Goal: Task Accomplishment & Management: Manage account settings

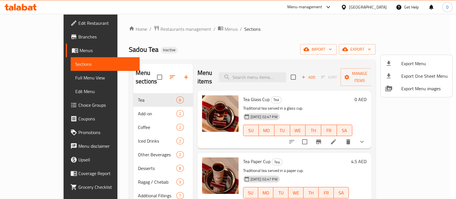
click at [37, 80] on div at bounding box center [228, 99] width 456 height 199
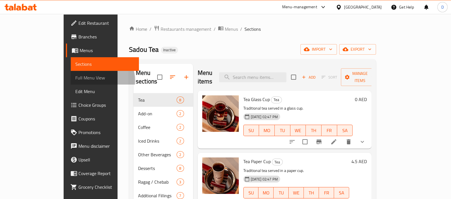
click at [75, 80] on span "Full Menu View" at bounding box center [104, 77] width 59 height 7
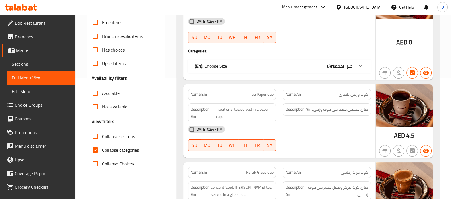
scroll to position [122, 0]
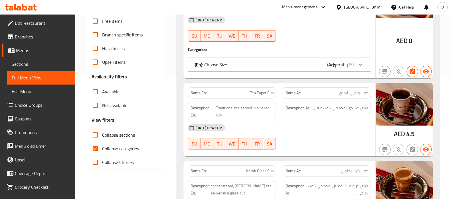
click at [107, 149] on span "Collapse categories" at bounding box center [120, 148] width 37 height 7
click at [102, 149] on input "Collapse categories" at bounding box center [95, 149] width 14 height 14
checkbox input "false"
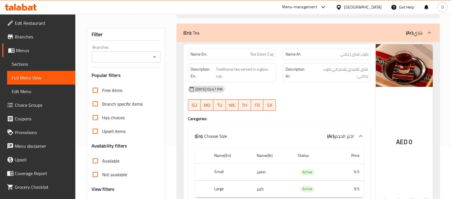
scroll to position [53, 0]
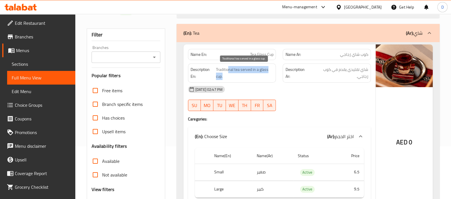
drag, startPoint x: 228, startPoint y: 68, endPoint x: 246, endPoint y: 75, distance: 19.1
click at [246, 75] on span "Traditional tea served in a glass cup." at bounding box center [244, 73] width 57 height 14
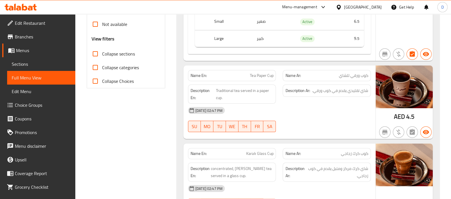
scroll to position [207, 0]
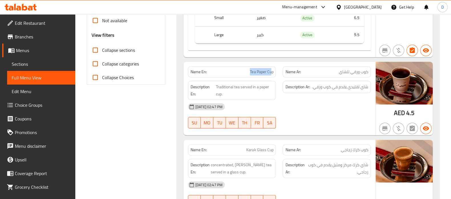
drag, startPoint x: 270, startPoint y: 71, endPoint x: 246, endPoint y: 72, distance: 23.7
click at [246, 72] on p "Name En: Tea Paper Cup" at bounding box center [231, 72] width 83 height 6
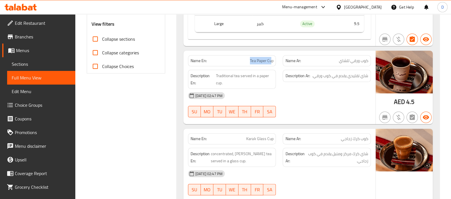
scroll to position [219, 0]
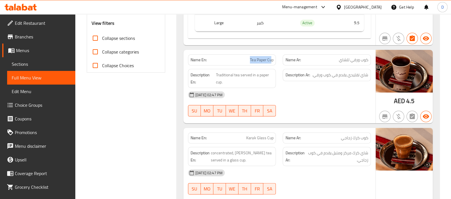
click at [269, 61] on span "Tea Paper Cup" at bounding box center [261, 60] width 23 height 6
copy span "Tea Paper Cup"
click at [269, 61] on span "Tea Paper Cup" at bounding box center [261, 60] width 23 height 6
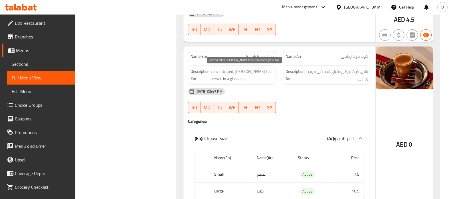
scroll to position [301, 0]
click at [257, 55] on span "Karak Glass Cup" at bounding box center [259, 56] width 27 height 6
copy span "Karak Glass Cup"
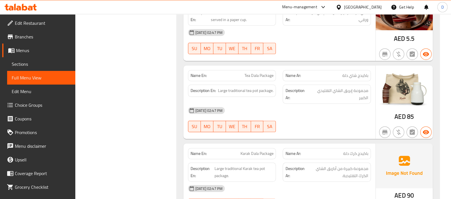
scroll to position [532, 0]
drag, startPoint x: 346, startPoint y: 72, endPoint x: 302, endPoint y: 70, distance: 44.5
click at [302, 72] on p "Name Ar: باكيدج شاي دلة" at bounding box center [326, 75] width 83 height 6
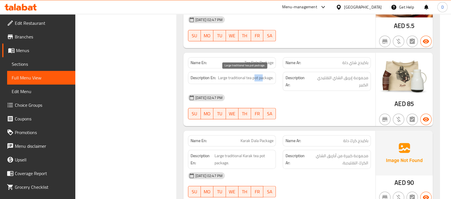
drag, startPoint x: 263, startPoint y: 76, endPoint x: 253, endPoint y: 76, distance: 9.7
click at [253, 76] on span "Large traditional tea pot package." at bounding box center [245, 77] width 55 height 7
copy span "pot"
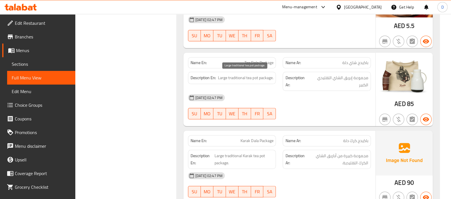
click at [250, 76] on span "Large traditional tea pot package." at bounding box center [245, 77] width 55 height 7
drag, startPoint x: 250, startPoint y: 76, endPoint x: 223, endPoint y: 76, distance: 27.1
click at [223, 76] on span "Large traditional tea pot package." at bounding box center [245, 77] width 55 height 7
click at [253, 84] on div "Description En: Large traditional tea pot package." at bounding box center [231, 81] width 95 height 26
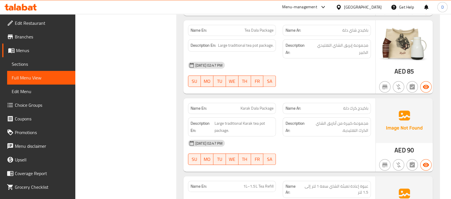
scroll to position [568, 0]
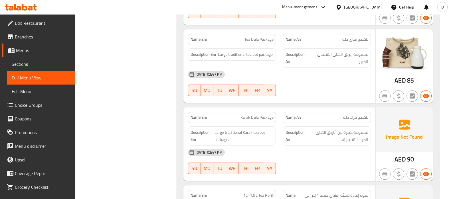
click at [249, 34] on div "Name En: Tea Dala Package" at bounding box center [232, 39] width 88 height 11
copy span "Tea Dala Package"
click at [348, 53] on span "مجموعة إبريق الشاي التقليدي الكبير" at bounding box center [339, 58] width 58 height 14
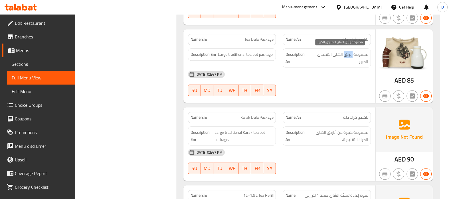
click at [348, 53] on span "مجموعة إبريق الشاي التقليدي الكبير" at bounding box center [339, 58] width 58 height 14
copy span "إبريق"
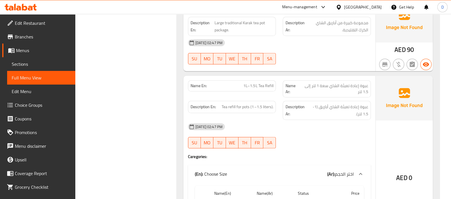
scroll to position [677, 0]
click at [268, 84] on span "1L–1.5L Tea Refill" at bounding box center [258, 87] width 30 height 6
copy span "Refill"
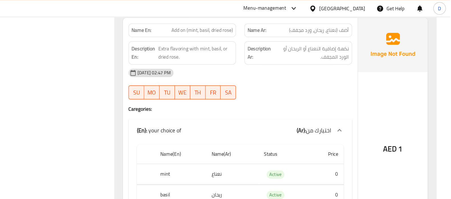
scroll to position [1118, 0]
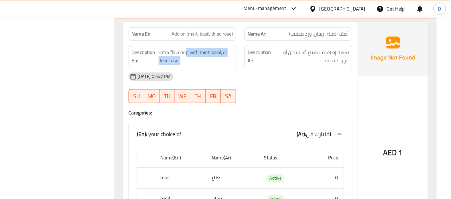
drag, startPoint x: 234, startPoint y: 40, endPoint x: 244, endPoint y: 49, distance: 13.1
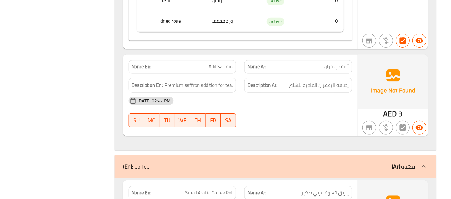
scroll to position [1249, 0]
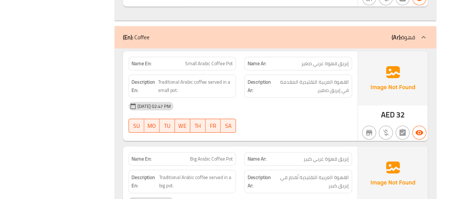
scroll to position [1349, 0]
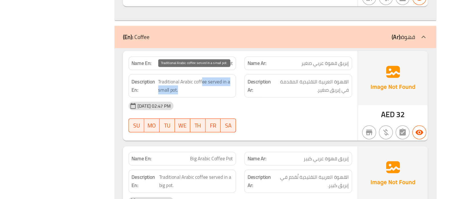
drag, startPoint x: 247, startPoint y: 100, endPoint x: 231, endPoint y: 104, distance: 17.1
click at [231, 104] on span "Traditional Arabic coffee served in a small pot." at bounding box center [242, 106] width 61 height 14
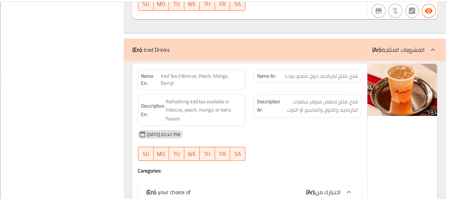
scroll to position [1551, 0]
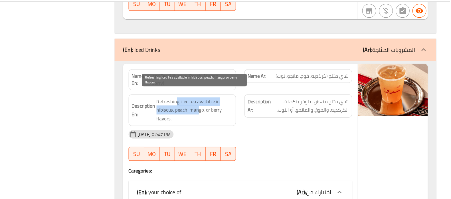
drag, startPoint x: 226, startPoint y: 92, endPoint x: 245, endPoint y: 100, distance: 20.9
click at [245, 100] on span "Refreshing iced tea available in hibiscus, peach, mango, or berry flavors." at bounding box center [242, 103] width 63 height 21
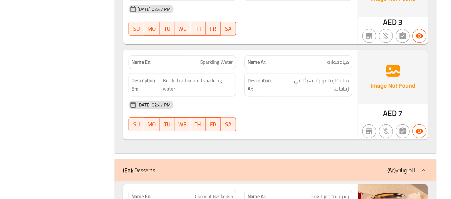
scroll to position [1939, 0]
click at [242, 98] on span "Bottled carbonated sparkling water." at bounding box center [244, 105] width 57 height 14
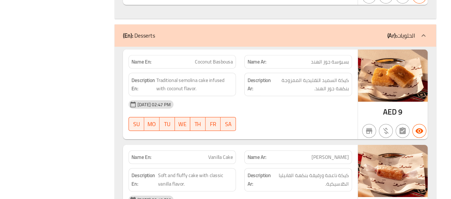
scroll to position [2049, 0]
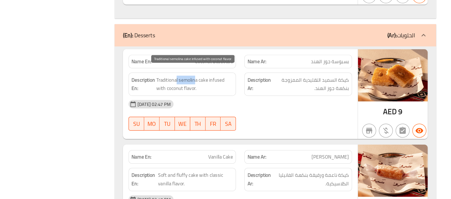
drag, startPoint x: 242, startPoint y: 97, endPoint x: 227, endPoint y: 97, distance: 15.1
click at [227, 98] on span "Traditional semolina cake infused with coconut flavor." at bounding box center [242, 105] width 63 height 14
click at [229, 98] on span "Traditional semolina cake infused with coconut flavor." at bounding box center [242, 105] width 63 height 14
copy span "semolina"
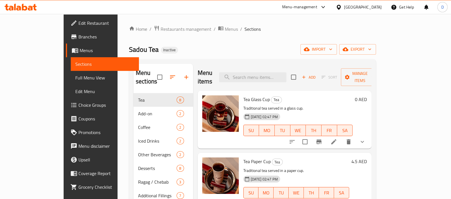
paste input "Tea Paper Cup"
click at [259, 74] on input "Tea Paper Cup" at bounding box center [252, 77] width 67 height 10
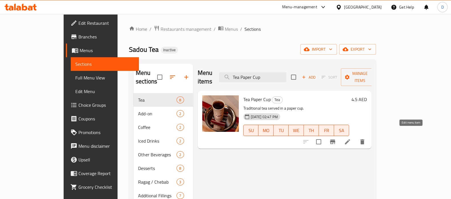
type input "Tea Paper Cup"
click at [351, 139] on icon at bounding box center [347, 142] width 7 height 7
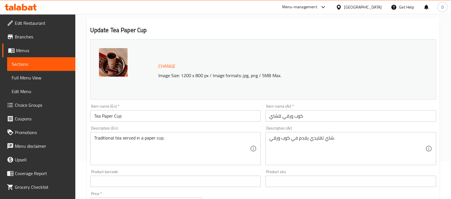
scroll to position [42, 0]
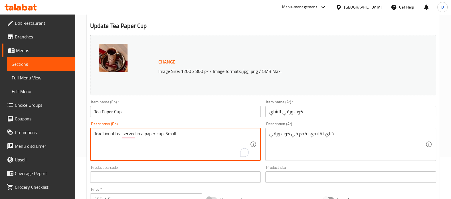
type textarea "Traditional tea served in a paper cup. Small"
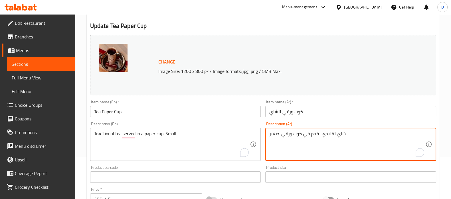
scroll to position [57, 0]
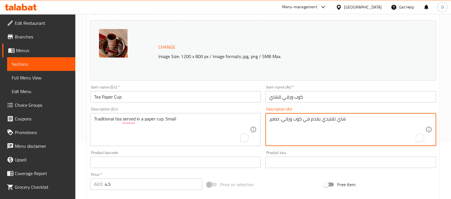
type textarea "شاي تقليدي يقدم في كوب ورقي. صغير"
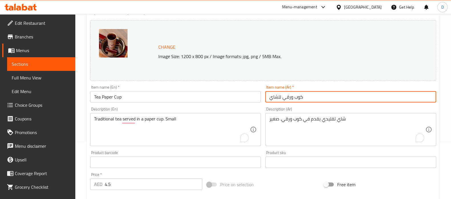
drag, startPoint x: 278, startPoint y: 96, endPoint x: 267, endPoint y: 97, distance: 11.2
click at [267, 97] on input "كوب ورقي للشاي" at bounding box center [350, 96] width 171 height 11
click at [280, 97] on input "كوب ورقي" at bounding box center [350, 96] width 171 height 11
paste input "شاي"
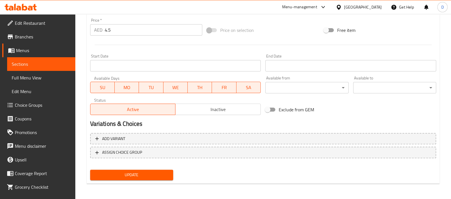
type input "كوب شاي ورقي"
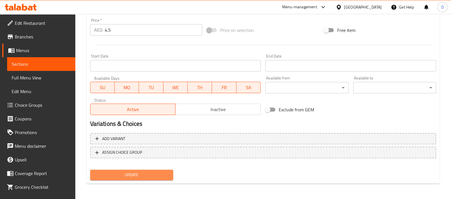
click at [141, 172] on span "Update" at bounding box center [132, 175] width 74 height 7
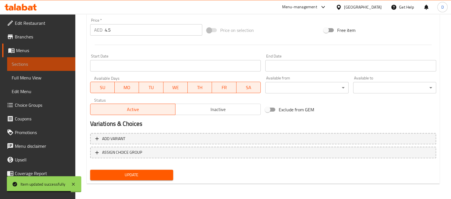
click at [67, 64] on link "Sections" at bounding box center [41, 64] width 68 height 14
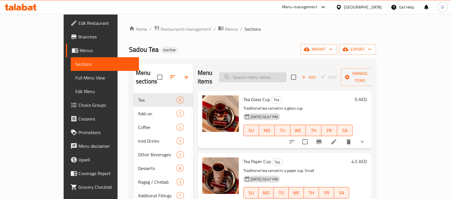
click at [249, 75] on input "search" at bounding box center [252, 77] width 67 height 10
paste input "Karak Glass Cup"
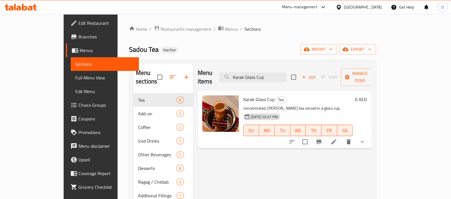
type input "Karak Glass Cup"
click at [342, 137] on li at bounding box center [334, 142] width 16 height 10
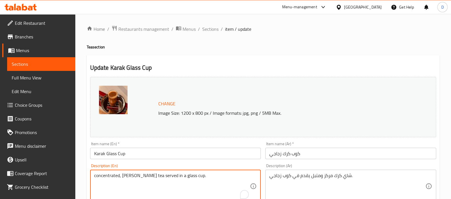
click at [158, 178] on textarea "concentrated, [PERSON_NAME] tea served in a glass cup." at bounding box center [172, 186] width 156 height 27
paste textarea "Strong"
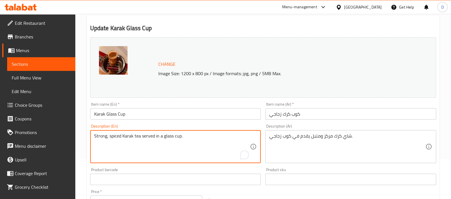
scroll to position [42, 0]
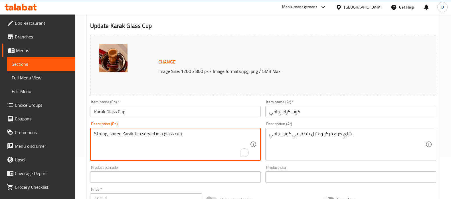
type textarea "Strong, spiced Karak tea served in a glass cup."
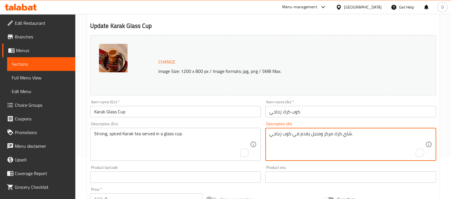
click at [325, 136] on textarea "شاي كرك مركز ومتبل يقدم في كوب زجاجي." at bounding box center [347, 144] width 156 height 27
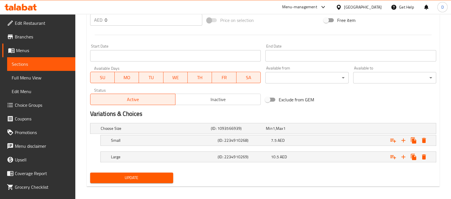
scroll to position [224, 0]
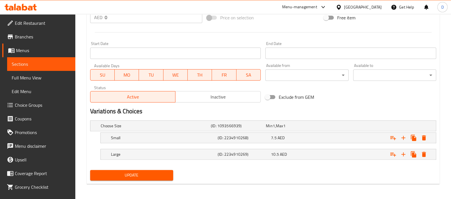
type textarea "شاي كرك قوي ومتبل يقدم في كوب زجاجي."
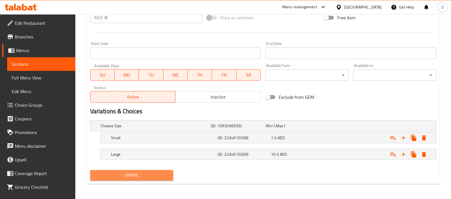
click at [155, 172] on span "Update" at bounding box center [132, 175] width 74 height 7
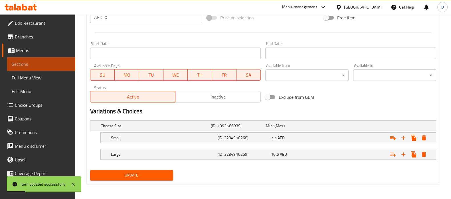
click at [64, 62] on span "Sections" at bounding box center [41, 64] width 59 height 7
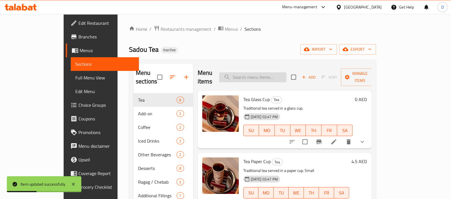
paste input "Strong, spiced Karak tea served in a paper cup."
click at [275, 72] on input "Strong, spiced Karak tea served in a paper cup." at bounding box center [252, 77] width 67 height 10
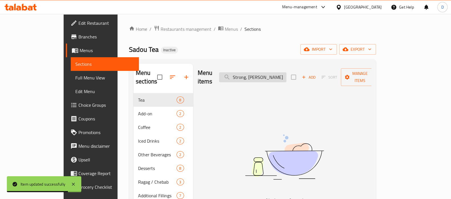
click at [286, 75] on input "Strong, spiced Karak tea served in a paper cup." at bounding box center [252, 77] width 67 height 10
drag, startPoint x: 303, startPoint y: 75, endPoint x: 324, endPoint y: 75, distance: 21.4
click at [324, 75] on div "Menu items Strong, spiced Karak tea served in a paper cup. Add Sort Manage items" at bounding box center [285, 77] width 174 height 27
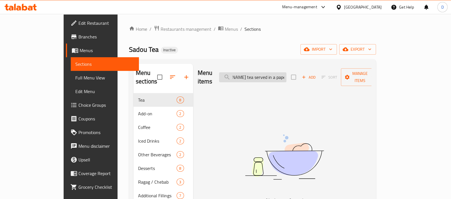
click at [286, 73] on input "Strong, spiced Karak tea served in a paper cup." at bounding box center [252, 77] width 67 height 10
drag, startPoint x: 297, startPoint y: 73, endPoint x: 316, endPoint y: 74, distance: 19.4
click at [316, 74] on div "Menu items Strong, spiced Karak tea served in a paper cup. Add Sort Manage items" at bounding box center [285, 77] width 174 height 27
click at [254, 74] on input "Strong, spiced Karak tea served in a paper" at bounding box center [252, 77] width 67 height 10
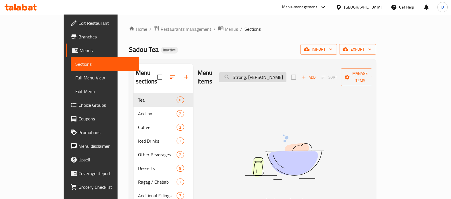
click at [254, 74] on input "Strong, spiced Karak tea served in a paper" at bounding box center [252, 77] width 67 height 10
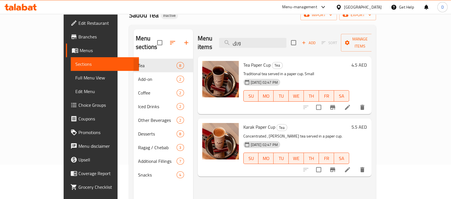
scroll to position [35, 0]
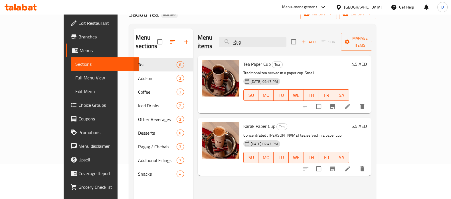
type input "ورق"
click at [355, 164] on li at bounding box center [347, 169] width 16 height 10
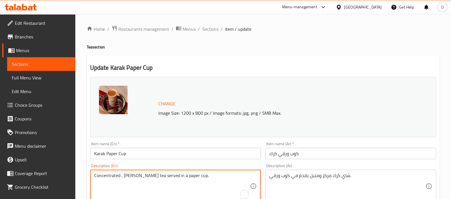
click at [203, 174] on textarea "Concentrated , spiced Karak tea served in a paper cup." at bounding box center [172, 186] width 156 height 27
paste textarea "Strong"
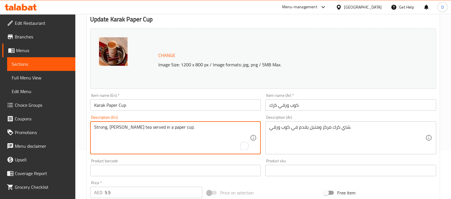
scroll to position [50, 0]
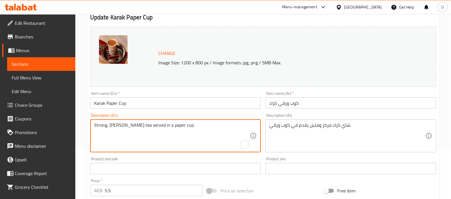
drag, startPoint x: 138, startPoint y: 130, endPoint x: 100, endPoint y: 129, distance: 38.2
click at [100, 129] on textarea "Strong, spiced Karak tea served in a paper cup." at bounding box center [172, 136] width 156 height 27
type textarea "Strong, spiced Karak tea served in a paper cup."
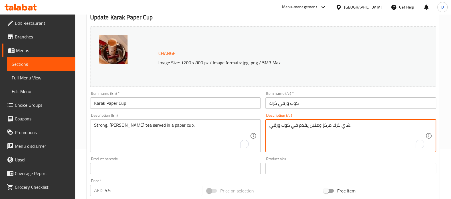
click at [326, 127] on textarea "شاي كرك مركز ومتبل يقدم في كوب ورقي." at bounding box center [347, 136] width 156 height 27
type textarea "شاي كرك قوي ومتبل يقدم في كوب ورقي. صغير"
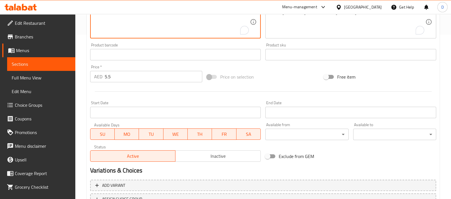
scroll to position [211, 0]
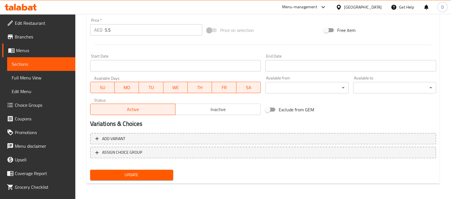
type textarea "Strong, spiced Karak tea served in a paper cup. Small"
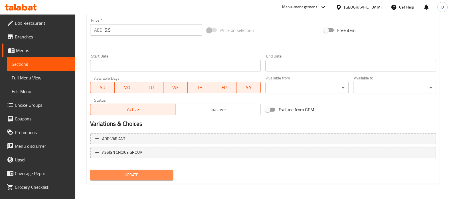
click at [160, 174] on span "Update" at bounding box center [132, 175] width 74 height 7
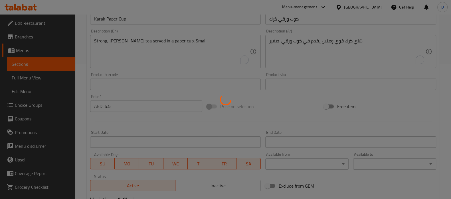
scroll to position [134, 0]
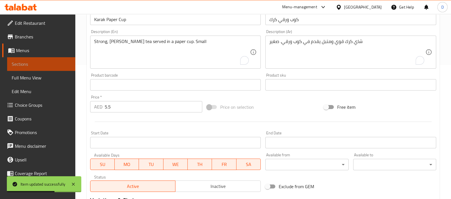
click at [59, 62] on span "Sections" at bounding box center [41, 64] width 59 height 7
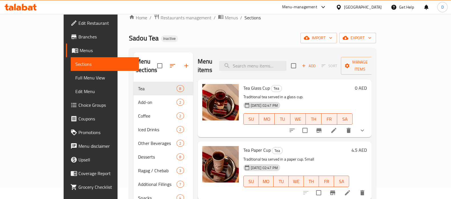
scroll to position [11, 0]
click at [255, 61] on input "search" at bounding box center [252, 66] width 67 height 10
paste input "Large traditional tea pot package."
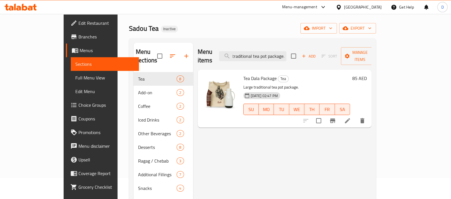
scroll to position [0, 0]
click at [266, 52] on input "Large traditional tea pot package." at bounding box center [252, 56] width 67 height 10
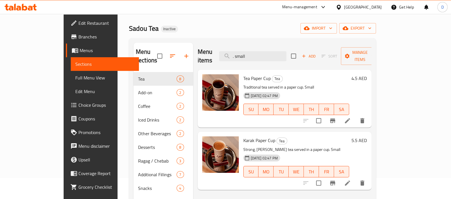
type input ". small"
click at [351, 117] on icon at bounding box center [347, 120] width 7 height 7
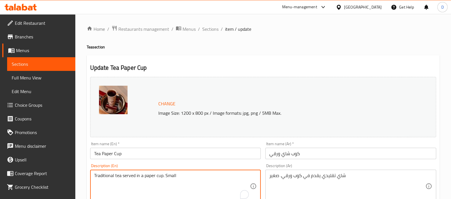
drag, startPoint x: 163, startPoint y: 179, endPoint x: 198, endPoint y: 178, distance: 35.6
type textarea "Traditional tea served in a paper cup"
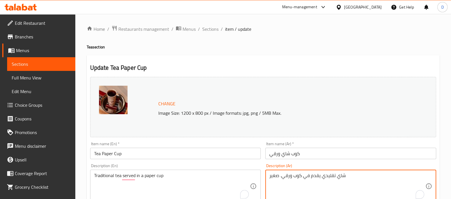
drag, startPoint x: 281, startPoint y: 175, endPoint x: 267, endPoint y: 177, distance: 14.3
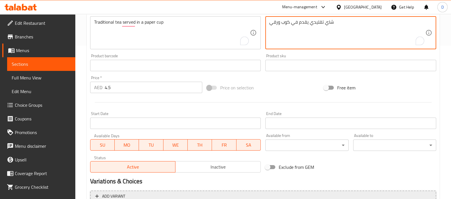
scroll to position [211, 0]
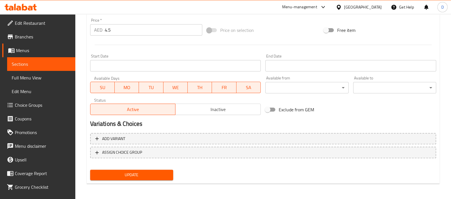
type textarea "شاي تقليدي يقدم في كوب ورقي"
click at [155, 174] on span "Update" at bounding box center [132, 175] width 74 height 7
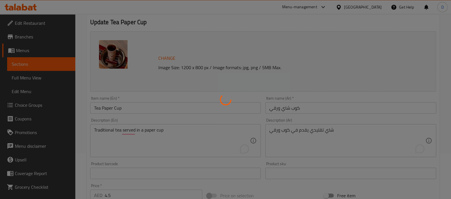
scroll to position [44, 0]
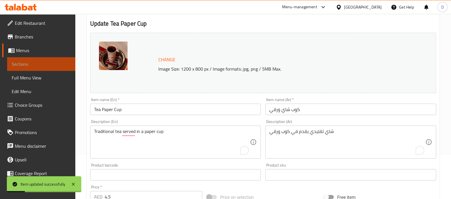
click at [52, 63] on span "Sections" at bounding box center [41, 64] width 59 height 7
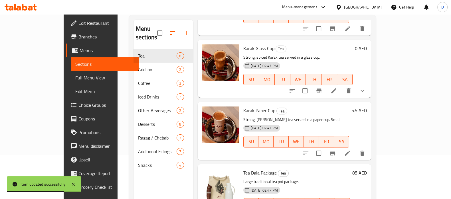
scroll to position [132, 0]
click at [351, 150] on icon at bounding box center [347, 153] width 7 height 7
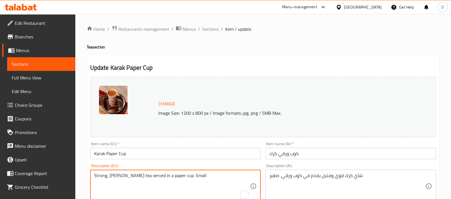
drag, startPoint x: 184, startPoint y: 174, endPoint x: 216, endPoint y: 176, distance: 31.7
type textarea "Strong, spiced Karak tea served in a paper cup."
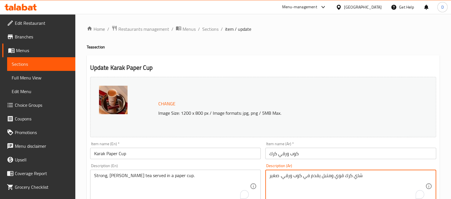
drag, startPoint x: 279, startPoint y: 176, endPoint x: 268, endPoint y: 176, distance: 11.4
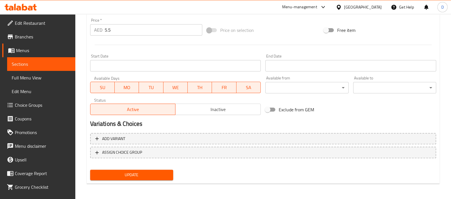
type textarea "شاي كرك قوي ومتبل يقدم في كوب ورقي."
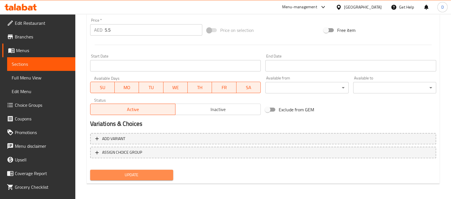
click at [168, 177] on span "Update" at bounding box center [132, 175] width 74 height 7
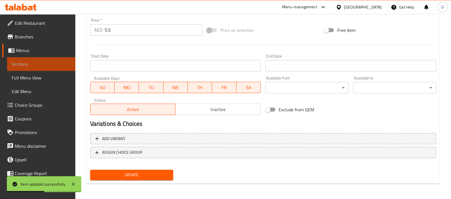
click at [58, 65] on span "Sections" at bounding box center [41, 64] width 59 height 7
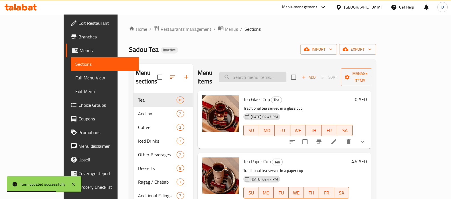
click at [257, 72] on input "search" at bounding box center [252, 77] width 67 height 10
paste input "Tea Dala Package"
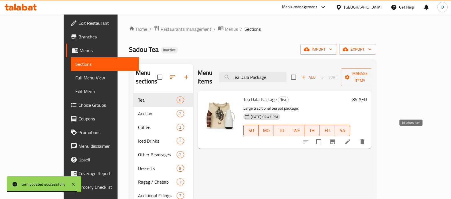
type input "Tea Dala Package"
click at [351, 139] on icon at bounding box center [347, 142] width 7 height 7
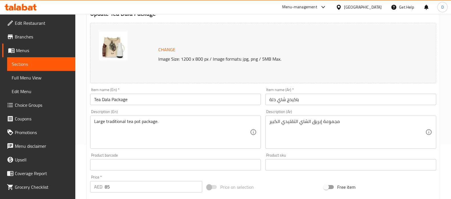
scroll to position [56, 0]
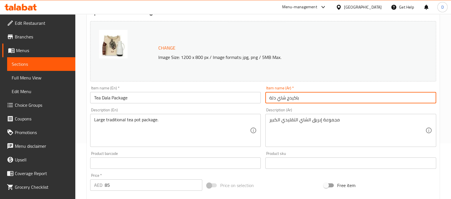
drag, startPoint x: 277, startPoint y: 99, endPoint x: 264, endPoint y: 98, distance: 12.6
click at [264, 98] on div "Item name (Ar)   * باكيدج شاي دلة Item name (Ar) *" at bounding box center [350, 95] width 175 height 22
click at [280, 98] on input "باكيدج شاي" at bounding box center [350, 97] width 171 height 11
paste input "لة"
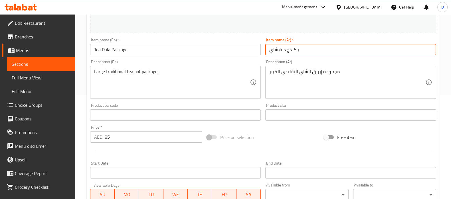
scroll to position [99, 0]
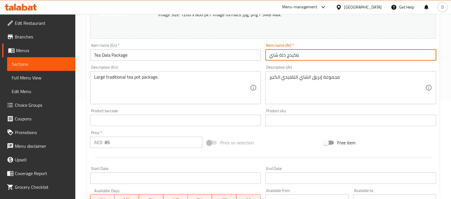
type input "باكيدج دلة شاي"
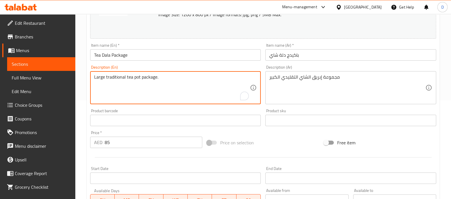
click at [142, 78] on textarea "Large traditional tea pot package." at bounding box center [172, 87] width 156 height 27
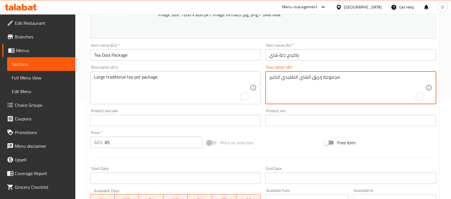
click at [327, 78] on textarea "مجموعة إبريق الشاي التقليدي الكبير" at bounding box center [347, 87] width 156 height 27
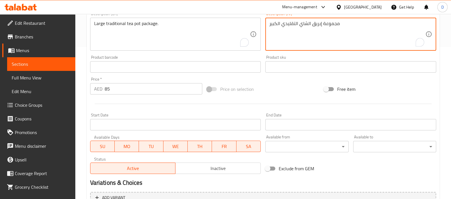
scroll to position [211, 0]
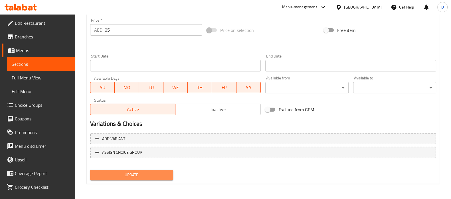
click at [159, 175] on span "Update" at bounding box center [132, 175] width 74 height 7
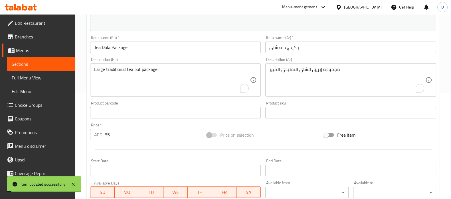
scroll to position [105, 0]
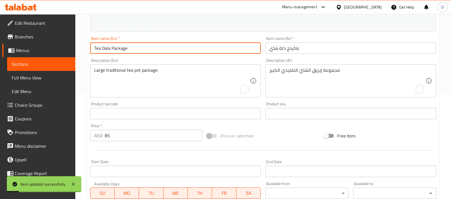
click at [118, 50] on input "Tea Dala Package" at bounding box center [175, 47] width 171 height 11
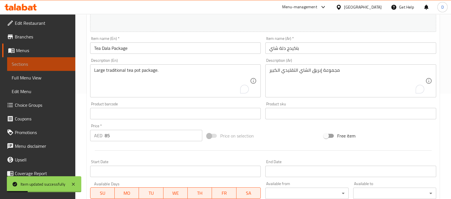
click at [55, 65] on span "Sections" at bounding box center [41, 64] width 59 height 7
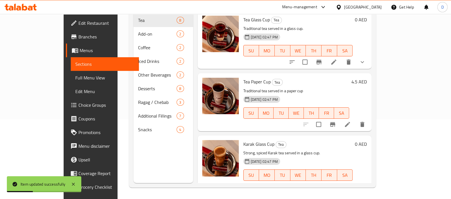
scroll to position [13, 0]
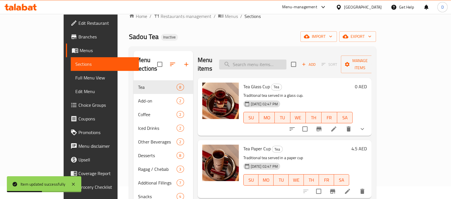
paste input "Package"
click at [249, 60] on input "Package" at bounding box center [252, 65] width 67 height 10
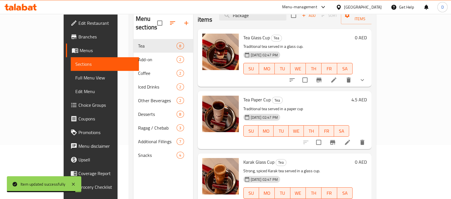
scroll to position [8, 0]
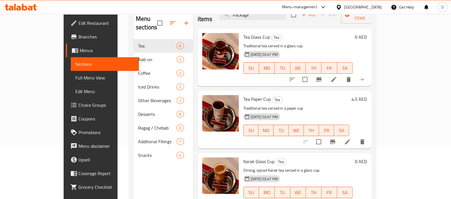
type input "Package"
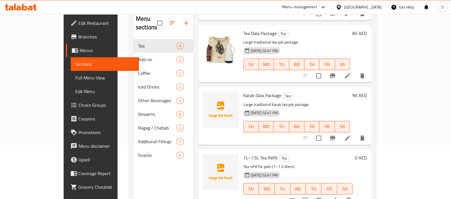
scroll to position [262, 0]
click at [351, 134] on icon at bounding box center [347, 137] width 7 height 7
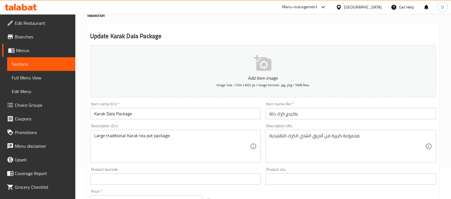
scroll to position [32, 0]
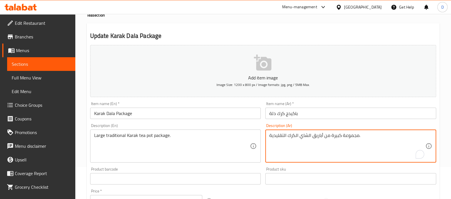
click at [318, 136] on textarea "مجموعة كبيرة من أباريق الشاي الكرك التقليدية." at bounding box center [347, 146] width 156 height 27
paste textarea "ب"
click at [332, 137] on textarea "مجموعة كبيرة من إبريق الشاي الكرك التقليدية." at bounding box center [347, 146] width 156 height 27
click at [268, 135] on div "مجموعة من إبريق الشاي الكرك التقليدية. Description (Ar)" at bounding box center [350, 146] width 171 height 33
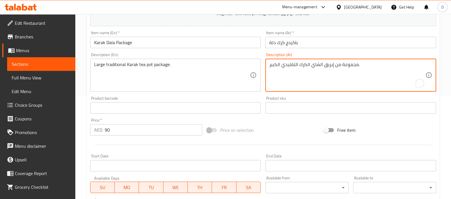
scroll to position [102, 0]
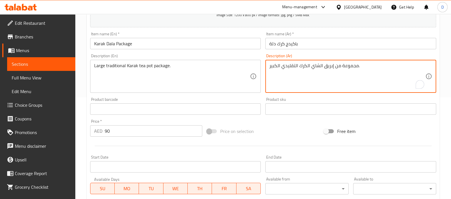
type textarea "مجموعة من إبريق الشاي الكرك التقليدي الكبير."
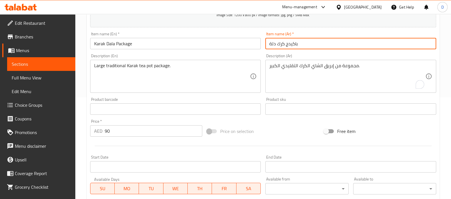
drag, startPoint x: 276, startPoint y: 43, endPoint x: 266, endPoint y: 41, distance: 9.8
click at [266, 41] on input "باكيدج كرك دلة" at bounding box center [350, 43] width 171 height 11
click at [279, 43] on input "باكيدج كرك" at bounding box center [350, 43] width 171 height 11
paste input "دلة"
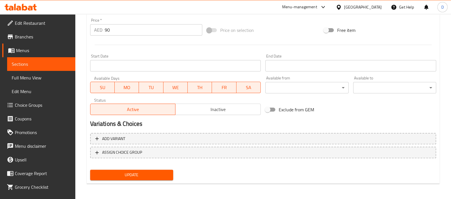
type input "باكيدج دلة كرك"
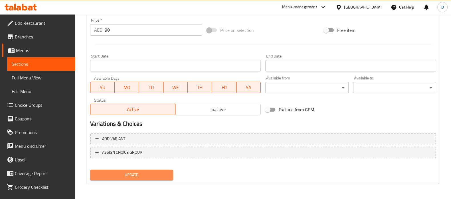
click at [158, 173] on span "Update" at bounding box center [132, 175] width 74 height 7
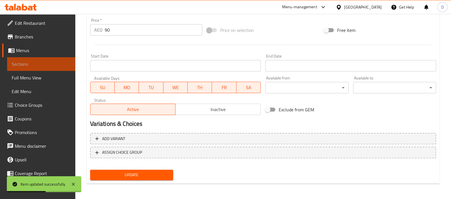
click at [67, 66] on link "Sections" at bounding box center [41, 64] width 68 height 14
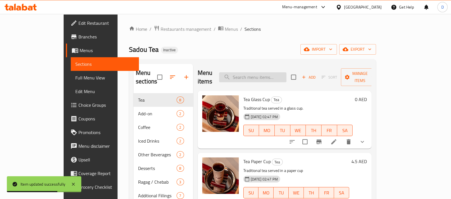
click at [249, 73] on input "search" at bounding box center [252, 77] width 67 height 10
paste input "Refill"
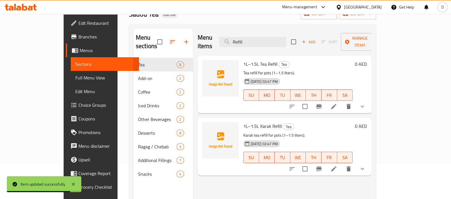
scroll to position [36, 0]
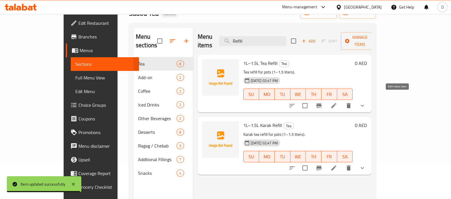
type input "Refill"
click at [336, 103] on icon at bounding box center [333, 105] width 5 height 5
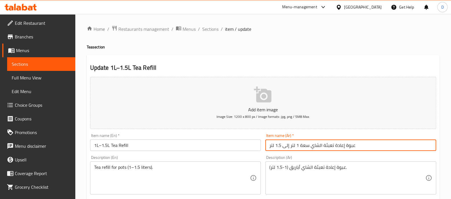
drag, startPoint x: 319, startPoint y: 147, endPoint x: 356, endPoint y: 147, distance: 37.1
click at [356, 147] on input "عبوة إعادة تعبئة الشاي سعة 1 لتر إلى 1.5 لتر" at bounding box center [350, 145] width 171 height 11
click at [321, 147] on input "شاي سعة 1 لتر إلى 1.5 لتر" at bounding box center [350, 145] width 171 height 11
click at [324, 145] on input "شاي سعة 1 لتر إلى 1.5 لتر يعاد تعبئته" at bounding box center [350, 145] width 171 height 11
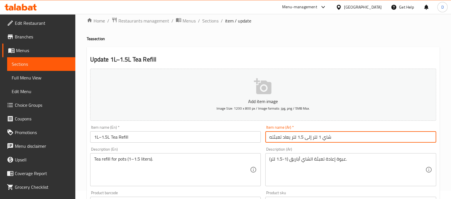
scroll to position [9, 0]
type input "شاي 1 لتر إلى 1.5 لتر يعاد تعبئته"
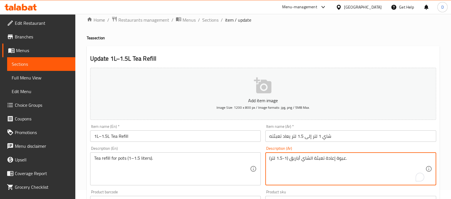
click at [336, 159] on textarea "عبوة إعادة تعبئة الشاي أباريق (1-1.5 لتر)." at bounding box center [347, 169] width 156 height 27
click at [339, 156] on textarea "عبوة إعادة تعبئة الشاي أباريق (1-1.5 لتر)." at bounding box center [347, 169] width 156 height 27
drag, startPoint x: 324, startPoint y: 158, endPoint x: 344, endPoint y: 157, distance: 19.4
click at [344, 157] on textarea "عبوة إعادة تعبئة الشاي أباريق (1-1.5 لتر)." at bounding box center [347, 169] width 156 height 27
paste textarea "بريق"
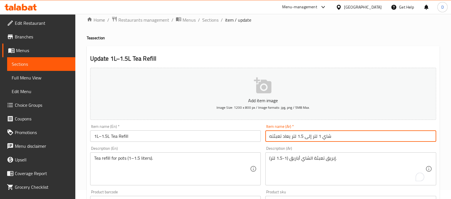
click at [286, 137] on input "شاي 1 لتر إلى 1.5 لتر يعاد تعبئته" at bounding box center [350, 136] width 171 height 11
click at [288, 137] on input "شاي 1 لتر إلى 1.5 لتر يعاد تعبئته" at bounding box center [350, 136] width 171 height 11
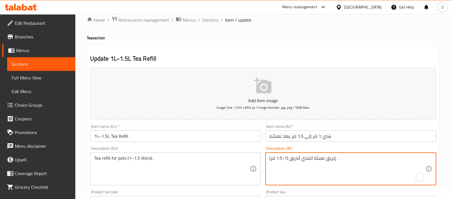
paste textarea "يعاد"
click at [310, 158] on textarea "إبريق يعاد تعبئة الشاي أباريق (1-1.5 لتر)." at bounding box center [347, 169] width 156 height 27
click at [296, 158] on textarea "إبريق يعاد تعبئة شاي أباريق (1-1.5 لتر)." at bounding box center [347, 169] width 156 height 27
click at [301, 160] on textarea "إبريق يعاد تعبئة شاي (1-1.5 لتر)." at bounding box center [347, 169] width 156 height 27
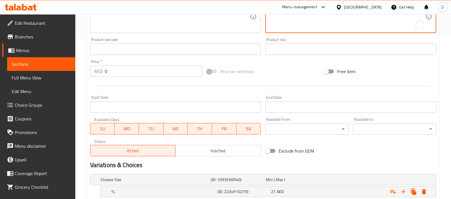
scroll to position [216, 0]
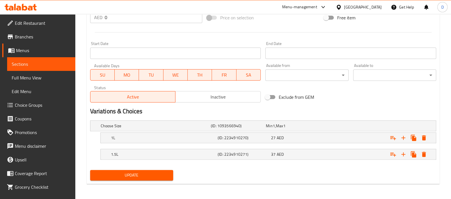
type textarea "إبريق يعاد تعبئتة شاي (1-1.5 لتر)."
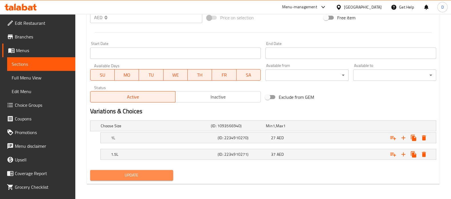
click at [161, 175] on span "Update" at bounding box center [132, 175] width 74 height 7
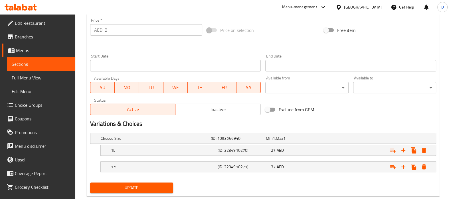
scroll to position [46, 0]
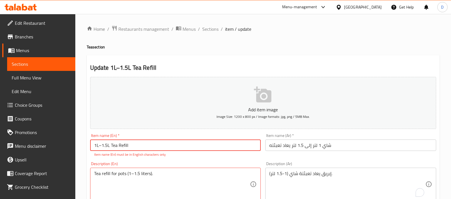
scroll to position [46, 0]
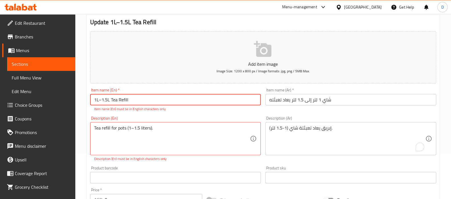
click at [107, 99] on input "1L–1.5L Tea Refill" at bounding box center [175, 99] width 171 height 11
click at [98, 100] on input "1L–1.5 L Tea Refill" at bounding box center [175, 99] width 171 height 11
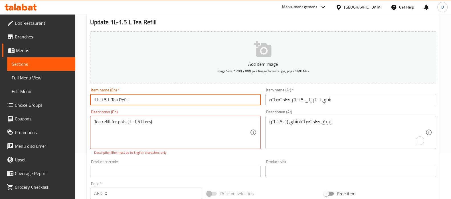
click at [107, 100] on input "1L-1.5 L Tea Refill" at bounding box center [175, 99] width 171 height 11
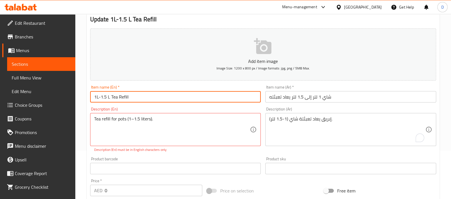
scroll to position [48, 0]
click at [96, 99] on input "1L-1.5 L Tea Refill" at bounding box center [175, 96] width 171 height 11
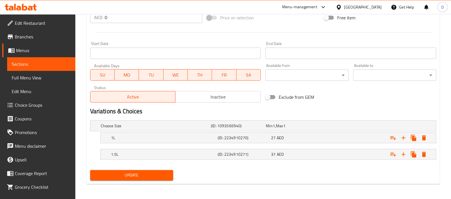
type input "1 L-1.5 L Tea Refill"
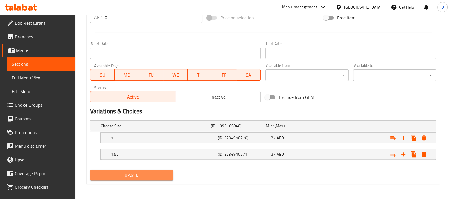
click at [140, 172] on span "Update" at bounding box center [132, 175] width 74 height 7
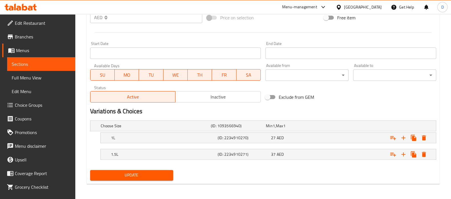
scroll to position [68, 0]
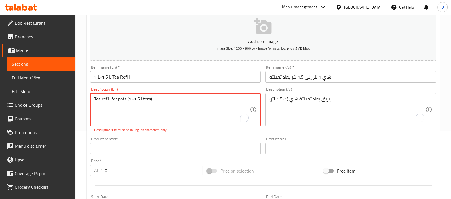
drag, startPoint x: 134, startPoint y: 99, endPoint x: 131, endPoint y: 100, distance: 3.1
click at [131, 100] on textarea "Tea refill for pots (1–1.5 liters)." at bounding box center [172, 109] width 156 height 27
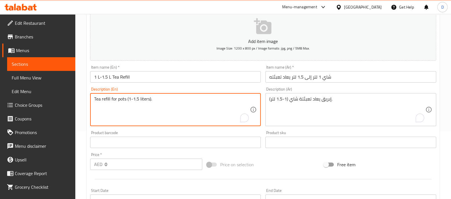
scroll to position [216, 0]
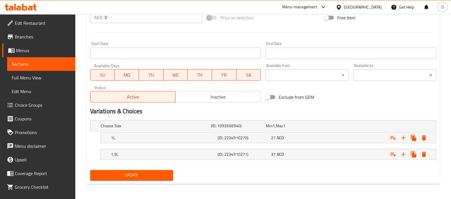
type textarea "Tea refill for pots (1-1.5 liters)."
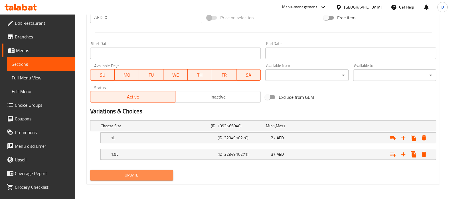
click at [138, 174] on span "Update" at bounding box center [132, 175] width 74 height 7
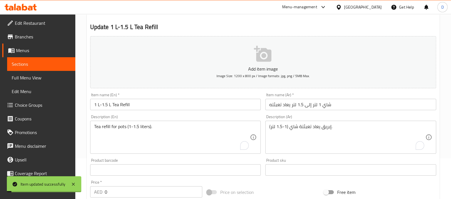
scroll to position [40, 0]
click at [57, 62] on span "Sections" at bounding box center [41, 64] width 59 height 7
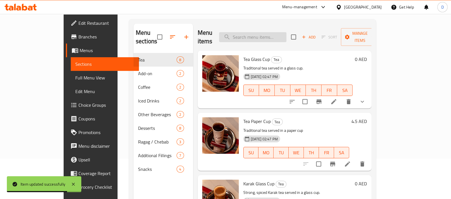
paste input "Karak tea refill for pots (1–1.5 liters)."
click at [250, 32] on input "search" at bounding box center [252, 37] width 67 height 10
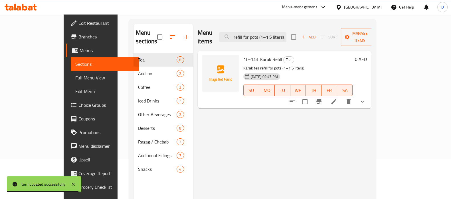
type input "Karak tea refill for pots (1–1.5 liters)."
click at [342, 97] on li at bounding box center [334, 102] width 16 height 10
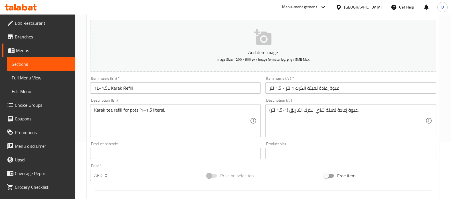
scroll to position [59, 0]
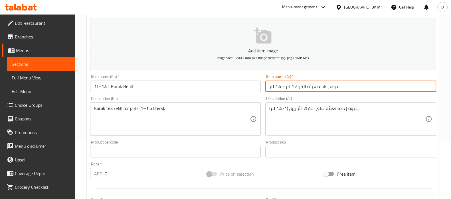
click at [309, 87] on input "عبوة إعادة تعبئة الكرك 1 لتر - 1.5 لتر" at bounding box center [350, 86] width 171 height 11
click at [302, 88] on input "عبوة إعادة تعبئتة الكرك 1 لتر - 1.5 لتر" at bounding box center [350, 86] width 171 height 11
drag, startPoint x: 315, startPoint y: 86, endPoint x: 343, endPoint y: 86, distance: 27.7
click at [343, 86] on input "عبوة إعادة تعبئتة كرك 1 لتر - 1.5 لتر" at bounding box center [350, 86] width 171 height 11
click at [312, 86] on input "تعبئتة كرك 1 لتر - 1.5 لتر" at bounding box center [350, 86] width 171 height 11
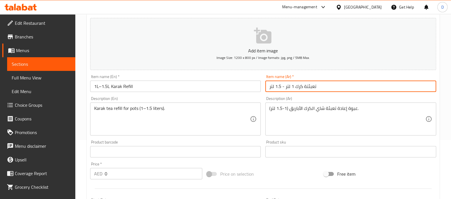
click at [312, 86] on input "تعبئتة كرك 1 لتر - 1.5 لتر" at bounding box center [350, 86] width 171 height 11
drag, startPoint x: 303, startPoint y: 86, endPoint x: 317, endPoint y: 86, distance: 14.3
click at [317, 86] on input "تعبئتة كرك 1 لتر - 1.5 لتر" at bounding box center [350, 86] width 171 height 11
click at [293, 86] on input "كرك 1 لتر - 1.5 لتر" at bounding box center [350, 86] width 171 height 11
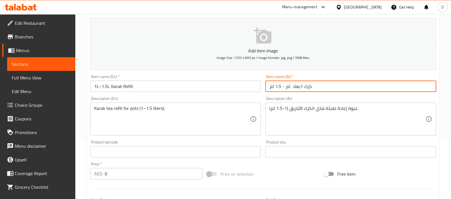
paste input "تعبئتة"
click at [313, 87] on input "كرك 1يعاد تعبئتة لتر - 1.5 لتر" at bounding box center [350, 86] width 171 height 11
click at [289, 88] on input "كرك يعاد تعبئتة لتر - 1.5 لتر" at bounding box center [350, 86] width 171 height 11
drag, startPoint x: 294, startPoint y: 87, endPoint x: 315, endPoint y: 86, distance: 20.8
click at [315, 86] on input "كرك يعاد تعبئتة 1لتر - 1.5 لتر" at bounding box center [350, 86] width 171 height 11
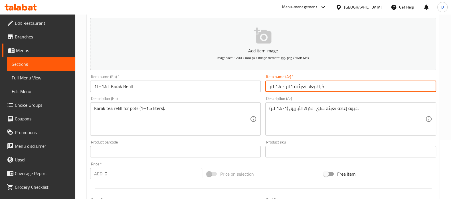
type input "كرك يعاد تعبئتة 1لتر - 1.5 لتر"
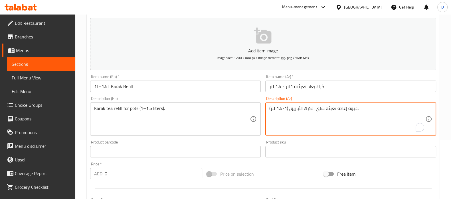
click at [297, 111] on textarea "عبوة إعادة تعبئة شاي الكرك الأباريق (1-1.5 لتر)." at bounding box center [347, 119] width 156 height 27
drag, startPoint x: 311, startPoint y: 110, endPoint x: 341, endPoint y: 109, distance: 29.9
click at [341, 109] on textarea "عبوة إعادة تعبئة شاي الكرك (1-1.5 لتر)." at bounding box center [347, 119] width 156 height 27
paste textarea "يعاد تعبئتة"
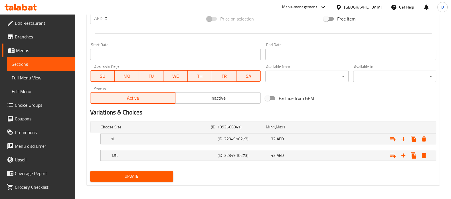
scroll to position [216, 0]
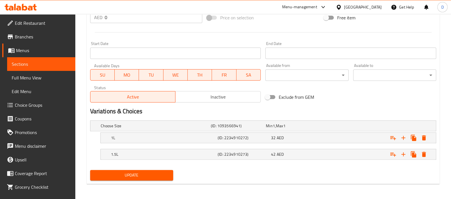
type textarea "إبريق يعاد تعبئتة شاي الكرك (1-1.5 لتر)."
click at [166, 177] on span "Update" at bounding box center [132, 175] width 74 height 7
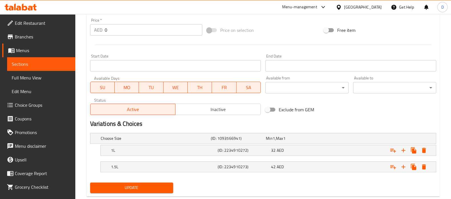
scroll to position [46, 0]
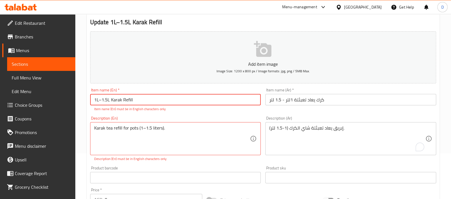
click at [99, 101] on input "1L–1.5L Karak Refill" at bounding box center [175, 99] width 171 height 11
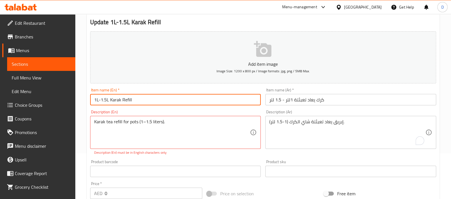
type input "1L-1.5L Karak Refill"
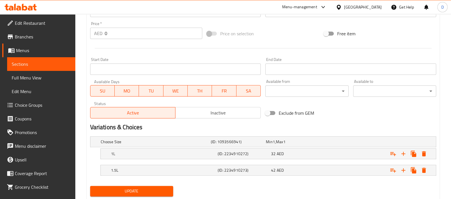
scroll to position [216, 0]
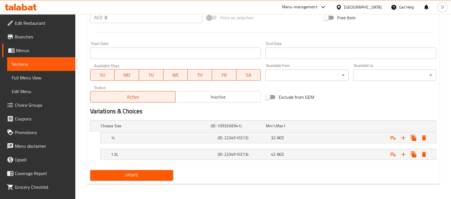
type textarea "Karak tea refill for pots (1-1.5 liters)."
click at [143, 172] on span "Update" at bounding box center [132, 175] width 74 height 7
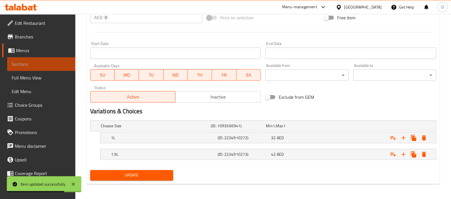
click at [68, 65] on link "Sections" at bounding box center [41, 64] width 68 height 14
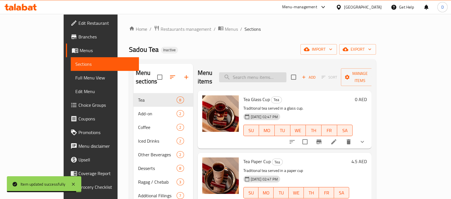
click at [255, 73] on input "search" at bounding box center [252, 77] width 67 height 10
paste input "Bottled still drinking water."
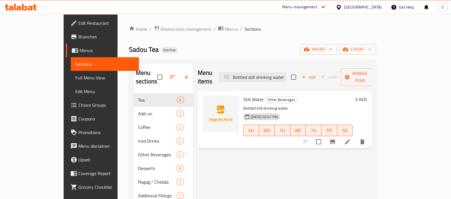
type input "Bottled still drinking water."
click at [355, 137] on li at bounding box center [347, 142] width 16 height 10
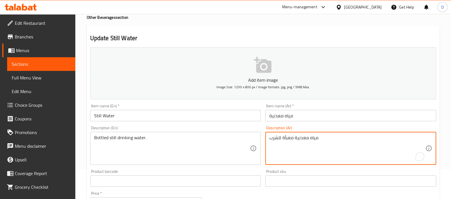
scroll to position [203, 0]
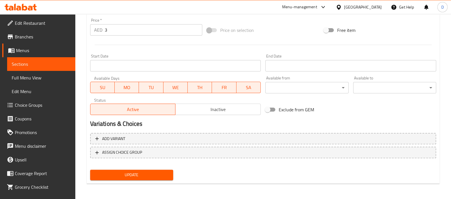
type textarea "مياه معدنية معبأة للشرب"
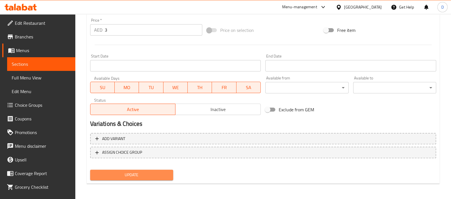
click at [158, 173] on span "Update" at bounding box center [132, 175] width 74 height 7
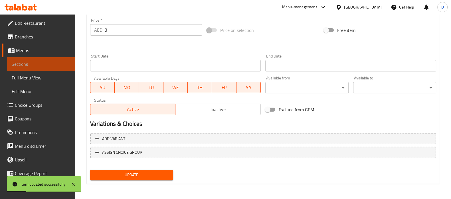
click at [62, 58] on link "Sections" at bounding box center [41, 64] width 68 height 14
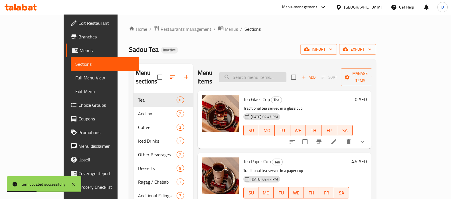
paste input "Bottled carbonated sparkling water."
click at [286, 72] on input "Bottled carbonated sparkling water." at bounding box center [252, 77] width 67 height 10
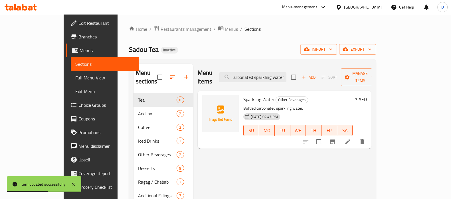
type input "Bottled carbonated sparkling water."
click at [355, 137] on li at bounding box center [347, 142] width 16 height 10
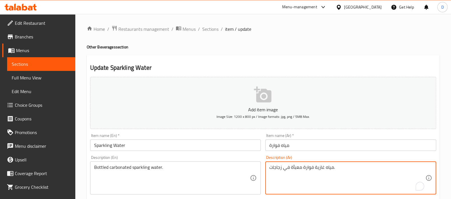
click at [318, 166] on textarea "مياه غازية فوارة معبأة في زجاجات." at bounding box center [347, 178] width 156 height 27
click at [300, 167] on textarea "مياه فوارة معبأة في زجاجات." at bounding box center [347, 178] width 156 height 27
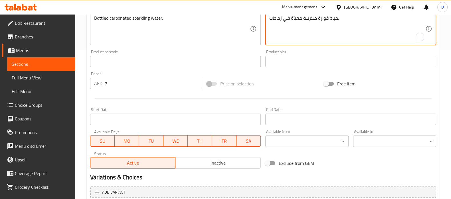
scroll to position [203, 0]
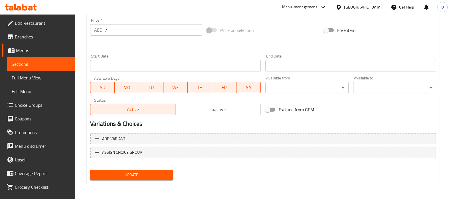
type textarea "مياه فوارة مكربنة معبأة في زجاجات."
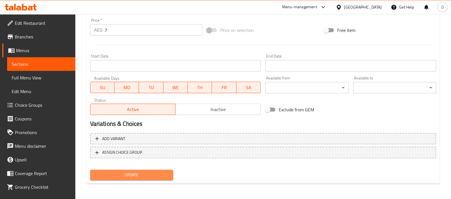
click at [150, 172] on span "Update" at bounding box center [132, 175] width 74 height 7
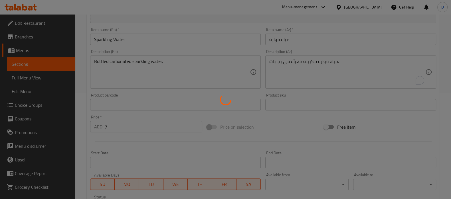
scroll to position [106, 0]
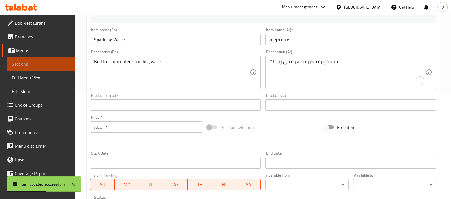
click at [50, 58] on link "Sections" at bounding box center [41, 64] width 68 height 14
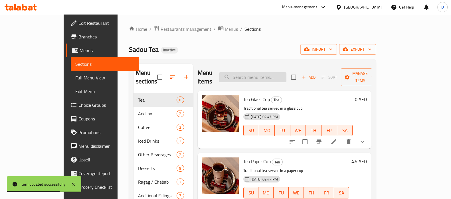
paste input "semolina"
click at [251, 72] on input "semolina" at bounding box center [252, 77] width 67 height 10
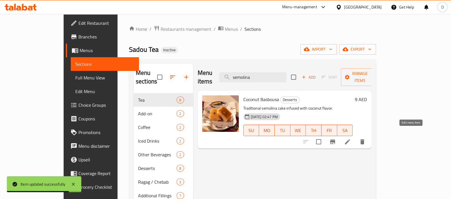
type input "semolina"
click at [351, 139] on icon at bounding box center [347, 142] width 7 height 7
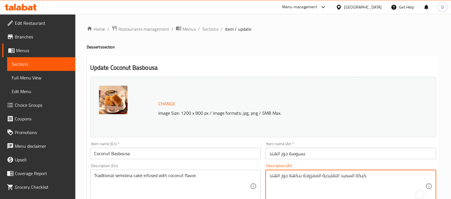
drag, startPoint x: 346, startPoint y: 178, endPoint x: 339, endPoint y: 178, distance: 7.1
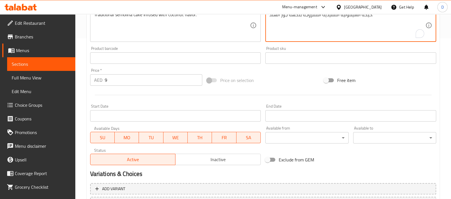
scroll to position [211, 0]
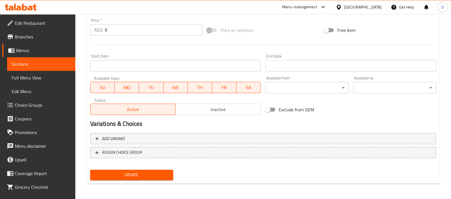
type textarea "كيكة السيمولينا التقليدية الممزوجة بنكهة جوز الهند."
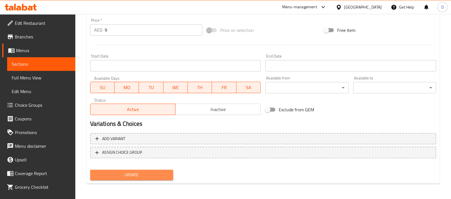
click at [127, 174] on span "Update" at bounding box center [132, 175] width 74 height 7
click at [158, 178] on button "Update" at bounding box center [131, 175] width 83 height 11
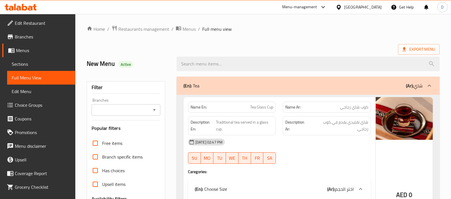
scroll to position [2049, 0]
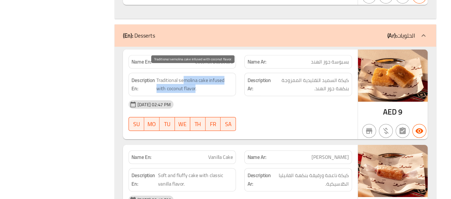
drag, startPoint x: 233, startPoint y: 95, endPoint x: 242, endPoint y: 102, distance: 12.0
click at [242, 102] on span "Traditional semolina cake infused with coconut flavor." at bounding box center [242, 105] width 63 height 14
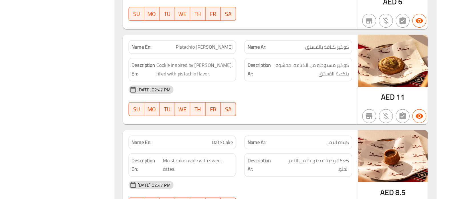
scroll to position [2218, 0]
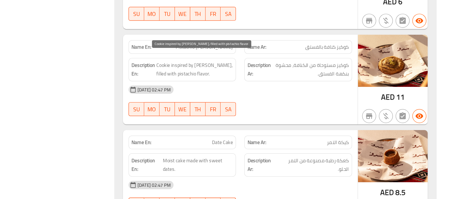
click at [229, 86] on span "Cookie inspired by kunafa, filled with pistachio flavor." at bounding box center [242, 93] width 63 height 14
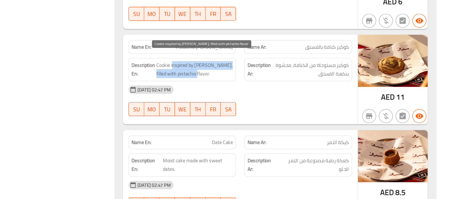
drag, startPoint x: 224, startPoint y: 83, endPoint x: 244, endPoint y: 92, distance: 21.7
click at [244, 92] on span "Cookie inspired by kunafa, filled with pistachio flavor." at bounding box center [242, 93] width 63 height 14
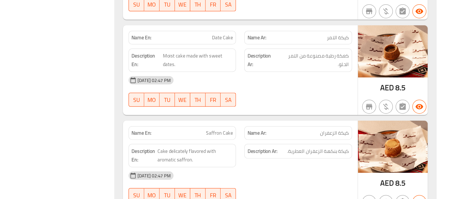
scroll to position [2304, 0]
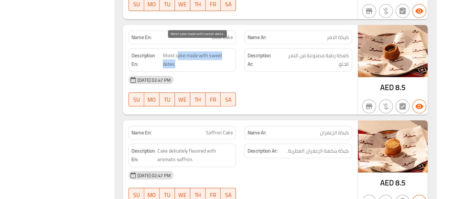
drag, startPoint x: 229, startPoint y: 74, endPoint x: 243, endPoint y: 80, distance: 15.2
click at [243, 80] on span "Moist cake made with sweet dates." at bounding box center [244, 85] width 57 height 14
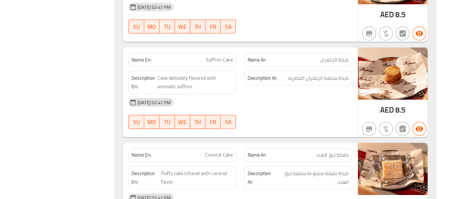
scroll to position [2364, 0]
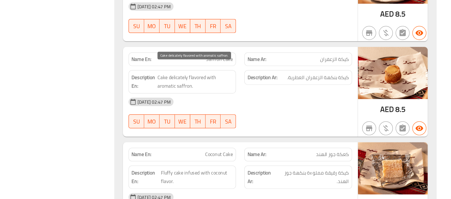
drag, startPoint x: 226, startPoint y: 95, endPoint x: 221, endPoint y: 92, distance: 5.9
click at [221, 96] on span "Cake delicately flavored with aromatic saffron." at bounding box center [243, 103] width 62 height 14
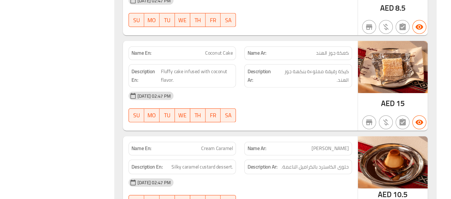
scroll to position [2447, 0]
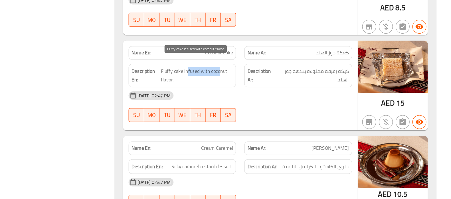
drag, startPoint x: 236, startPoint y: 85, endPoint x: 261, endPoint y: 85, distance: 25.1
click at [261, 91] on span "Fluffy cake infused with coconut flavor." at bounding box center [243, 98] width 59 height 14
click at [218, 91] on span "Fluffy cake infused with coconut flavor." at bounding box center [243, 98] width 59 height 14
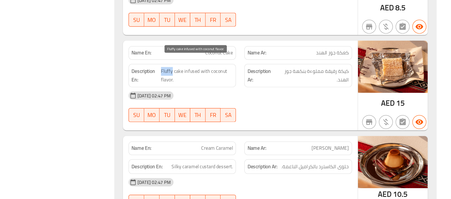
copy span "Fluffy"
drag, startPoint x: 234, startPoint y: 84, endPoint x: 245, endPoint y: 94, distance: 15.1
click at [245, 94] on span "Fluffy cake infused with coconut flavor." at bounding box center [243, 98] width 59 height 14
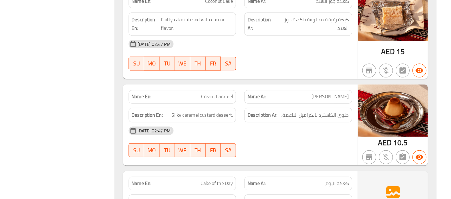
scroll to position [2490, 0]
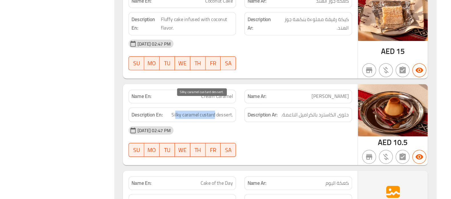
drag, startPoint x: 259, startPoint y: 125, endPoint x: 227, endPoint y: 125, distance: 31.9
click at [227, 127] on span "Silky caramel custard dessert." at bounding box center [248, 130] width 50 height 7
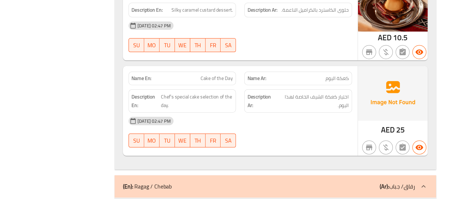
scroll to position [2578, 0]
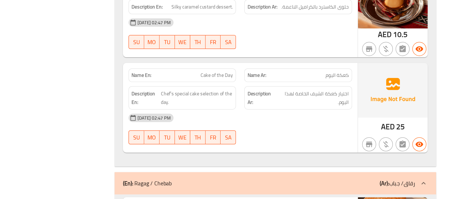
copy span "Cake of the Day"
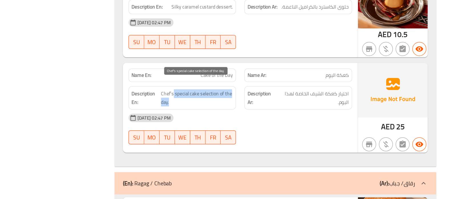
drag, startPoint x: 223, startPoint y: 106, endPoint x: 244, endPoint y: 109, distance: 20.6
click at [244, 109] on span "Chef’s special cake selection of the day." at bounding box center [243, 116] width 59 height 14
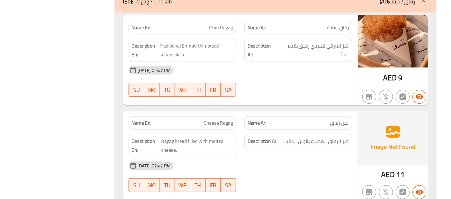
scroll to position [2711, 0]
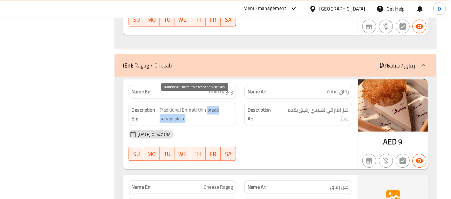
drag, startPoint x: 251, startPoint y: 83, endPoint x: 239, endPoint y: 90, distance: 14.2
click at [239, 90] on span "Traditional Emirati thin bread served plain." at bounding box center [243, 94] width 60 height 14
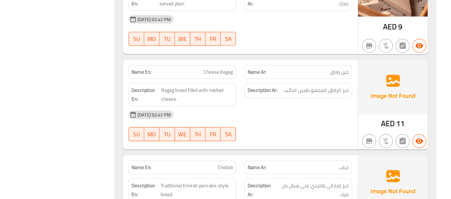
scroll to position [2776, 0]
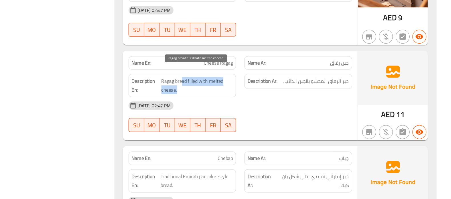
drag, startPoint x: 232, startPoint y: 94, endPoint x: 249, endPoint y: 99, distance: 18.3
click at [249, 99] on span "Ragag bread filled with melted cheese." at bounding box center [244, 106] width 59 height 14
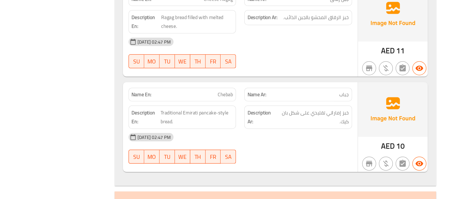
scroll to position [2832, 0]
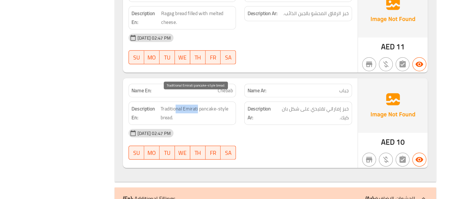
drag, startPoint x: 244, startPoint y: 116, endPoint x: 226, endPoint y: 116, distance: 17.7
click at [226, 122] on span "Traditional Emirati pancake-style bread." at bounding box center [243, 129] width 59 height 14
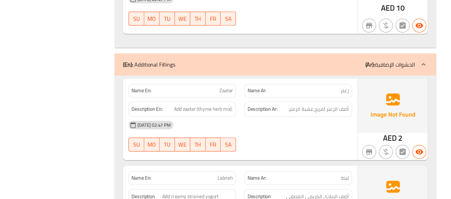
scroll to position [2942, 0]
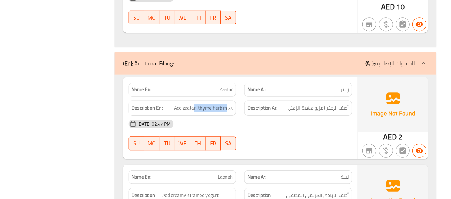
drag, startPoint x: 241, startPoint y: 117, endPoint x: 268, endPoint y: 120, distance: 26.6
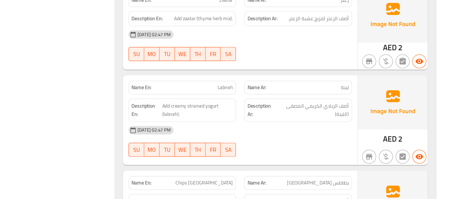
scroll to position [3019, 0]
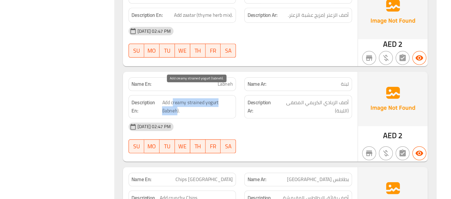
drag, startPoint x: 224, startPoint y: 110, endPoint x: 228, endPoint y: 121, distance: 11.3
click at [228, 121] on span "Add creamy strained yogurt (labneh)." at bounding box center [244, 124] width 58 height 14
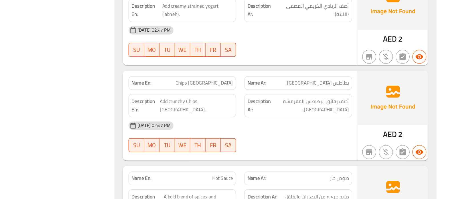
scroll to position [3098, 0]
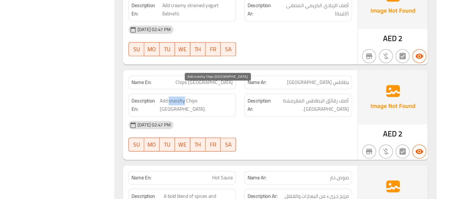
drag, startPoint x: 252, startPoint y: 108, endPoint x: 239, endPoint y: 108, distance: 12.8
click at [239, 115] on span "Add crunchy Chips Oman." at bounding box center [244, 122] width 60 height 14
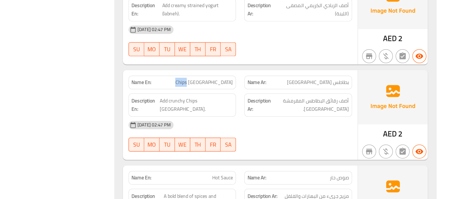
copy span "Chips Oman"
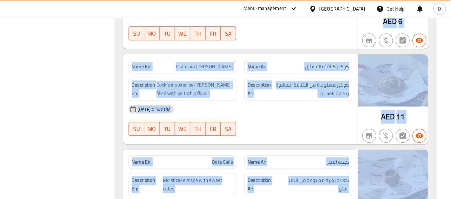
drag, startPoint x: 254, startPoint y: 97, endPoint x: 239, endPoint y: -35, distance: 133.1
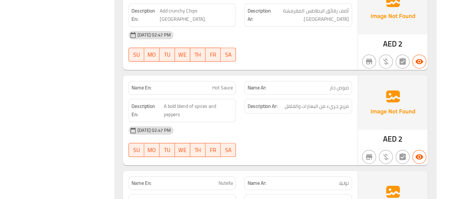
scroll to position [3172, 0]
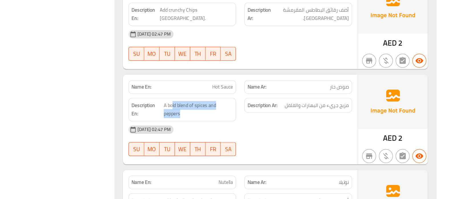
drag, startPoint x: 224, startPoint y: 113, endPoint x: 243, endPoint y: 124, distance: 22.1
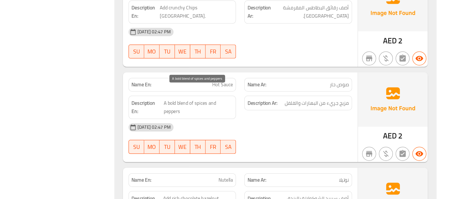
scroll to position [3265, 0]
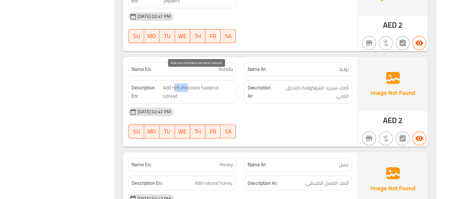
drag, startPoint x: 237, startPoint y: 98, endPoint x: 225, endPoint y: 99, distance: 11.2
click at [225, 104] on span "Add rich chocolate hazelnut spread." at bounding box center [244, 111] width 57 height 14
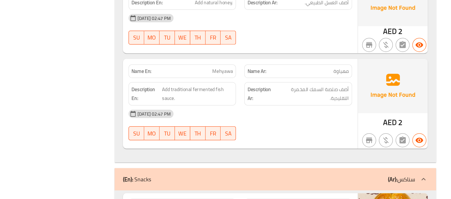
scroll to position [3413, 0]
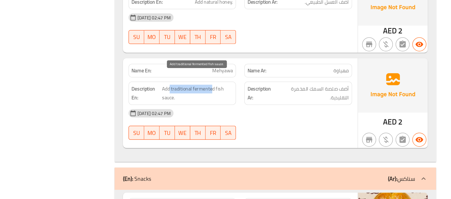
drag, startPoint x: 221, startPoint y: 100, endPoint x: 256, endPoint y: 101, distance: 35.1
click at [256, 105] on span "Add traditional fermented fish sauce." at bounding box center [244, 112] width 58 height 14
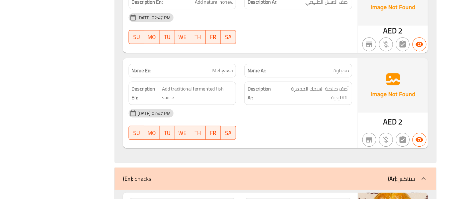
scroll to position [3508, 0]
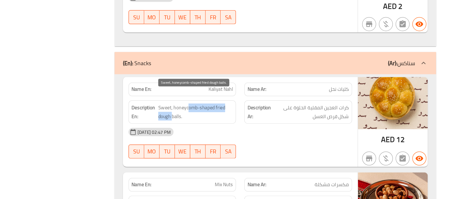
drag, startPoint x: 223, startPoint y: 120, endPoint x: 236, endPoint y: 113, distance: 14.2
click at [236, 121] on span "Sweet, honeycomb-shaped fried dough balls." at bounding box center [242, 128] width 61 height 14
click at [234, 121] on span "Sweet, honeycomb-shaped fried dough balls." at bounding box center [242, 128] width 61 height 14
copy span "honeycomb"
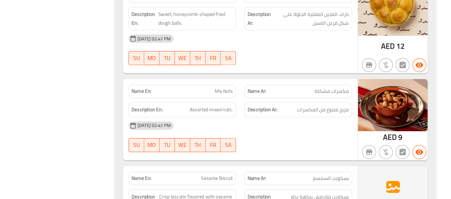
scroll to position [3585, 0]
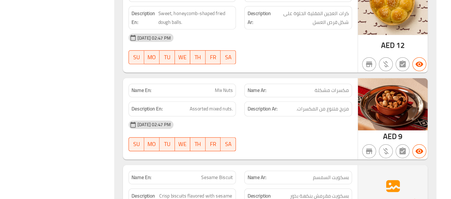
copy span "Mix Nuts"
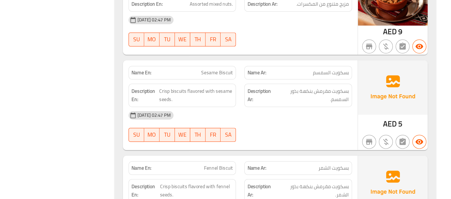
scroll to position [3673, 0]
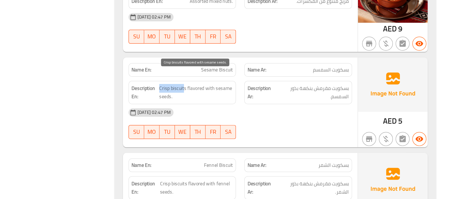
drag, startPoint x: 233, startPoint y: 98, endPoint x: 214, endPoint y: 98, distance: 19.4
click at [214, 105] on span "Crisp biscuits flavored with sesame seeds." at bounding box center [243, 112] width 60 height 14
click at [259, 105] on span "Crisp biscuits flavored with sesame seeds." at bounding box center [243, 112] width 60 height 14
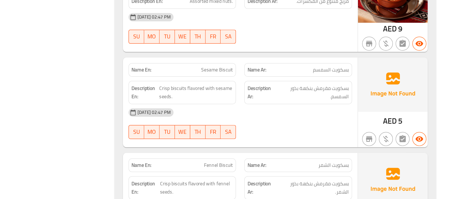
drag, startPoint x: 254, startPoint y: 97, endPoint x: 253, endPoint y: 125, distance: 28.2
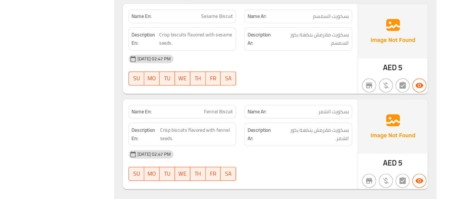
scroll to position [3717, 0]
drag, startPoint x: 258, startPoint y: 117, endPoint x: 284, endPoint y: 115, distance: 26.0
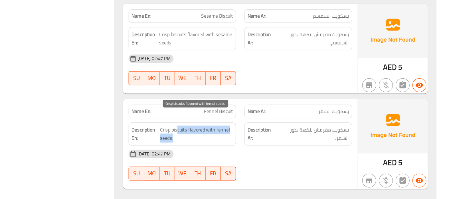
drag, startPoint x: 228, startPoint y: 131, endPoint x: 266, endPoint y: 138, distance: 39.2
click at [266, 139] on span "Crisp biscuits flavored with fennel seeds." at bounding box center [244, 146] width 60 height 14
click at [265, 139] on span "Crisp biscuits flavored with fennel seeds." at bounding box center [244, 146] width 60 height 14
copy span "fennel"
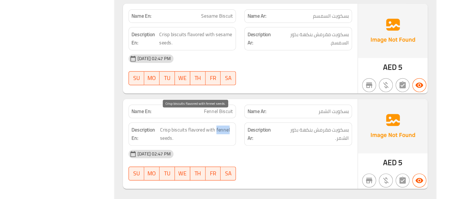
click at [265, 139] on span "Crisp biscuits flavored with fennel seeds." at bounding box center [244, 146] width 60 height 14
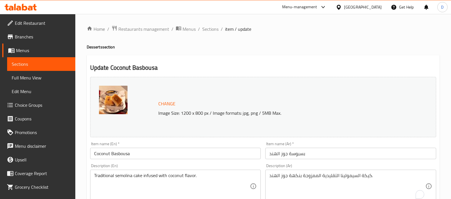
scroll to position [211, 0]
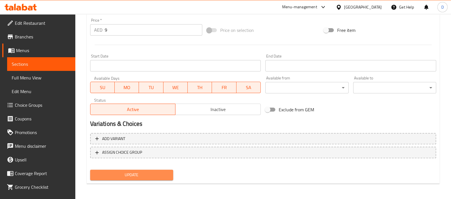
click at [122, 176] on span "Update" at bounding box center [132, 175] width 74 height 7
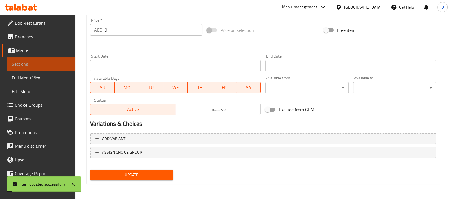
click at [59, 65] on span "Sections" at bounding box center [41, 64] width 59 height 7
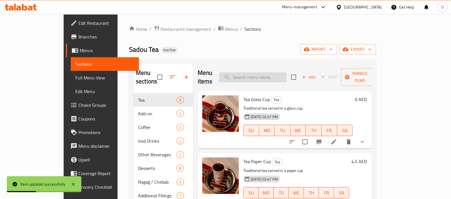
click at [252, 72] on input "search" at bounding box center [252, 77] width 67 height 10
paste input "Cake delicately flavored with aromatic saffron."
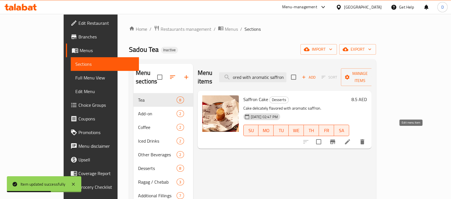
type input "Cake delicately flavored with aromatic saffron."
click at [351, 139] on icon at bounding box center [347, 142] width 7 height 7
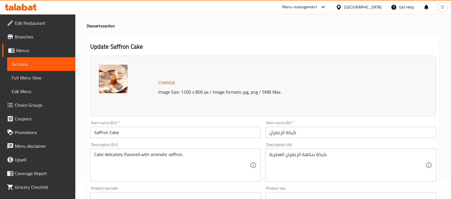
scroll to position [21, 0]
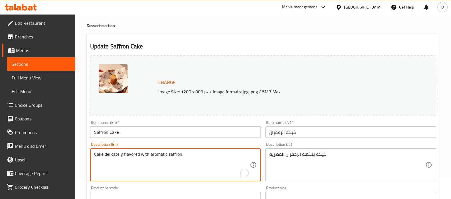
click at [111, 156] on textarea "Cake delicately flavored with aromatic saffron." at bounding box center [172, 165] width 156 height 27
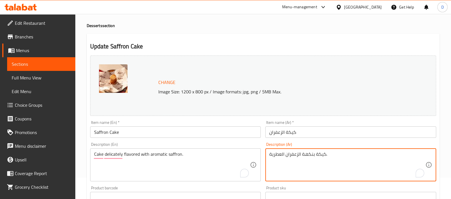
click at [311, 157] on textarea "كيكة بنكهة الزعفران العطرية." at bounding box center [347, 165] width 156 height 27
paste textarea "بدقة"
drag, startPoint x: 271, startPoint y: 155, endPoint x: 264, endPoint y: 156, distance: 7.3
click at [264, 156] on div "Description (Ar) كيكة منكهه بدقة بالزعفران العطرية. Description (Ar)" at bounding box center [350, 162] width 175 height 44
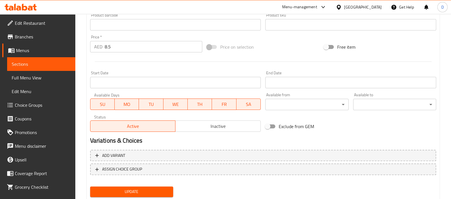
scroll to position [211, 0]
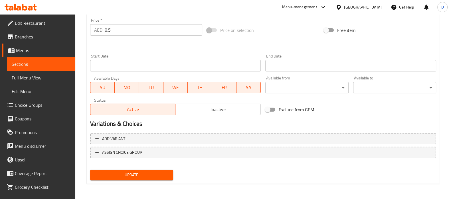
type textarea "كيكة منكهه بدقة بالزعفران العطري."
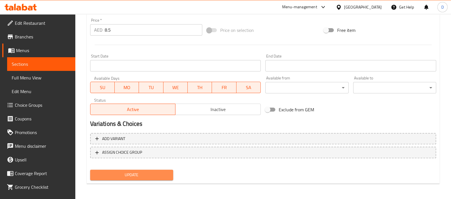
click at [159, 173] on span "Update" at bounding box center [132, 175] width 74 height 7
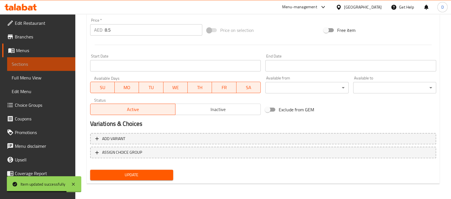
click at [59, 64] on span "Sections" at bounding box center [41, 64] width 59 height 7
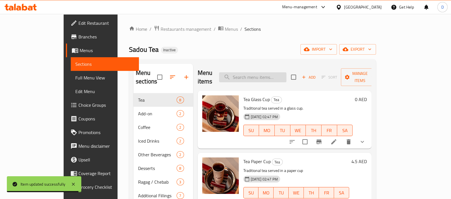
click at [275, 72] on input "search" at bounding box center [252, 77] width 67 height 10
paste input "Cake of the Day"
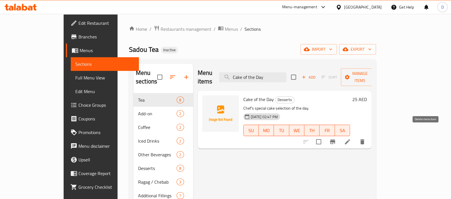
click at [365, 139] on icon "delete" at bounding box center [362, 142] width 7 height 7
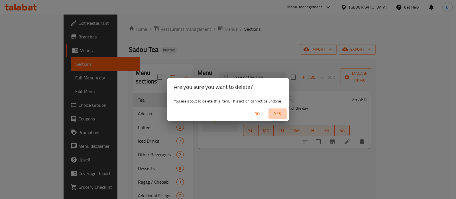
click at [275, 115] on span "Yes" at bounding box center [278, 113] width 14 height 7
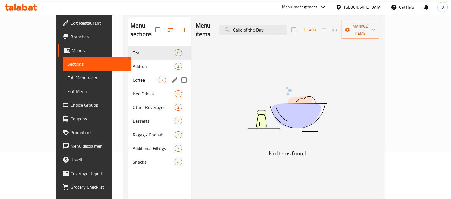
scroll to position [48, 0]
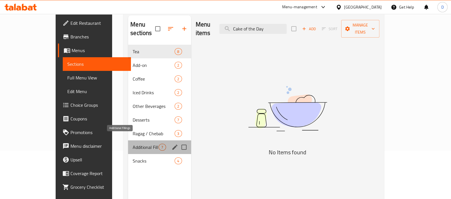
click at [133, 144] on span "Additional Fillings" at bounding box center [146, 147] width 26 height 7
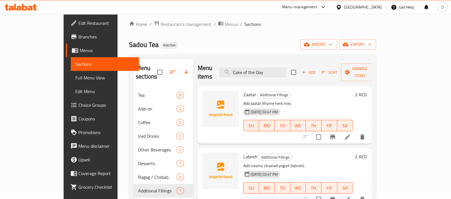
scroll to position [5, 0]
click at [264, 68] on input "Cake of the Day" at bounding box center [252, 73] width 67 height 10
paste input "hips Oman"
click at [264, 68] on input "Chips Oman" at bounding box center [252, 73] width 67 height 10
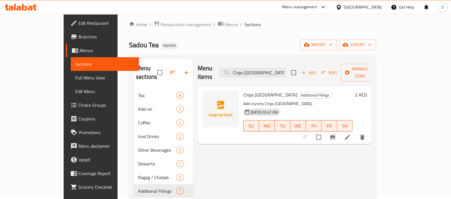
type input "Chips Oman"
click at [355, 132] on li at bounding box center [347, 137] width 16 height 10
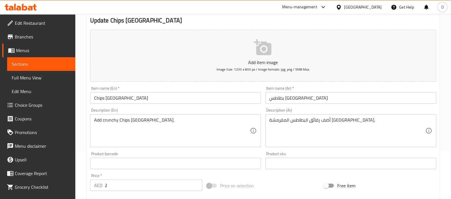
scroll to position [48, 0]
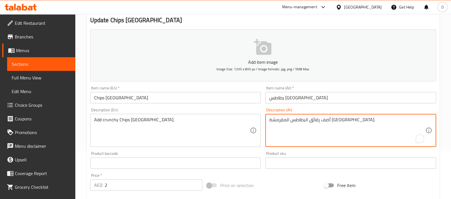
click at [296, 120] on textarea "أضف رقائق البطاطس المقرمشة عمان." at bounding box center [347, 130] width 156 height 27
click at [295, 120] on textarea "أضف رقائق البطاطس عمان." at bounding box center [347, 130] width 156 height 27
click at [317, 120] on textarea "أضف رقائق بطاطس عمان." at bounding box center [347, 130] width 156 height 27
paste textarea "المقرمشة"
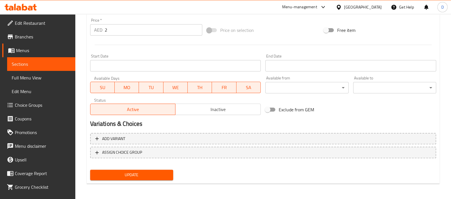
type textarea "أضف رقائق بطاطس عمان المقرمشة."
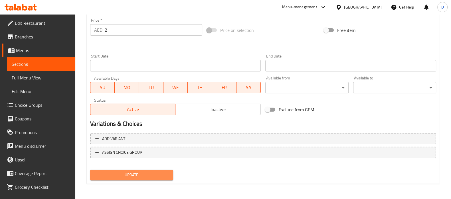
click at [164, 175] on span "Update" at bounding box center [132, 175] width 74 height 7
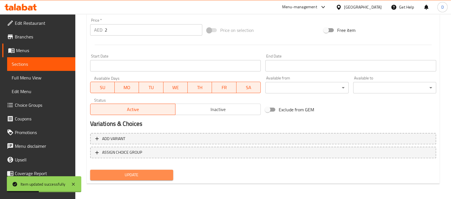
click at [164, 175] on span "Update" at bounding box center [132, 175] width 74 height 7
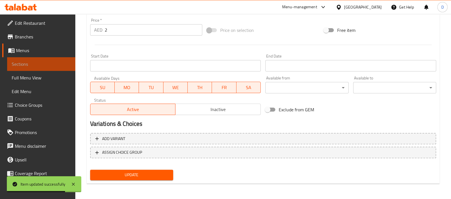
click at [46, 68] on link "Sections" at bounding box center [41, 64] width 68 height 14
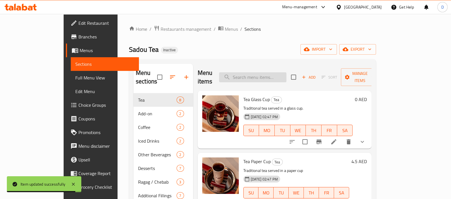
paste input "Mix Nuts"
click at [277, 72] on input "Mix Nuts" at bounding box center [252, 77] width 67 height 10
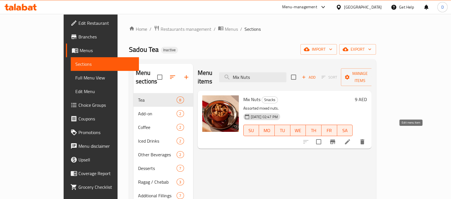
type input "Mix Nuts"
click at [351, 139] on icon at bounding box center [347, 142] width 7 height 7
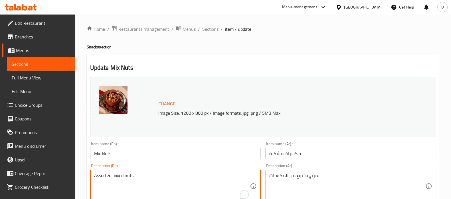
click at [114, 180] on textarea "Assorted mixed nuts." at bounding box center [172, 186] width 156 height 27
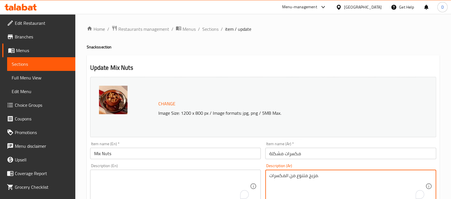
click at [286, 174] on textarea "مزيج متنوع من المكسرات." at bounding box center [347, 186] width 156 height 27
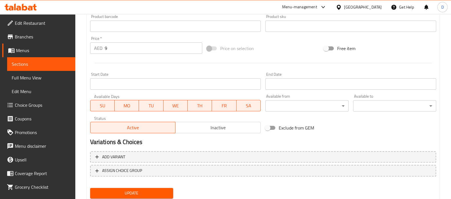
scroll to position [211, 0]
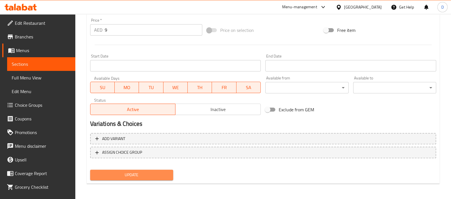
click at [130, 172] on span "Update" at bounding box center [132, 175] width 74 height 7
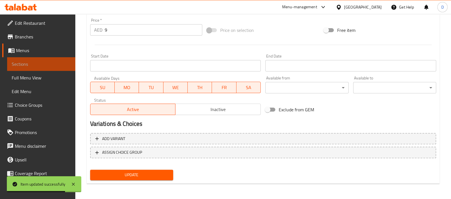
click at [64, 61] on span "Sections" at bounding box center [41, 64] width 59 height 7
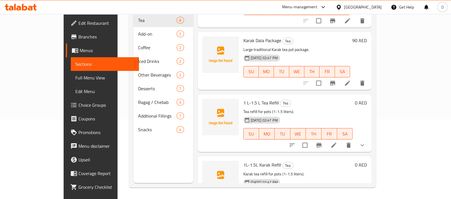
scroll to position [290, 0]
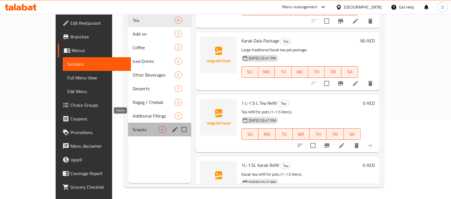
click at [133, 126] on span "Snacks" at bounding box center [146, 129] width 26 height 7
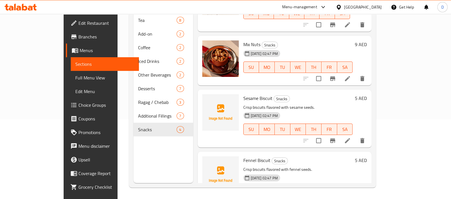
scroll to position [36, 0]
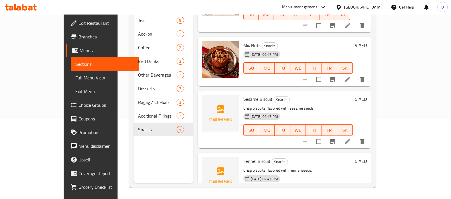
click at [243, 41] on span "Mix Nuts" at bounding box center [251, 45] width 17 height 9
copy h6 "Mix Nuts"
click at [243, 41] on span "Mix Nuts" at bounding box center [251, 45] width 17 height 9
click at [133, 167] on div "Menu sections Tea 8 Add-on 2 Coffee 2 Iced Drinks 2 Other Beverages 2 Desserts …" at bounding box center [163, 83] width 60 height 199
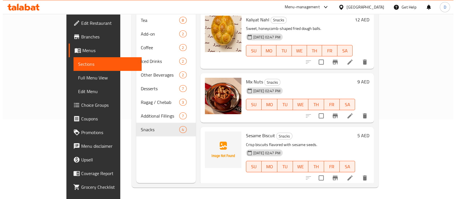
scroll to position [0, 0]
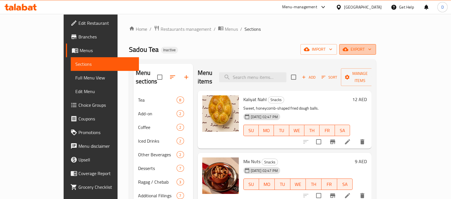
click at [371, 48] on span "export" at bounding box center [357, 49] width 28 height 7
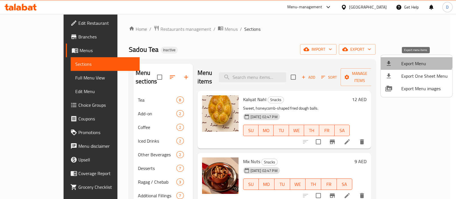
click at [411, 58] on li "Export Menu" at bounding box center [417, 63] width 72 height 13
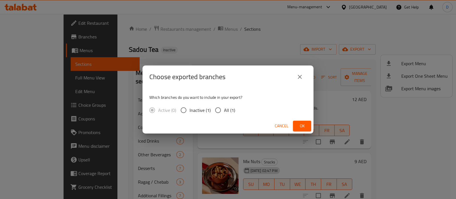
click at [229, 112] on span "All (1)" at bounding box center [229, 110] width 11 height 7
click at [224, 112] on input "All (1)" at bounding box center [218, 110] width 12 height 12
radio input "true"
click at [300, 124] on span "Ok" at bounding box center [302, 126] width 9 height 7
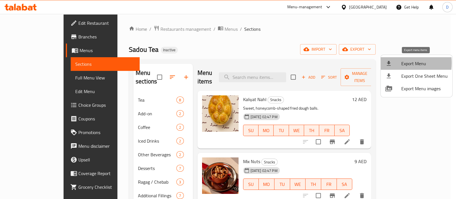
click at [388, 63] on icon at bounding box center [389, 63] width 4 height 5
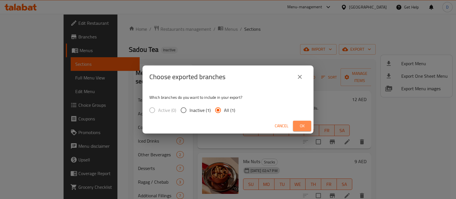
click at [294, 129] on button "Ok" at bounding box center [302, 126] width 18 height 11
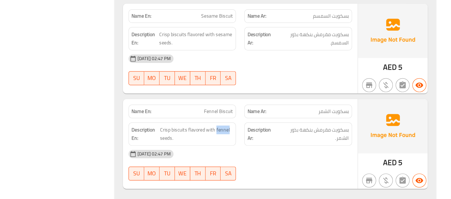
scroll to position [3717, 0]
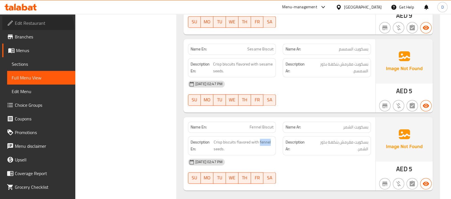
click at [37, 28] on link "Edit Restaurant" at bounding box center [38, 23] width 73 height 14
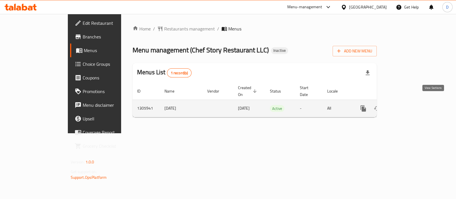
click at [408, 105] on icon "enhanced table" at bounding box center [404, 108] width 7 height 7
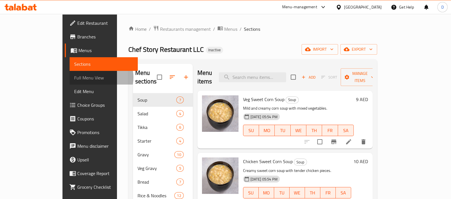
click at [74, 78] on span "Full Menu View" at bounding box center [103, 77] width 59 height 7
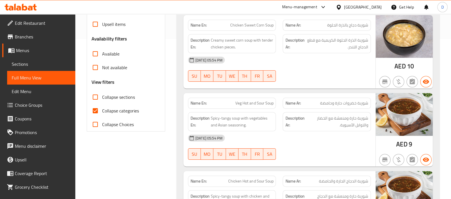
scroll to position [161, 0]
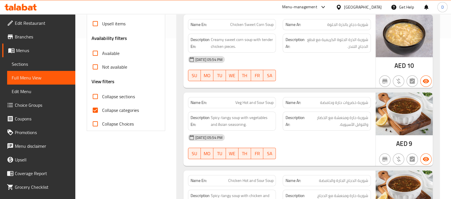
click at [111, 109] on span "Collapse categories" at bounding box center [120, 110] width 37 height 7
click at [102, 109] on input "Collapse categories" at bounding box center [95, 110] width 14 height 14
checkbox input "false"
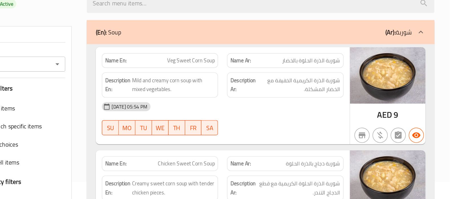
scroll to position [26, 0]
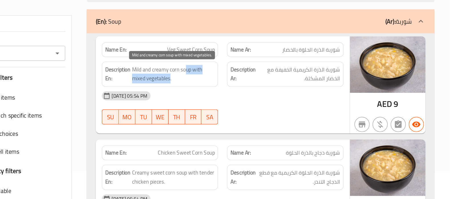
drag, startPoint x: 252, startPoint y: 95, endPoint x: 240, endPoint y: 104, distance: 15.1
click at [240, 104] on span "Mild and creamy corn soup with mixed vegetables." at bounding box center [242, 100] width 63 height 14
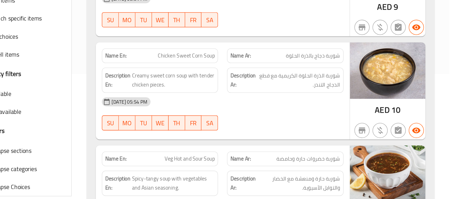
scroll to position [96, 0]
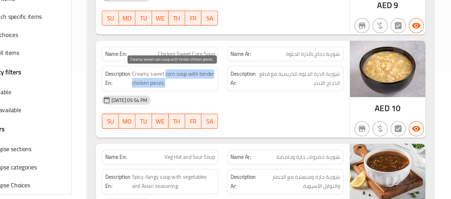
drag, startPoint x: 236, startPoint y: 101, endPoint x: 253, endPoint y: 111, distance: 19.6
click at [253, 111] on span "Creamy sweet corn soup with tender chicken pieces." at bounding box center [242, 108] width 63 height 14
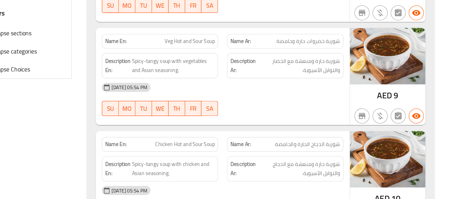
scroll to position [185, 0]
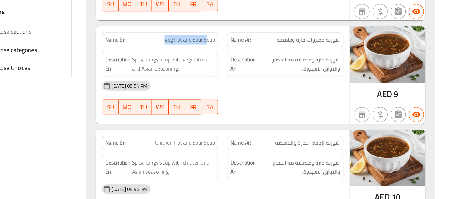
drag, startPoint x: 266, startPoint y: 78, endPoint x: 233, endPoint y: 77, distance: 32.8
click at [233, 77] on p "Name En: Veg Hot and Sour Soup" at bounding box center [231, 79] width 83 height 6
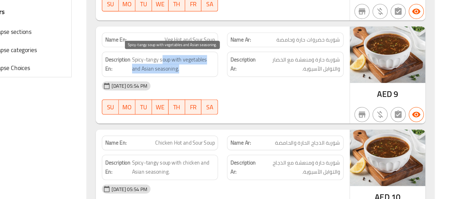
drag, startPoint x: 233, startPoint y: 92, endPoint x: 254, endPoint y: 97, distance: 21.4
click at [254, 97] on span "Spicy-tangy soup with vegetables and Asian seasoning." at bounding box center [242, 97] width 63 height 14
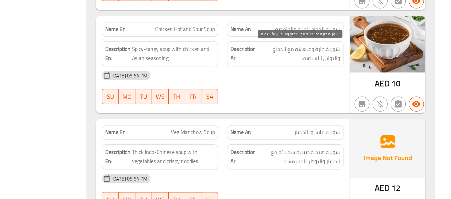
scroll to position [273, 0]
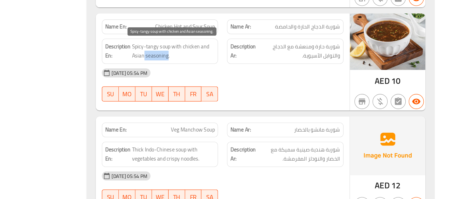
drag, startPoint x: 220, startPoint y: 87, endPoint x: 237, endPoint y: 92, distance: 18.1
click at [237, 92] on span "Spicy-tangy soup with chicken and Asian seasoning." at bounding box center [242, 87] width 63 height 14
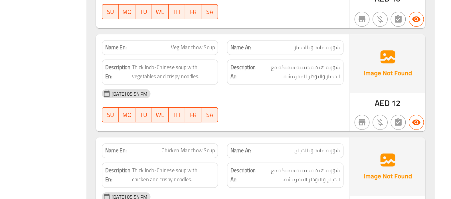
scroll to position [336, 0]
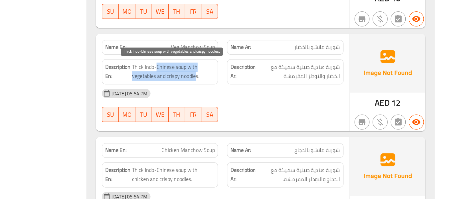
drag, startPoint x: 229, startPoint y: 97, endPoint x: 258, endPoint y: 103, distance: 29.2
click at [258, 103] on span "Thick Indo-Chinese soup with vegetables and crispy noodles." at bounding box center [242, 103] width 63 height 14
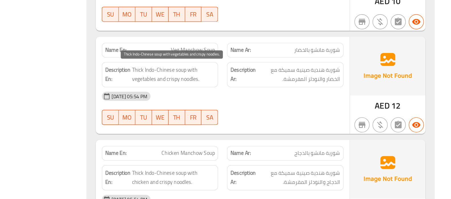
scroll to position [335, 0]
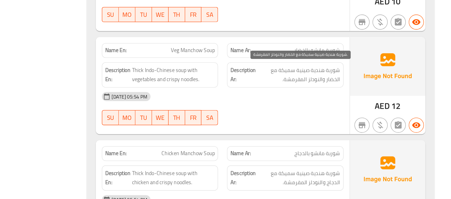
click at [314, 106] on span "شوربة هندية صينية سميكة مع الخضار والنودلز المقرمشة." at bounding box center [336, 103] width 63 height 14
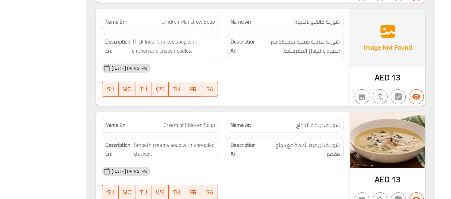
scroll to position [433, 0]
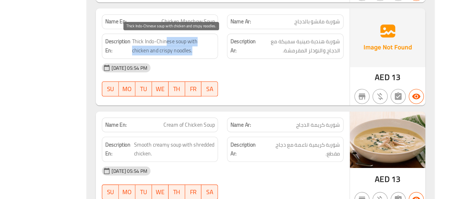
drag, startPoint x: 236, startPoint y: 79, endPoint x: 267, endPoint y: 84, distance: 31.2
click at [267, 84] on span "Thick Indo-Chinese soup with chicken and crispy noodles." at bounding box center [242, 83] width 63 height 14
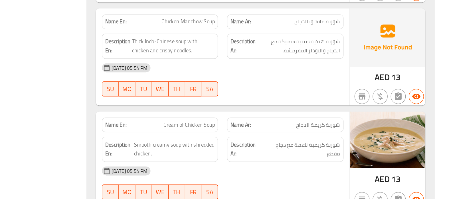
scroll to position [472, 0]
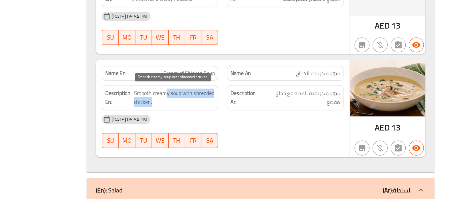
drag, startPoint x: 236, startPoint y: 118, endPoint x: 263, endPoint y: 125, distance: 28.0
click at [263, 125] on span "Smooth creamy soup with shredded chicken." at bounding box center [242, 122] width 61 height 14
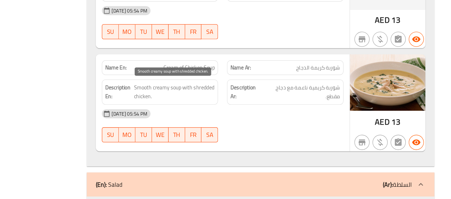
click at [264, 114] on span "Smooth creamy soup with shredded chicken." at bounding box center [242, 118] width 61 height 14
copy span "shredded"
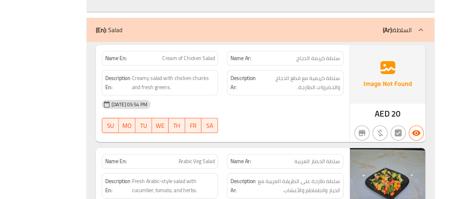
scroll to position [593, 0]
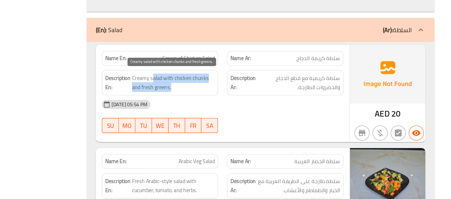
drag, startPoint x: 226, startPoint y: 104, endPoint x: 246, endPoint y: 115, distance: 22.1
click at [246, 115] on span "Creamy salad with chicken chunks and fresh greens." at bounding box center [242, 111] width 63 height 14
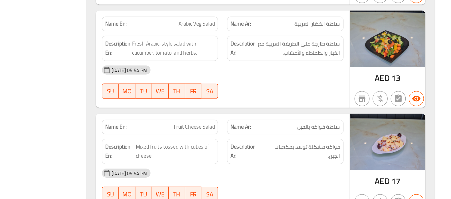
scroll to position [698, 0]
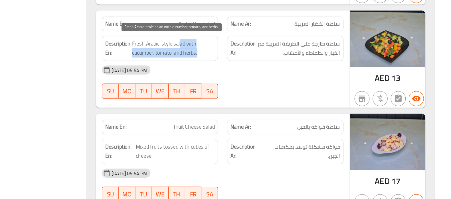
drag, startPoint x: 247, startPoint y: 78, endPoint x: 260, endPoint y: 87, distance: 16.0
click at [260, 87] on span "Fresh Arabic-style salad with cucumber, tomato, and herbs." at bounding box center [242, 85] width 63 height 14
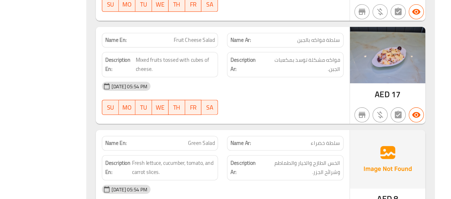
scroll to position [764, 0]
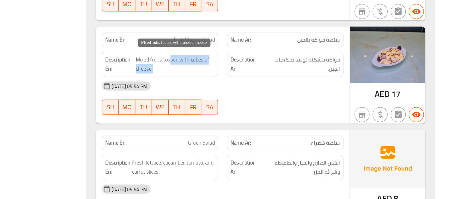
drag, startPoint x: 239, startPoint y: 92, endPoint x: 237, endPoint y: 99, distance: 7.1
click at [237, 99] on span "Mixed fruits tossed with cubes of cheese." at bounding box center [244, 97] width 60 height 14
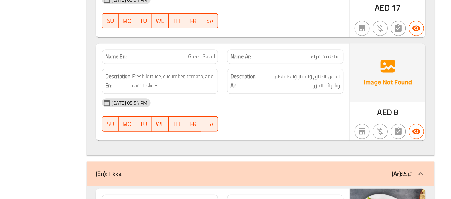
scroll to position [830, 0]
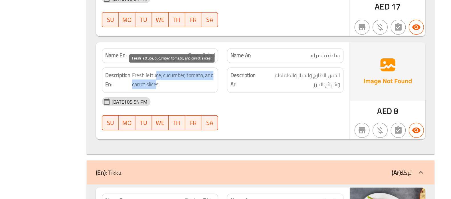
drag, startPoint x: 229, startPoint y: 101, endPoint x: 228, endPoint y: 110, distance: 8.9
click at [228, 110] on span "Fresh lettuce, cucumber, tomato, and carrot slices." at bounding box center [242, 109] width 63 height 14
click at [237, 111] on span "Fresh lettuce, cucumber, tomato, and carrot slices." at bounding box center [242, 109] width 63 height 14
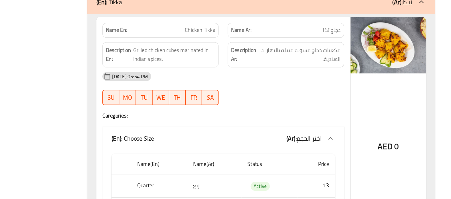
scroll to position [992, 0]
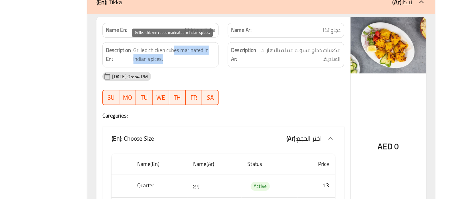
drag, startPoint x: 241, startPoint y: 52, endPoint x: 237, endPoint y: 56, distance: 6.7
click at [237, 56] on span "Grilled chicken cubes marinated in Indian spices." at bounding box center [242, 57] width 62 height 14
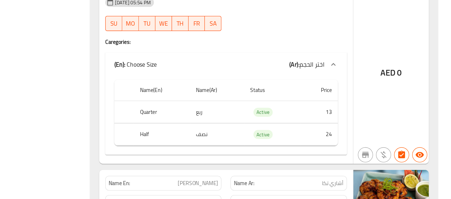
scroll to position [1179, 0]
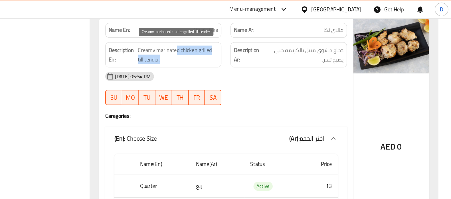
drag, startPoint x: 242, startPoint y: 33, endPoint x: 233, endPoint y: 41, distance: 12.3
click at [233, 41] on span "Creamy marinated chicken grilled till tender." at bounding box center [243, 41] width 61 height 14
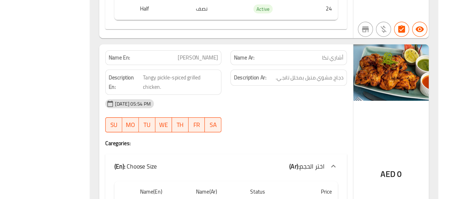
scroll to position [1314, 0]
click at [226, 76] on span "Tangy pickle-spiced grilled chicken." at bounding box center [244, 79] width 57 height 14
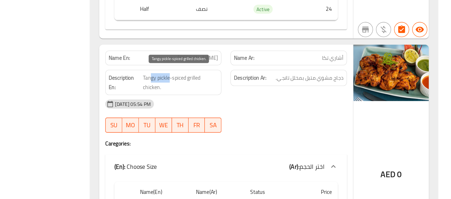
drag, startPoint x: 237, startPoint y: 72, endPoint x: 221, endPoint y: 72, distance: 15.1
click at [221, 72] on span "Tangy pickle-spiced grilled chicken." at bounding box center [244, 79] width 57 height 14
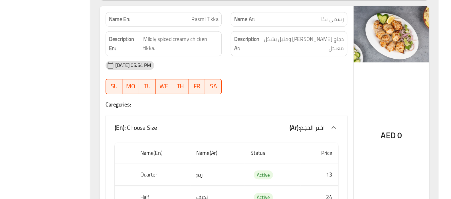
scroll to position [1488, 0]
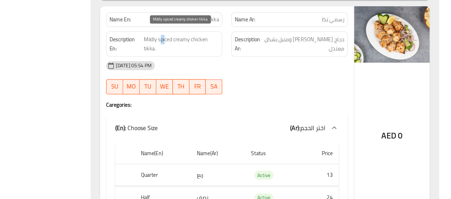
click at [230, 72] on span "Mildly spiced creamy chicken tikka." at bounding box center [244, 77] width 57 height 14
drag, startPoint x: 251, startPoint y: 69, endPoint x: 225, endPoint y: 68, distance: 26.3
click at [225, 70] on span "Mildly spiced creamy chicken tikka." at bounding box center [244, 77] width 57 height 14
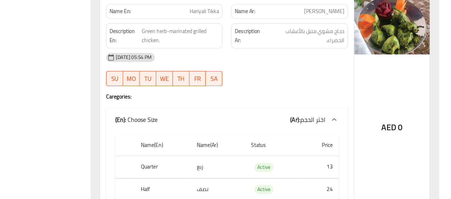
scroll to position [1667, 0]
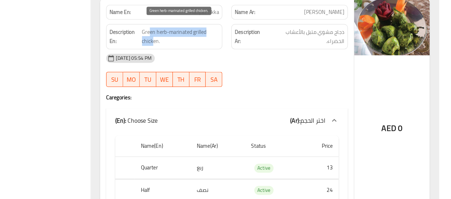
drag, startPoint x: 224, startPoint y: 68, endPoint x: 220, endPoint y: 60, distance: 9.3
click at [220, 62] on span "Green herb-marinated grilled chicken." at bounding box center [244, 69] width 58 height 14
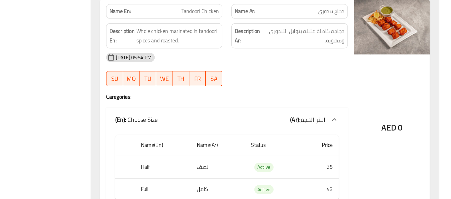
scroll to position [1841, 0]
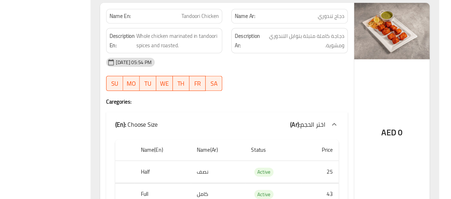
copy span "Tandoori Chicken"
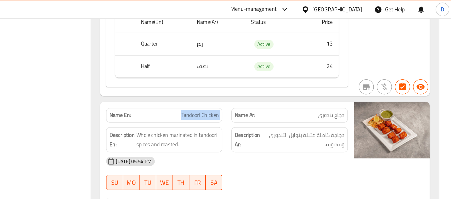
scroll to position [1802, 0]
copy th "Quarter"
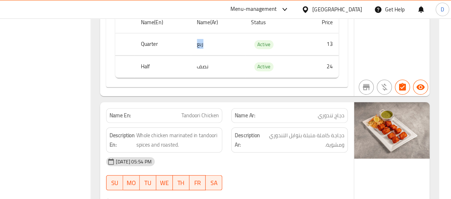
copy td "ربع"
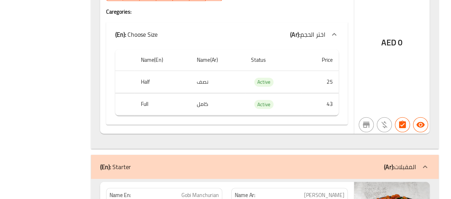
scroll to position [1898, 0]
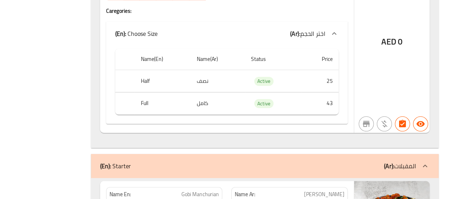
copy td "25"
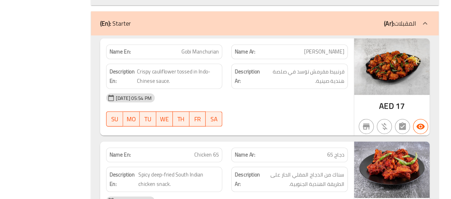
scroll to position [2007, 0]
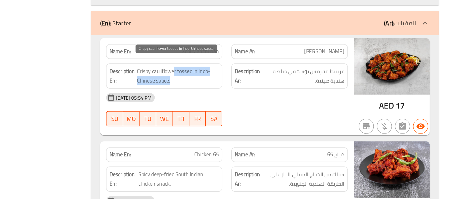
drag, startPoint x: 239, startPoint y: 96, endPoint x: 241, endPoint y: 103, distance: 7.3
click at [241, 103] on span "Crispy cauliflower tossed in Indo-Chinese sauce." at bounding box center [242, 106] width 62 height 14
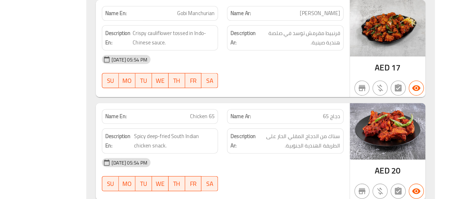
scroll to position [2084, 0]
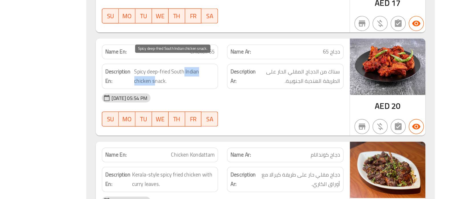
drag, startPoint x: 227, startPoint y: 101, endPoint x: 251, endPoint y: 92, distance: 25.5
click at [251, 99] on span "Spicy deep-fried South Indian chicken snack." at bounding box center [242, 106] width 61 height 14
click at [227, 106] on span "Spicy deep-fried South Indian chicken snack." at bounding box center [242, 106] width 61 height 14
drag, startPoint x: 219, startPoint y: 97, endPoint x: 238, endPoint y: 102, distance: 20.1
click at [238, 102] on span "Spicy deep-fried South Indian chicken snack." at bounding box center [242, 106] width 61 height 14
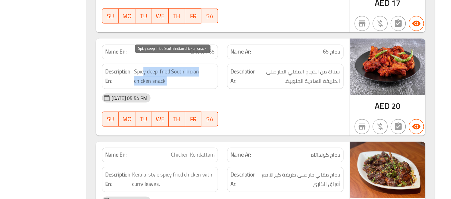
click at [238, 102] on span "Spicy deep-fried South Indian chicken snack." at bounding box center [242, 106] width 61 height 14
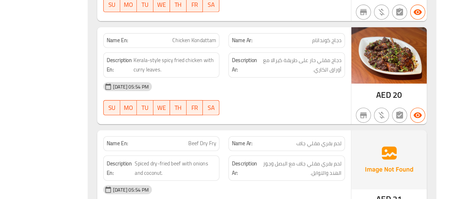
scroll to position [2171, 0]
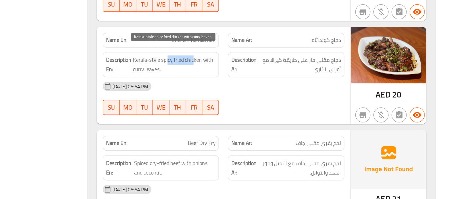
drag, startPoint x: 257, startPoint y: 86, endPoint x: 237, endPoint y: 86, distance: 19.7
click at [237, 90] on span "Kerala-style spicy fried chicken with curry leaves." at bounding box center [242, 97] width 62 height 14
drag, startPoint x: 248, startPoint y: 86, endPoint x: 233, endPoint y: 93, distance: 16.4
click at [233, 93] on span "Kerala-style spicy fried chicken with curry leaves." at bounding box center [242, 97] width 62 height 14
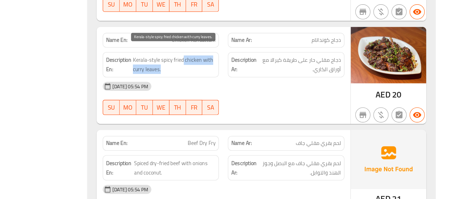
click at [233, 93] on span "Kerala-style spicy fried chicken with curry leaves." at bounding box center [242, 97] width 62 height 14
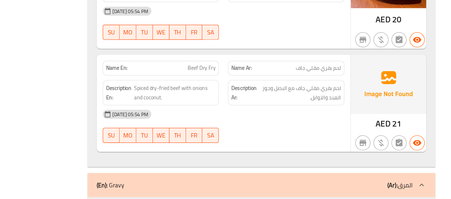
scroll to position [2228, 0]
drag, startPoint x: 265, startPoint y: 95, endPoint x: 277, endPoint y: 93, distance: 12.1
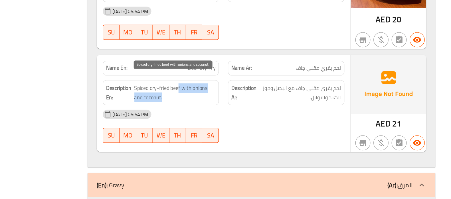
drag, startPoint x: 245, startPoint y: 107, endPoint x: 241, endPoint y: 116, distance: 9.6
click at [241, 116] on span "Spiced dry-fried beef with onions and coconut." at bounding box center [243, 118] width 62 height 14
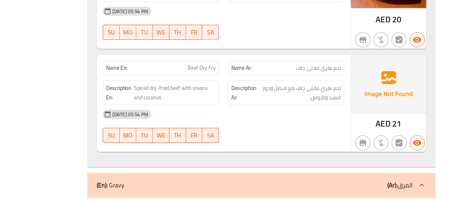
copy span "Beef Dry Fry"
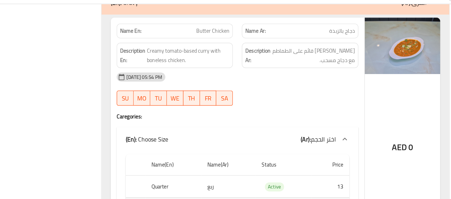
scroll to position [2404, 0]
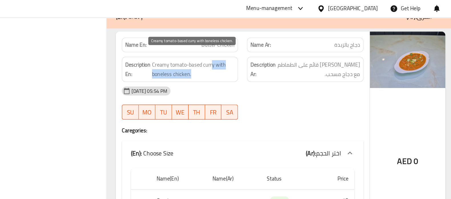
drag, startPoint x: 255, startPoint y: 44, endPoint x: 242, endPoint y: 48, distance: 13.7
click at [242, 48] on span "Creamy tomato-based curry with boneless chicken." at bounding box center [242, 53] width 63 height 14
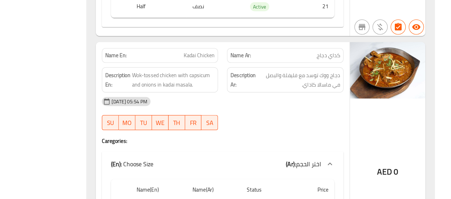
scroll to position [2551, 0]
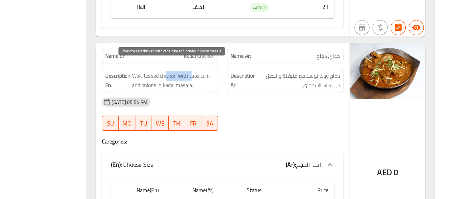
drag, startPoint x: 237, startPoint y: 67, endPoint x: 256, endPoint y: 68, distance: 19.7
click at [256, 71] on span "Wok-tossed chicken with capsicum and onions in kadai masala." at bounding box center [242, 78] width 63 height 14
click at [244, 71] on span "Wok-tossed chicken with capsicum and onions in kadai masala." at bounding box center [242, 78] width 63 height 14
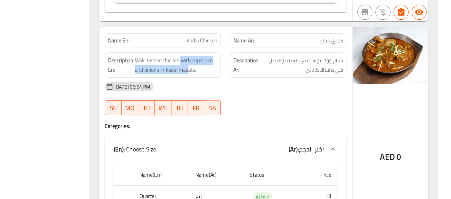
scroll to position [2556, 0]
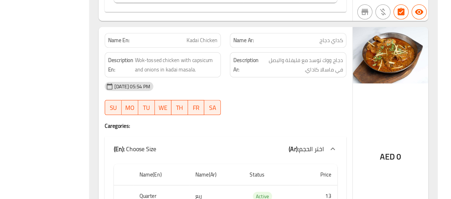
copy span "Kadai Chicken"
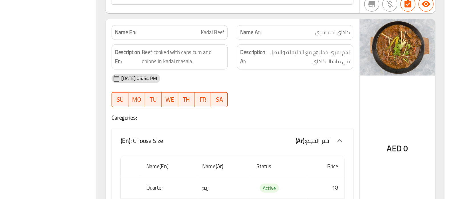
scroll to position [2725, 0]
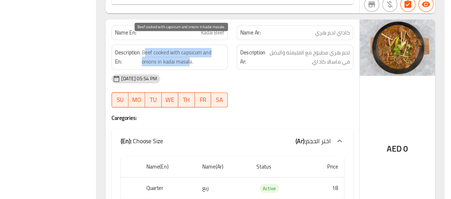
drag, startPoint x: 214, startPoint y: 65, endPoint x: 247, endPoint y: 69, distance: 33.9
click at [247, 69] on span "Beef cooked with capsicum and onions in kadai masala." at bounding box center [242, 76] width 63 height 14
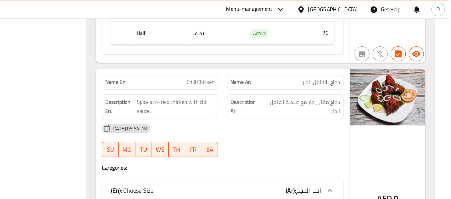
scroll to position [2891, 0]
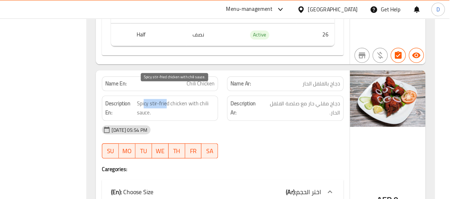
drag, startPoint x: 237, startPoint y: 67, endPoint x: 220, endPoint y: 68, distance: 16.6
click at [220, 75] on span "Spicy stir-fried chicken with chili sauce." at bounding box center [243, 82] width 59 height 14
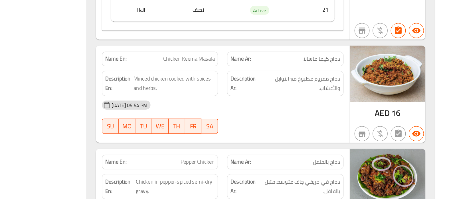
scroll to position [3221, 0]
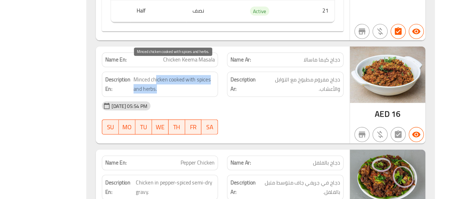
drag, startPoint x: 228, startPoint y: 82, endPoint x: 267, endPoint y: 85, distance: 38.3
click at [267, 89] on span "Minced chicken cooked with spices and herbs." at bounding box center [243, 96] width 62 height 14
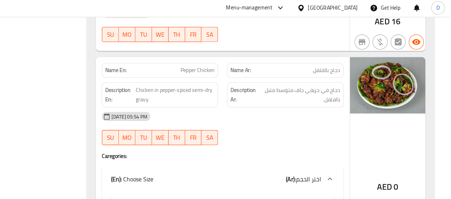
scroll to position [3319, 0]
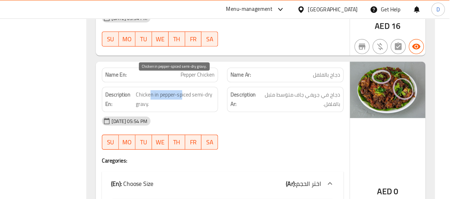
drag, startPoint x: 224, startPoint y: 62, endPoint x: 248, endPoint y: 62, distance: 24.2
click at [248, 68] on span "Chicken in pepper-spiced semi-dry gravy." at bounding box center [244, 75] width 60 height 14
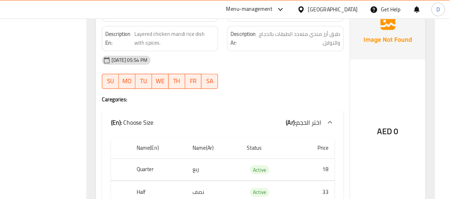
scroll to position [3507, 0]
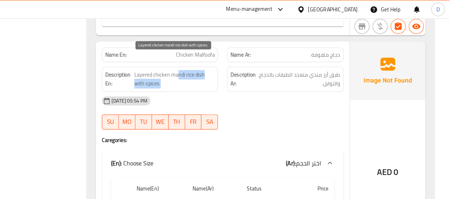
drag, startPoint x: 245, startPoint y: 46, endPoint x: 236, endPoint y: 51, distance: 10.8
click at [236, 53] on span "Layered chicken mandi rice dish with spices." at bounding box center [242, 60] width 61 height 14
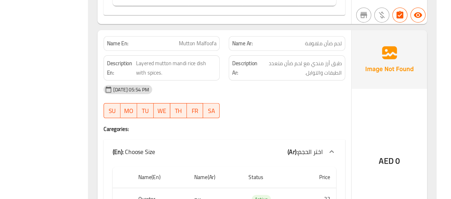
scroll to position [3818, 0]
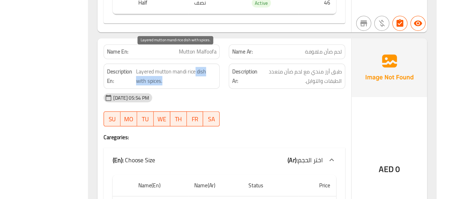
drag, startPoint x: 257, startPoint y: 75, endPoint x: 233, endPoint y: 84, distance: 25.8
click at [233, 86] on span "Layered mutton mandi rice dish with spices." at bounding box center [242, 93] width 61 height 14
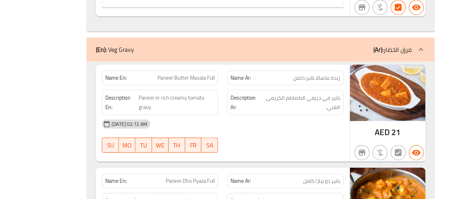
scroll to position [3991, 0]
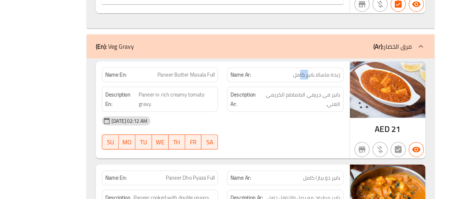
drag, startPoint x: 344, startPoint y: 94, endPoint x: 338, endPoint y: 93, distance: 6.0
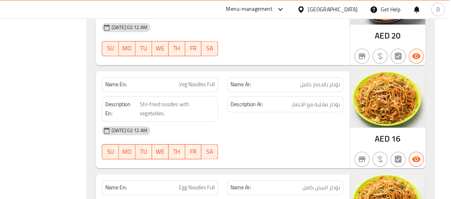
scroll to position [5574, 0]
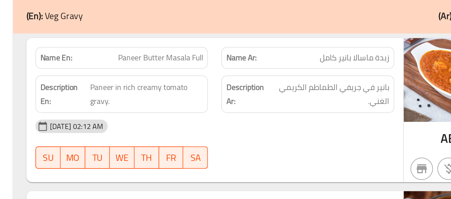
scroll to position [4025, 0]
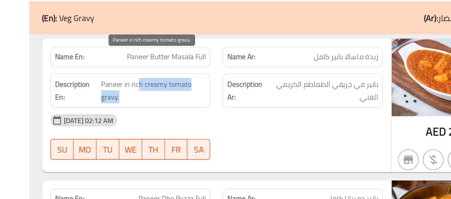
drag, startPoint x: 236, startPoint y: 72, endPoint x: 240, endPoint y: 79, distance: 7.7
click at [240, 82] on span "Paneer in rich creamy tomato gravy." at bounding box center [245, 89] width 58 height 14
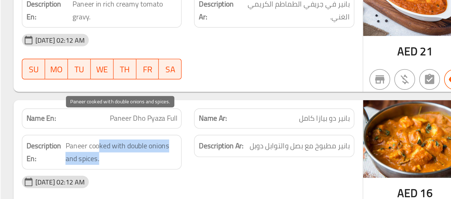
drag, startPoint x: 231, startPoint y: 151, endPoint x: 234, endPoint y: 158, distance: 8.4
click at [234, 160] on span "Paneer cooked with double onions and spices." at bounding box center [242, 167] width 61 height 14
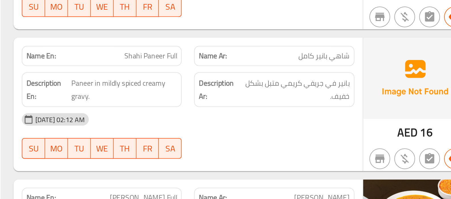
scroll to position [4132, 0]
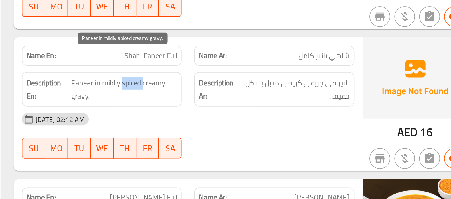
drag, startPoint x: 255, startPoint y: 122, endPoint x: 243, endPoint y: 120, distance: 12.5
click at [243, 132] on span "Paneer in mildly spiced creamy gravy." at bounding box center [244, 139] width 58 height 14
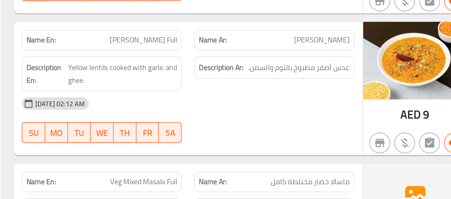
scroll to position [4219, 0]
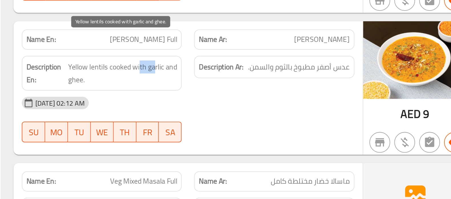
drag, startPoint x: 252, startPoint y: 108, endPoint x: 261, endPoint y: 114, distance: 11.0
click at [261, 123] on span "Yellow lentils cooked with garlic and ghee." at bounding box center [243, 130] width 60 height 14
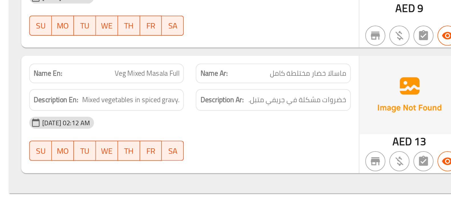
scroll to position [4281, 0]
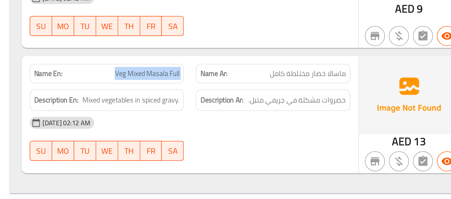
copy span "Veg Mixed Masala Full"
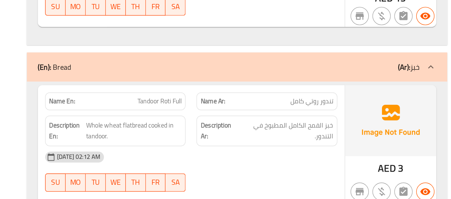
scroll to position [4374, 0]
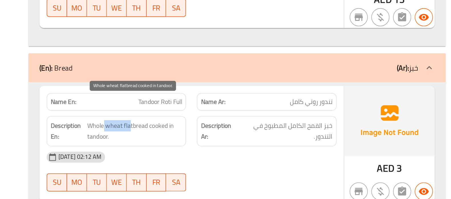
drag, startPoint x: 241, startPoint y: 138, endPoint x: 223, endPoint y: 135, distance: 18.6
click at [223, 149] on span "Whole wheat flatbread cooked in tandoor." at bounding box center [244, 156] width 60 height 14
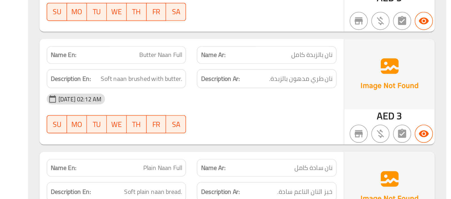
scroll to position [4482, 0]
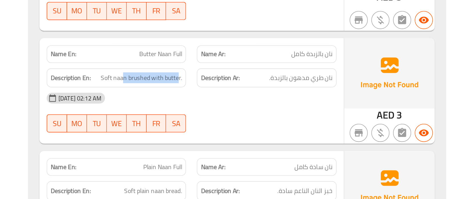
drag, startPoint x: 237, startPoint y: 109, endPoint x: 272, endPoint y: 102, distance: 35.1
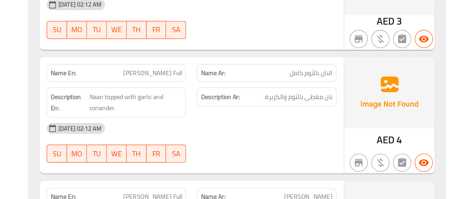
scroll to position [4613, 0]
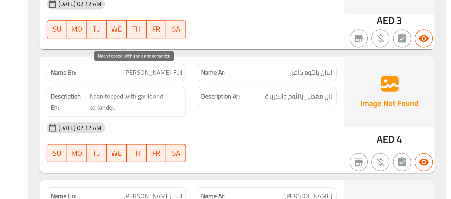
click at [271, 131] on span "Naan topped with garlic and coriander." at bounding box center [244, 138] width 58 height 14
drag, startPoint x: 227, startPoint y: 117, endPoint x: 251, endPoint y: 120, distance: 23.8
click at [251, 131] on span "Naan topped with garlic and coriander." at bounding box center [244, 138] width 58 height 14
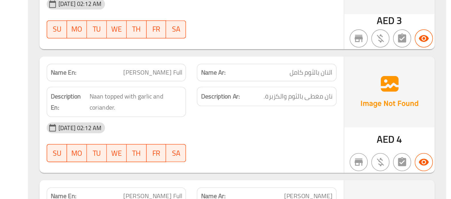
drag, startPoint x: 251, startPoint y: 120, endPoint x: 246, endPoint y: 134, distance: 14.7
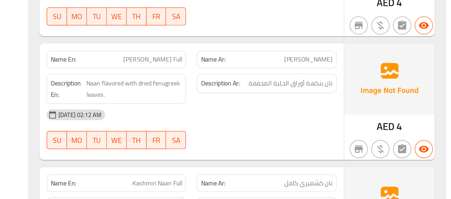
scroll to position [4701, 0]
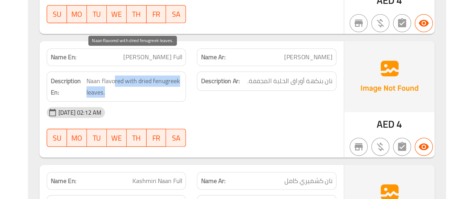
drag, startPoint x: 230, startPoint y: 108, endPoint x: 237, endPoint y: 116, distance: 9.9
click at [237, 121] on span "Naan flavored with dried fenugreek leaves." at bounding box center [243, 128] width 60 height 14
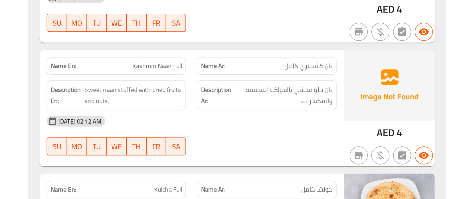
scroll to position [4774, 0]
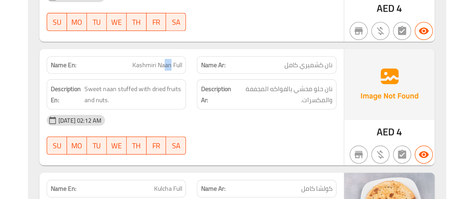
drag, startPoint x: 262, startPoint y: 101, endPoint x: 266, endPoint y: 101, distance: 4.0
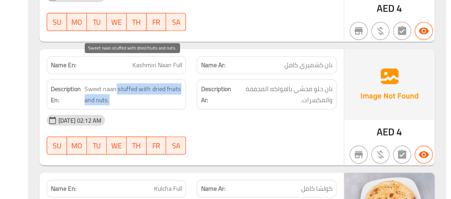
drag, startPoint x: 230, startPoint y: 114, endPoint x: 229, endPoint y: 118, distance: 4.5
click at [229, 126] on span "Sweet naan stuffed with dried fruits and nuts." at bounding box center [243, 133] width 62 height 14
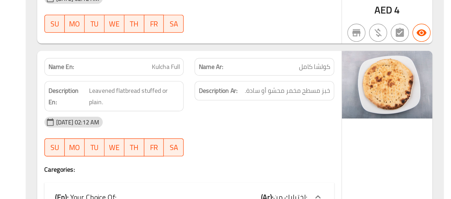
scroll to position [4851, 0]
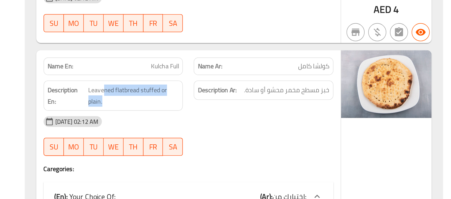
drag, startPoint x: 226, startPoint y: 115, endPoint x: 256, endPoint y: 127, distance: 32.2
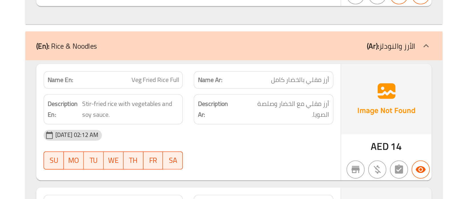
scroll to position [5047, 0]
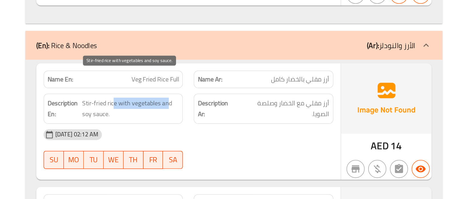
drag, startPoint x: 231, startPoint y: 122, endPoint x: 267, endPoint y: 121, distance: 35.9
click at [267, 135] on span "Stir-fried rice with vegetables and soy sauce." at bounding box center [242, 142] width 61 height 14
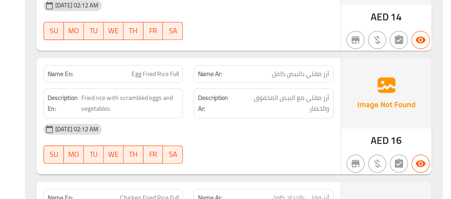
scroll to position [5129, 0]
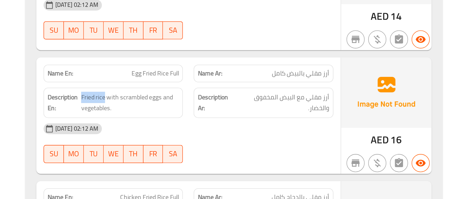
drag, startPoint x: 226, startPoint y: 118, endPoint x: 211, endPoint y: 119, distance: 14.8
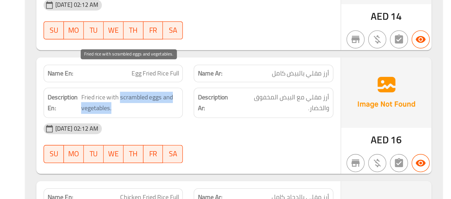
drag, startPoint x: 237, startPoint y: 117, endPoint x: 265, endPoint y: 125, distance: 29.5
click at [265, 131] on span "Fried rice with scrambled eggs and vegetables." at bounding box center [243, 138] width 62 height 14
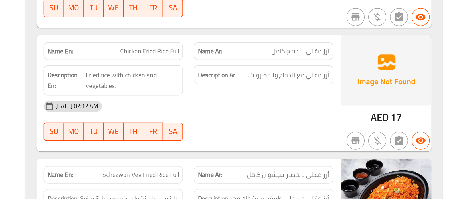
scroll to position [5222, 0]
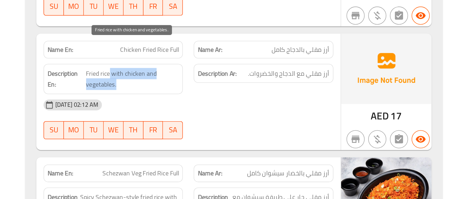
drag, startPoint x: 229, startPoint y: 103, endPoint x: 253, endPoint y: 108, distance: 24.4
click at [253, 116] on span "Fried rice with chicken and vegetables." at bounding box center [244, 123] width 59 height 14
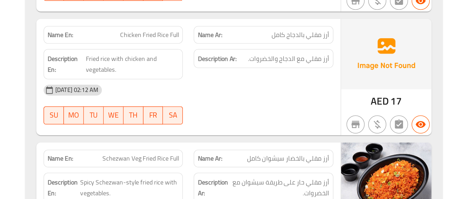
scroll to position [5286, 0]
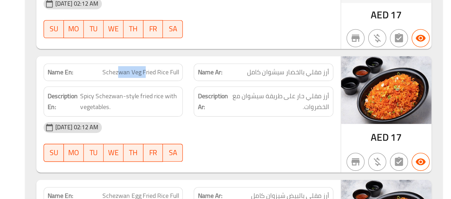
drag, startPoint x: 234, startPoint y: 102, endPoint x: 252, endPoint y: 102, distance: 18.0
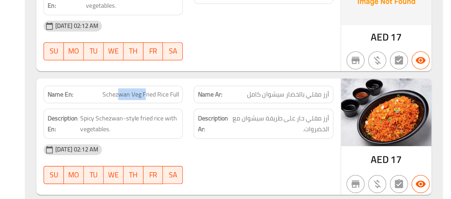
scroll to position [5303, 0]
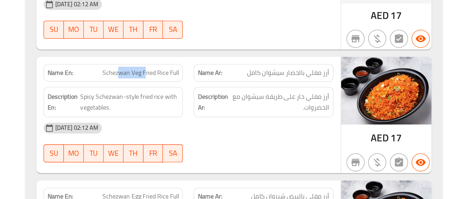
drag, startPoint x: 246, startPoint y: 85, endPoint x: 226, endPoint y: 84, distance: 20.0
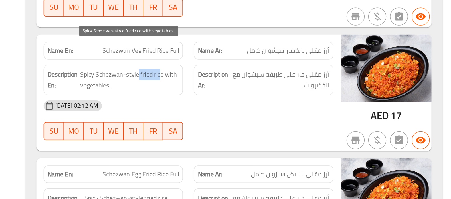
drag, startPoint x: 262, startPoint y: 99, endPoint x: 247, endPoint y: 100, distance: 14.6
click at [247, 114] on span "Spicy Schezwan-style fried rice with vegetables." at bounding box center [242, 121] width 62 height 14
drag, startPoint x: 247, startPoint y: 100, endPoint x: 239, endPoint y: 105, distance: 9.5
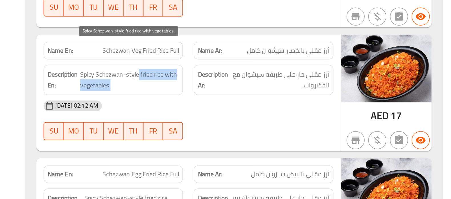
click at [239, 114] on span "Spicy Schezwan-style fried rice with vegetables." at bounding box center [242, 121] width 62 height 14
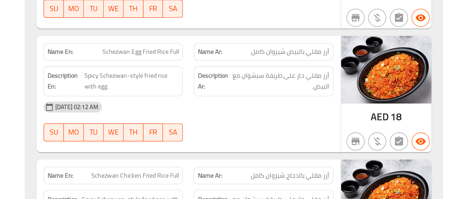
scroll to position [5378, 0]
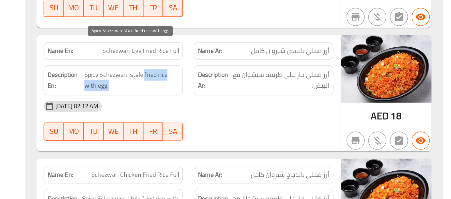
drag, startPoint x: 251, startPoint y: 103, endPoint x: 242, endPoint y: 108, distance: 10.7
click at [242, 117] on span "Spicy Schezwan-style fried rice with egg." at bounding box center [244, 124] width 60 height 14
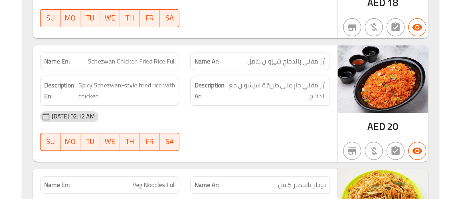
scroll to position [5449, 0]
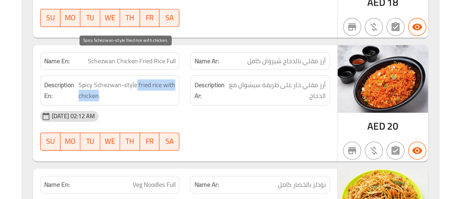
drag, startPoint x: 249, startPoint y: 108, endPoint x: 225, endPoint y: 113, distance: 24.2
click at [225, 123] on span "Spicy Schezwan-style fried rice with chicken." at bounding box center [242, 130] width 61 height 14
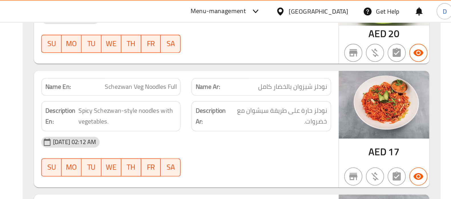
scroll to position [5805, 0]
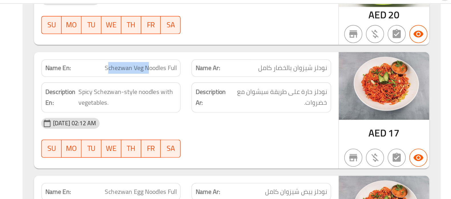
drag, startPoint x: 254, startPoint y: 36, endPoint x: 229, endPoint y: 35, distance: 24.8
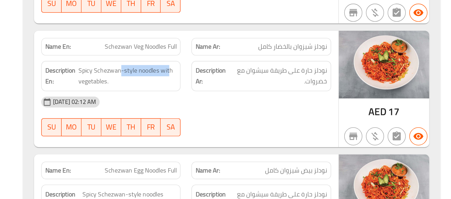
drag, startPoint x: 238, startPoint y: 51, endPoint x: 269, endPoint y: 51, distance: 30.2
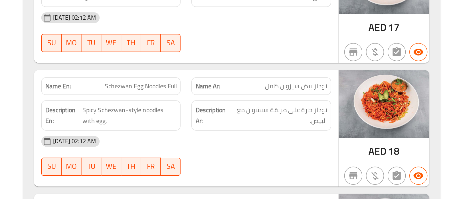
scroll to position [5810, 0]
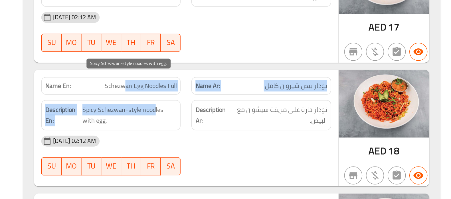
drag, startPoint x: 239, startPoint y: 111, endPoint x: 259, endPoint y: 121, distance: 21.7
click at [259, 121] on div "Name En: Schezwan Egg Noodles Full Name Ar: نودلز بيض شيزوان كامل Description E…" at bounding box center [279, 154] width 192 height 74
click at [259, 139] on span "Spicy Schezwan-style noodles with egg." at bounding box center [243, 146] width 59 height 14
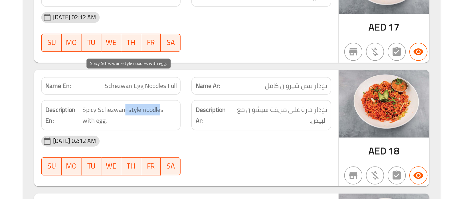
drag, startPoint x: 263, startPoint y: 125, endPoint x: 240, endPoint y: 125, distance: 22.5
click at [240, 139] on span "Spicy Schezwan-style noodles with egg." at bounding box center [243, 146] width 59 height 14
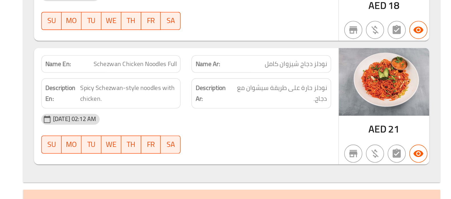
scroll to position [5903, 0]
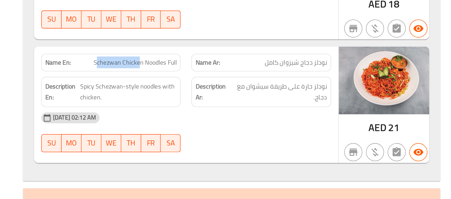
drag, startPoint x: 250, startPoint y: 96, endPoint x: 223, endPoint y: 96, distance: 26.2
click at [223, 110] on span "Schezwan Chicken Noodles Full" at bounding box center [247, 113] width 52 height 6
click at [345, 110] on span "نودلز دجاج شيزوان كامل" at bounding box center [348, 113] width 39 height 6
copy span "شيزوان"
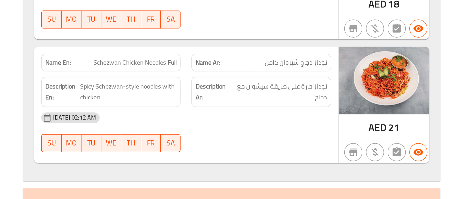
click at [297, 141] on div "[DATE] 02:12 AM" at bounding box center [279, 148] width 190 height 14
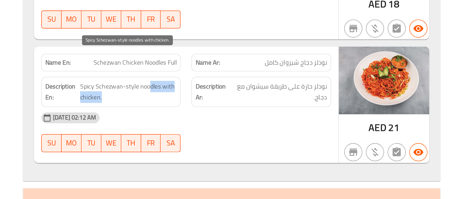
drag, startPoint x: 255, startPoint y: 108, endPoint x: 248, endPoint y: 116, distance: 10.9
click at [248, 125] on span "Spicy Schezwan-style noodles with chicken." at bounding box center [242, 132] width 61 height 14
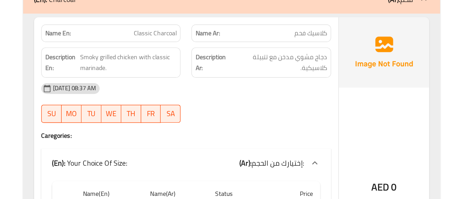
scroll to position [6036, 0]
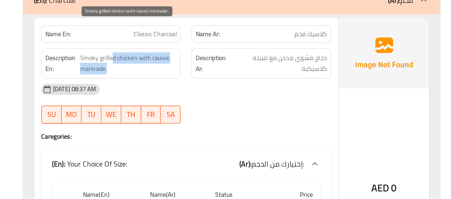
drag, startPoint x: 233, startPoint y: 87, endPoint x: 254, endPoint y: 94, distance: 22.3
click at [254, 101] on span "Smoky grilled chicken with classic marinade." at bounding box center [242, 108] width 61 height 14
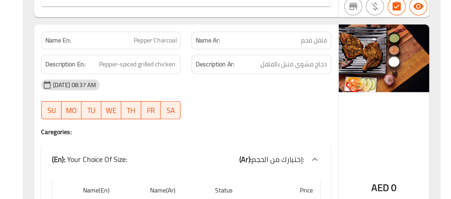
scroll to position [6253, 0]
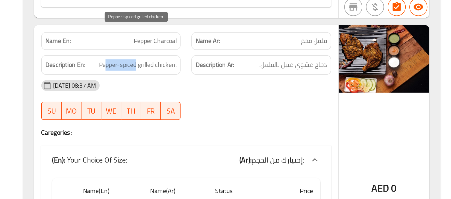
drag, startPoint x: 247, startPoint y: 58, endPoint x: 227, endPoint y: 58, distance: 20.5
click at [227, 73] on span "Pepper-spiced grilled chicken." at bounding box center [248, 76] width 49 height 7
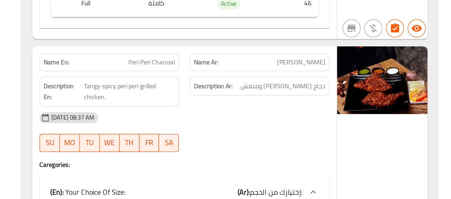
scroll to position [6443, 0]
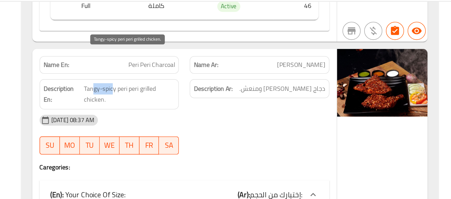
drag, startPoint x: 234, startPoint y: 49, endPoint x: 221, endPoint y: 48, distance: 13.1
click at [221, 66] on span "Tangy-spicy peri peri grilled chicken." at bounding box center [244, 73] width 57 height 14
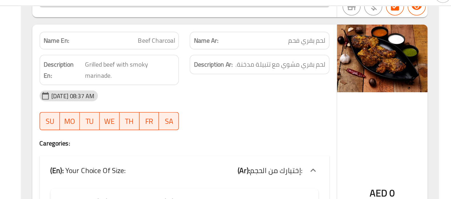
scroll to position [6838, 0]
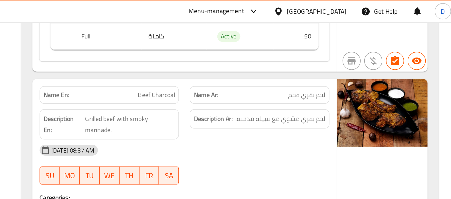
scroll to position [6814, 0]
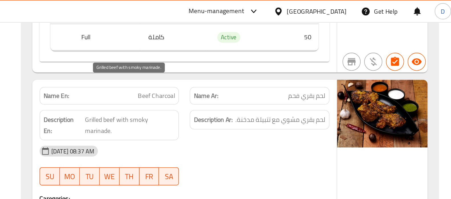
click at [229, 72] on span "Grilled beef with smoky marinade." at bounding box center [245, 79] width 57 height 14
drag, startPoint x: 229, startPoint y: 55, endPoint x: 245, endPoint y: 64, distance: 17.9
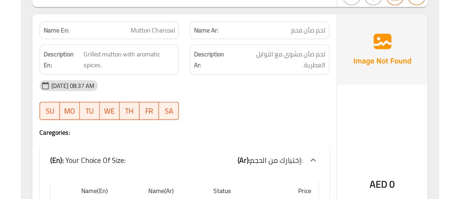
scroll to position [7009, 0]
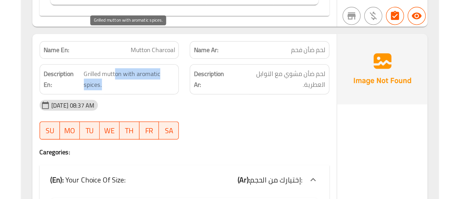
drag, startPoint x: 236, startPoint y: 49, endPoint x: 254, endPoint y: 53, distance: 18.3
click at [254, 66] on span "Grilled mutton with aromatic spices." at bounding box center [245, 73] width 58 height 14
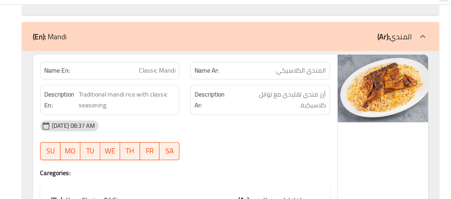
scroll to position [7229, 0]
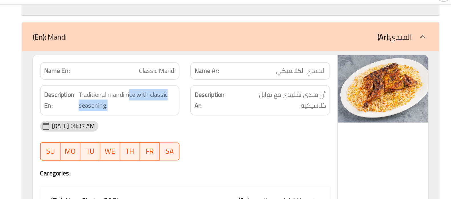
drag, startPoint x: 245, startPoint y: 48, endPoint x: 254, endPoint y: 58, distance: 13.1
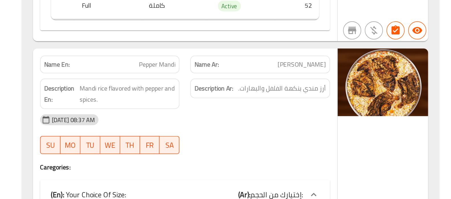
scroll to position [7417, 0]
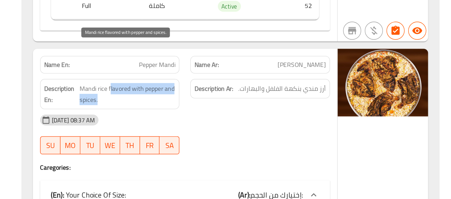
drag, startPoint x: 232, startPoint y: 49, endPoint x: 267, endPoint y: 51, distance: 35.7
click at [267, 68] on span "Mandi rice flavored with pepper and spices." at bounding box center [243, 75] width 60 height 14
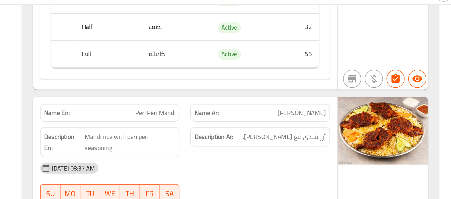
scroll to position [7580, 0]
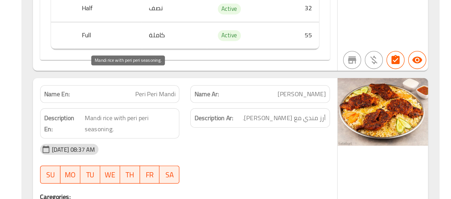
drag, startPoint x: 229, startPoint y: 70, endPoint x: 241, endPoint y: 75, distance: 13.4
click at [241, 94] on span "Mandi rice with peri peri seasoning." at bounding box center [244, 101] width 57 height 14
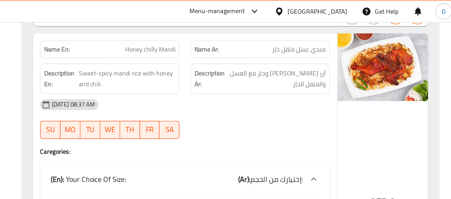
scroll to position [7816, 0]
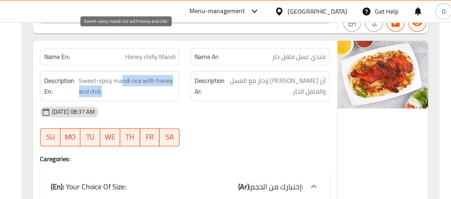
drag, startPoint x: 239, startPoint y: 25, endPoint x: 251, endPoint y: 32, distance: 14.6
click at [251, 47] on span "Sweet-spicy mandi rice with honey and chili." at bounding box center [242, 54] width 61 height 14
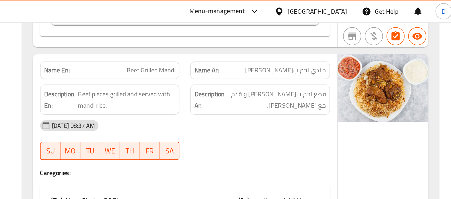
scroll to position [7989, 0]
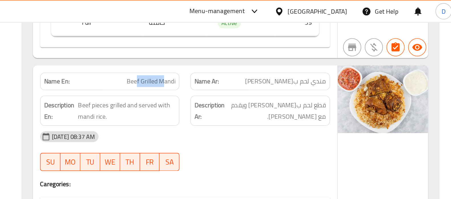
drag, startPoint x: 266, startPoint y: 26, endPoint x: 248, endPoint y: 26, distance: 17.4
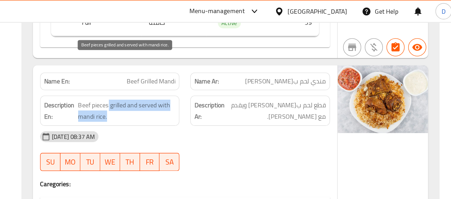
drag, startPoint x: 231, startPoint y: 40, endPoint x: 252, endPoint y: 46, distance: 21.5
click at [252, 63] on span "Beef pieces grilled and served with mandi rice." at bounding box center [243, 70] width 62 height 14
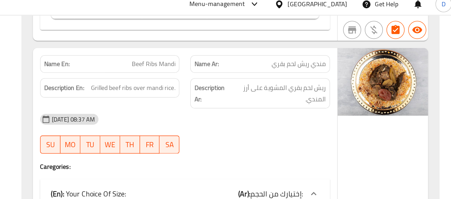
scroll to position [8184, 0]
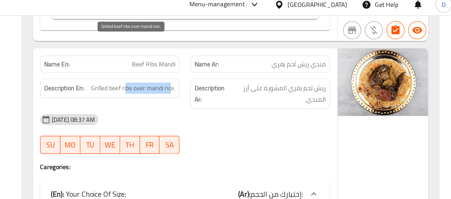
drag, startPoint x: 243, startPoint y: 31, endPoint x: 271, endPoint y: 31, distance: 27.9
click at [271, 56] on span "Grilled beef ribs over mandi rice." at bounding box center [246, 59] width 53 height 7
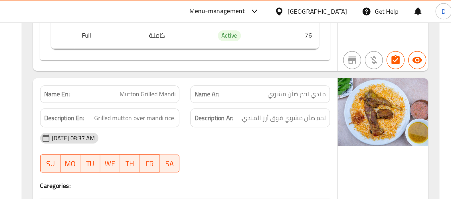
scroll to position [8358, 0]
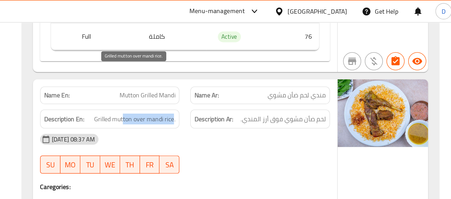
drag, startPoint x: 240, startPoint y: 46, endPoint x: 272, endPoint y: 43, distance: 31.8
click at [272, 72] on span "Grilled mutton over mandi rice." at bounding box center [247, 75] width 51 height 7
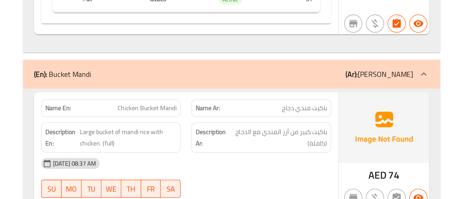
scroll to position [8673, 0]
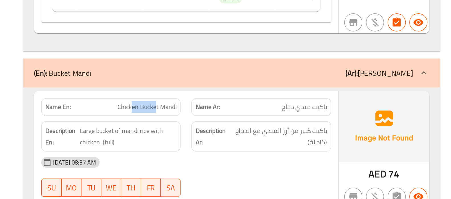
drag, startPoint x: 261, startPoint y: 109, endPoint x: 244, endPoint y: 109, distance: 16.5
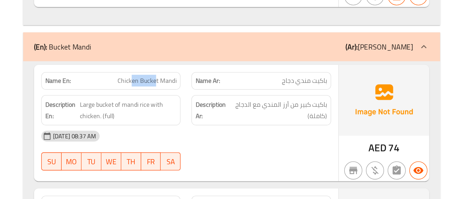
scroll to position [8689, 0]
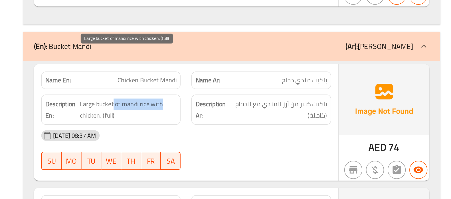
drag, startPoint x: 233, startPoint y: 109, endPoint x: 267, endPoint y: 108, distance: 34.5
click at [267, 136] on span "Large bucket of mandi rice with chicken. (full)" at bounding box center [242, 143] width 61 height 14
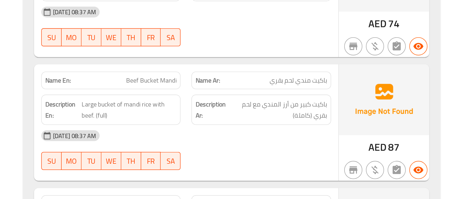
scroll to position [8768, 0]
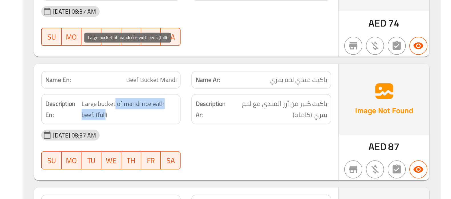
drag, startPoint x: 235, startPoint y: 109, endPoint x: 228, endPoint y: 114, distance: 8.3
click at [228, 135] on span "Large bucket of mandi rice with beef. (full)" at bounding box center [243, 142] width 60 height 14
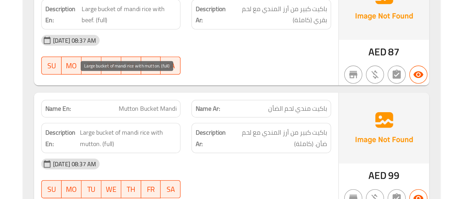
scroll to position [8836, 0]
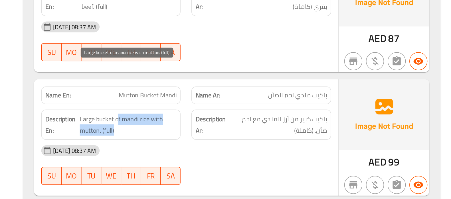
drag, startPoint x: 236, startPoint y: 116, endPoint x: 242, endPoint y: 122, distance: 8.3
click at [242, 145] on span "Large bucket of mandi rice with mutton. (full)" at bounding box center [242, 152] width 61 height 14
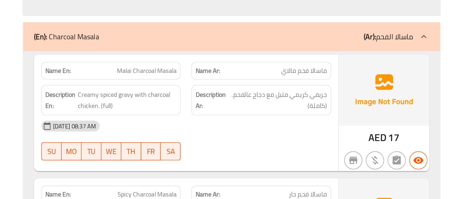
scroll to position [8965, 0]
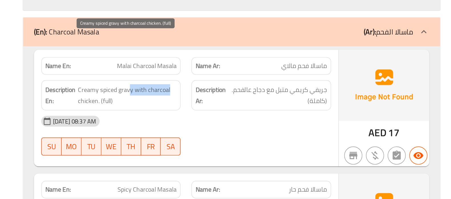
drag, startPoint x: 243, startPoint y: 98, endPoint x: 271, endPoint y: 96, distance: 27.5
click at [271, 127] on span "Creamy spiced gravy with charcoal chicken. (full)" at bounding box center [242, 134] width 62 height 14
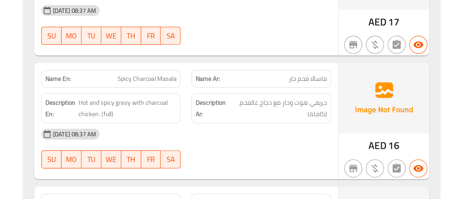
scroll to position [9035, 0]
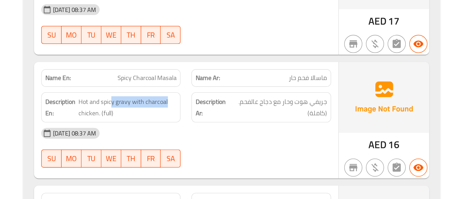
drag, startPoint x: 232, startPoint y: 108, endPoint x: 273, endPoint y: 102, distance: 41.5
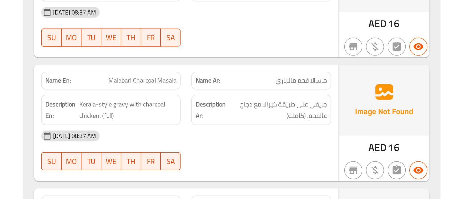
scroll to position [9112, 0]
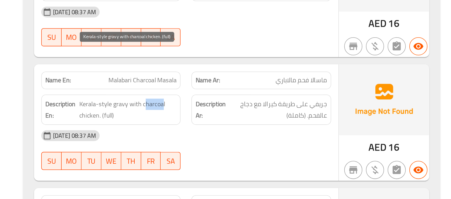
drag, startPoint x: 252, startPoint y: 107, endPoint x: 264, endPoint y: 107, distance: 11.7
click at [264, 136] on span "Kerala-style gravy with charcoal chicken. (full)" at bounding box center [243, 143] width 62 height 14
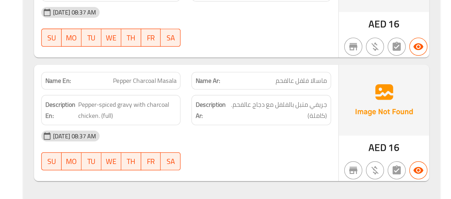
scroll to position [9190, 0]
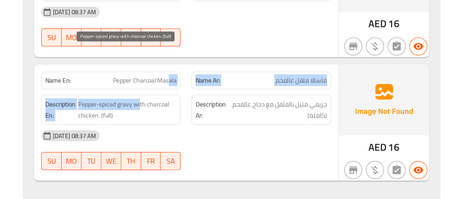
drag, startPoint x: 269, startPoint y: 92, endPoint x: 250, endPoint y: 107, distance: 24.1
click at [250, 136] on span "Pepper-spiced gravy with charcoal chicken. (full)" at bounding box center [242, 143] width 62 height 14
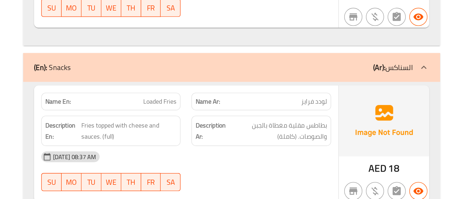
scroll to position [9287, 0]
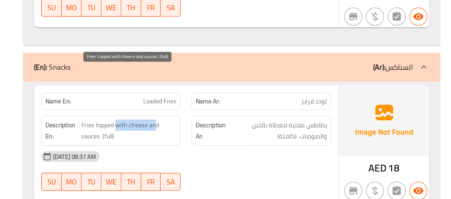
drag, startPoint x: 235, startPoint y: 119, endPoint x: 260, endPoint y: 122, distance: 25.4
click at [260, 149] on span "Fries topped with cheese and sauces. (full)" at bounding box center [243, 156] width 60 height 14
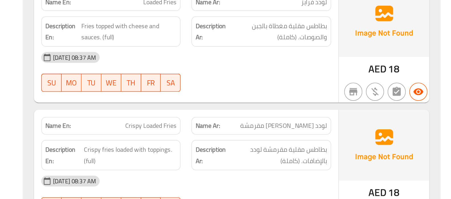
scroll to position [9349, 0]
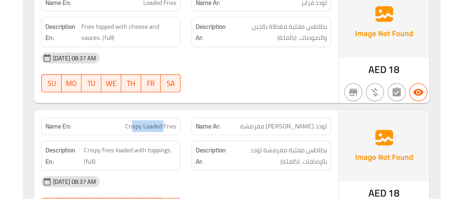
drag, startPoint x: 265, startPoint y: 120, endPoint x: 245, endPoint y: 121, distance: 20.5
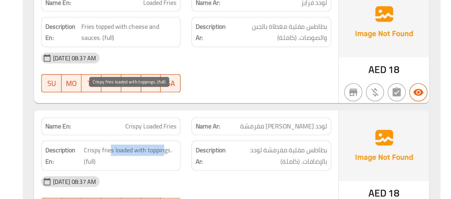
drag, startPoint x: 231, startPoint y: 136, endPoint x: 266, endPoint y: 134, distance: 34.8
click at [266, 164] on span "Crispy fries loaded with toppings. (full)" at bounding box center [244, 171] width 58 height 14
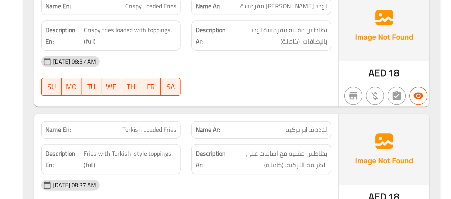
scroll to position [9426, 0]
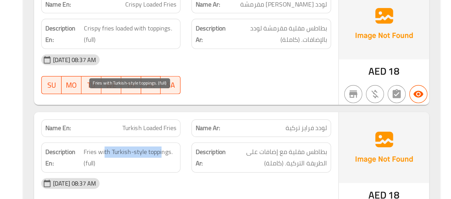
drag, startPoint x: 227, startPoint y: 137, endPoint x: 263, endPoint y: 133, distance: 36.4
click at [263, 166] on span "Fries with Turkish-style toppings. (full)" at bounding box center [244, 173] width 59 height 14
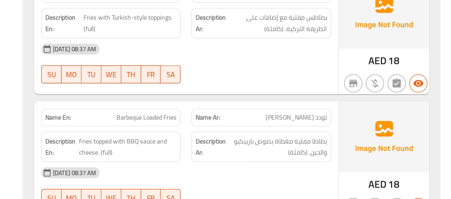
scroll to position [9512, 0]
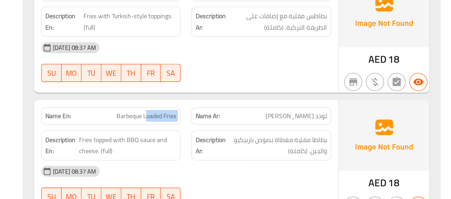
drag, startPoint x: 255, startPoint y: 113, endPoint x: 279, endPoint y: 112, distance: 24.8
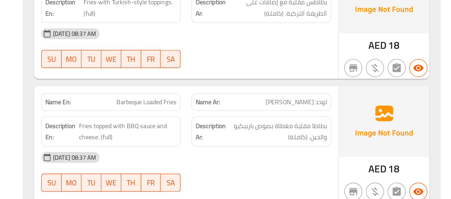
scroll to position [9522, 0]
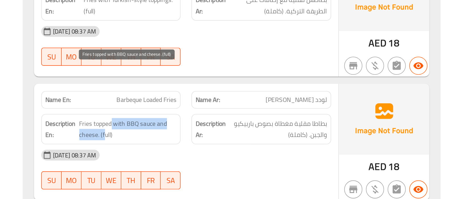
drag, startPoint x: 231, startPoint y: 117, endPoint x: 227, endPoint y: 124, distance: 7.9
click at [227, 148] on span "Fries topped with BBQ sauce and cheese. (full)" at bounding box center [243, 155] width 62 height 14
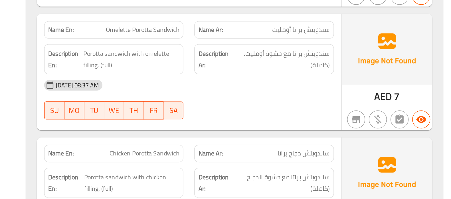
scroll to position [9650, 0]
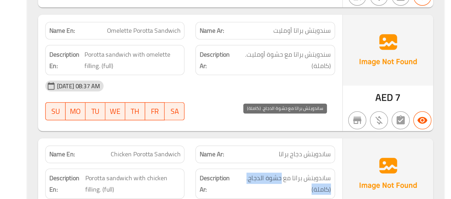
drag, startPoint x: 337, startPoint y: 149, endPoint x: 319, endPoint y: 150, distance: 18.0
click at [319, 176] on span "ساندويتش براتا مع حشوة الدجاج. (كاملة)" at bounding box center [338, 183] width 60 height 14
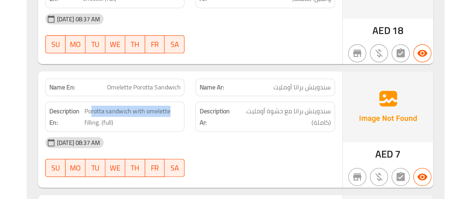
drag, startPoint x: 216, startPoint y: 69, endPoint x: 275, endPoint y: 64, distance: 59.5
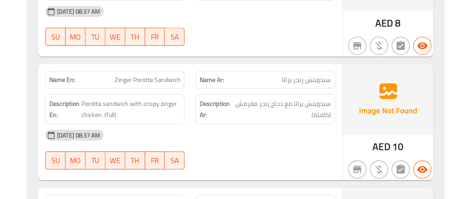
scroll to position [9775, 0]
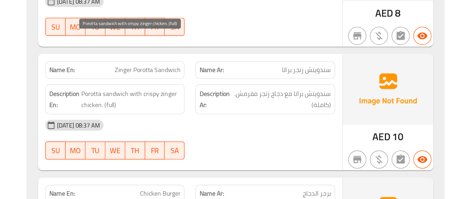
click at [239, 129] on span "Porotta sandwich with crispy zinger chicken. (full)" at bounding box center [242, 136] width 62 height 14
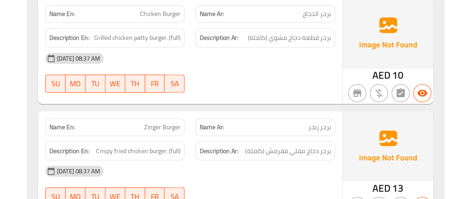
scroll to position [9924, 0]
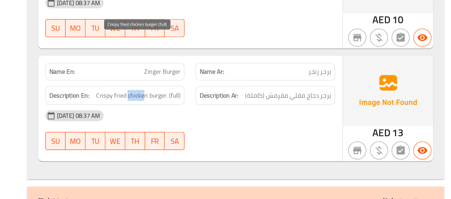
drag, startPoint x: 251, startPoint y: 100, endPoint x: 239, endPoint y: 100, distance: 11.4
click at [239, 130] on span "Crispy fried chicken burger. (full)" at bounding box center [246, 133] width 53 height 7
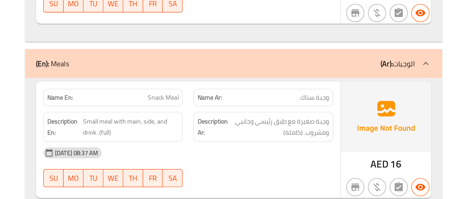
scroll to position [10011, 0]
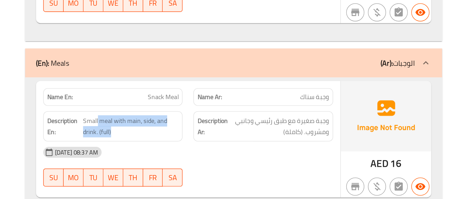
drag, startPoint x: 222, startPoint y: 118, endPoint x: 239, endPoint y: 127, distance: 19.8
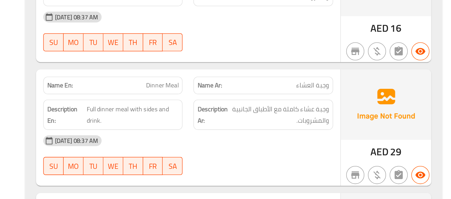
scroll to position [10097, 0]
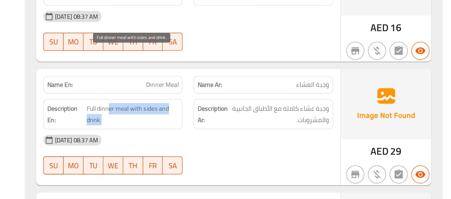
drag, startPoint x: 230, startPoint y: 105, endPoint x: 234, endPoint y: 113, distance: 9.7
click at [234, 139] on span "Full dinner meal with sides and drink." at bounding box center [244, 146] width 58 height 14
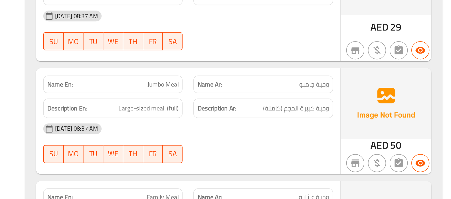
scroll to position [10175, 0]
copy span "Jumbo Meal"
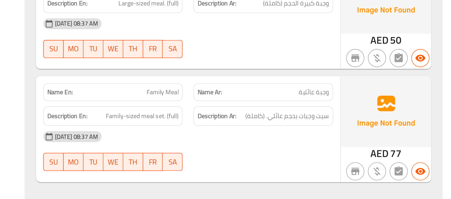
scroll to position [10242, 0]
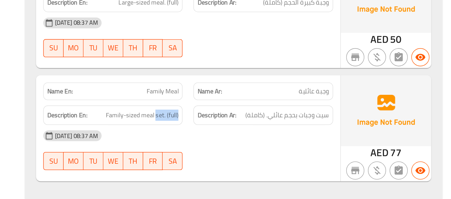
drag, startPoint x: 259, startPoint y: 111, endPoint x: 275, endPoint y: 112, distance: 16.3
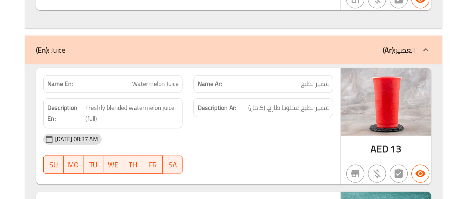
scroll to position [10351, 0]
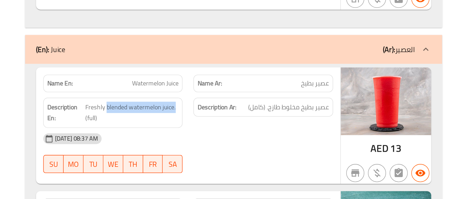
drag, startPoint x: 227, startPoint y: 107, endPoint x: 276, endPoint y: 105, distance: 48.8
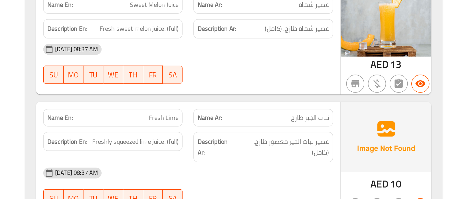
scroll to position [10844, 0]
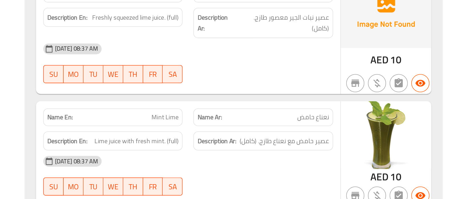
scroll to position [10912, 0]
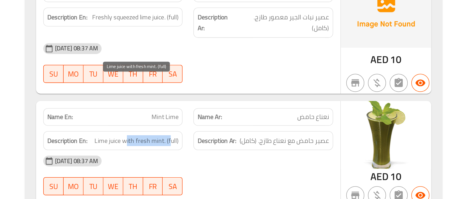
drag, startPoint x: 240, startPoint y: 124, endPoint x: 268, endPoint y: 123, distance: 27.9
click at [268, 159] on span "Lime juice with fresh mint. (full)" at bounding box center [246, 162] width 53 height 7
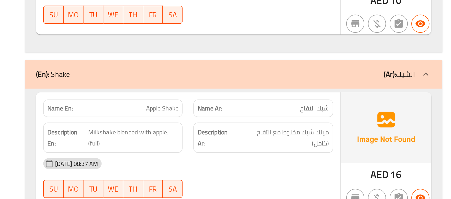
scroll to position [11099, 0]
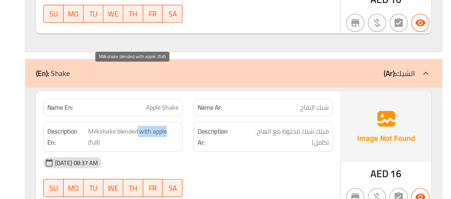
drag, startPoint x: 247, startPoint y: 120, endPoint x: 265, endPoint y: 119, distance: 18.0
click at [265, 153] on span "Milkshake blended with apple. (full)" at bounding box center [244, 160] width 57 height 14
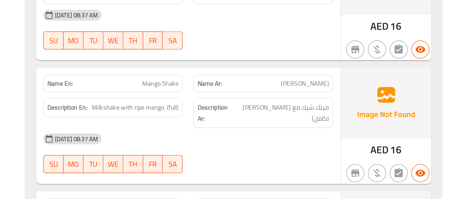
scroll to position [11352, 0]
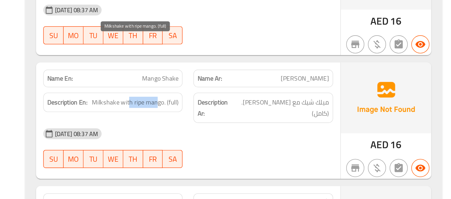
drag, startPoint x: 260, startPoint y: 101, endPoint x: 242, endPoint y: 101, distance: 17.4
click at [242, 135] on span "Milkshake with ripe mango. (full)" at bounding box center [245, 138] width 55 height 7
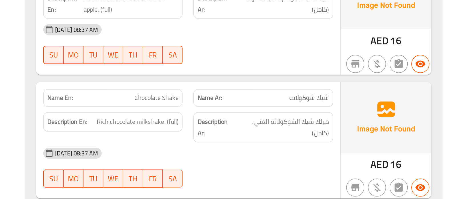
scroll to position [11496, 0]
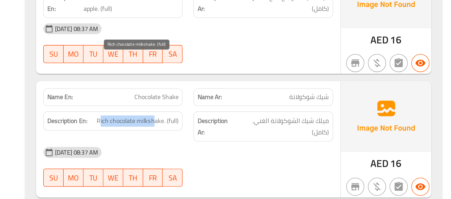
drag, startPoint x: 257, startPoint y: 110, endPoint x: 224, endPoint y: 110, distance: 33.4
click at [224, 146] on span "Rich chocolate milkshake. (full)" at bounding box center [247, 149] width 52 height 7
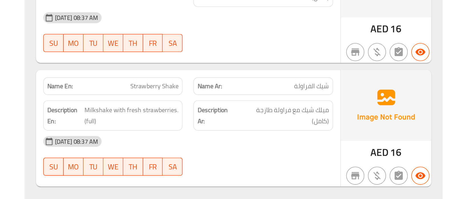
scroll to position [11582, 0]
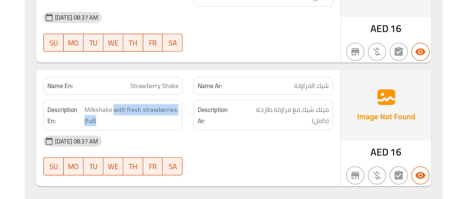
drag, startPoint x: 232, startPoint y: 106, endPoint x: 279, endPoint y: 101, distance: 47.3
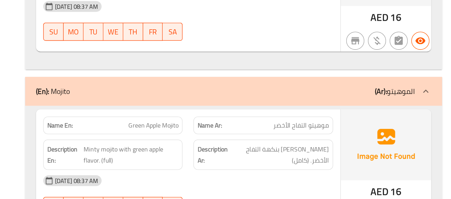
scroll to position [11667, 0]
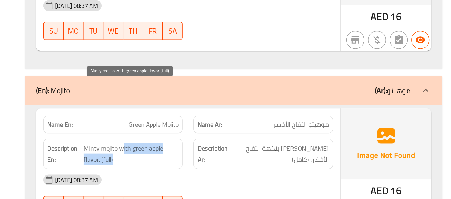
drag, startPoint x: 238, startPoint y: 129, endPoint x: 250, endPoint y: 133, distance: 12.5
click at [250, 164] on span "Minty mojito with green apple flavor. (full)" at bounding box center [243, 171] width 60 height 14
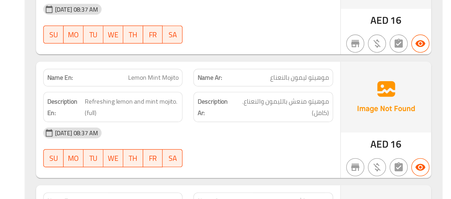
scroll to position [11775, 0]
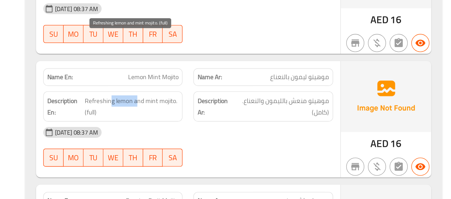
drag, startPoint x: 247, startPoint y: 97, endPoint x: 231, endPoint y: 97, distance: 15.7
click at [231, 134] on span "Refreshing lemon and mint mojito. (full)" at bounding box center [243, 141] width 59 height 14
click at [221, 134] on span "Refreshing lemon and mint mojito. (full)" at bounding box center [243, 141] width 59 height 14
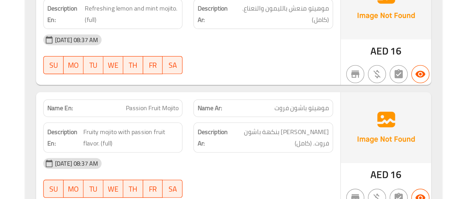
scroll to position [11834, 0]
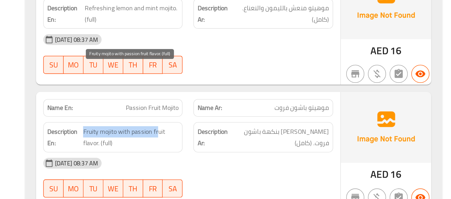
drag, startPoint x: 213, startPoint y: 117, endPoint x: 259, endPoint y: 116, distance: 46.2
click at [259, 153] on span "Fruity mojito with passion fruit flavor. (full)" at bounding box center [243, 160] width 60 height 14
drag, startPoint x: 233, startPoint y: 117, endPoint x: 213, endPoint y: 117, distance: 20.0
click at [213, 153] on span "Fruity mojito with passion fruit flavor. (full)" at bounding box center [243, 160] width 60 height 14
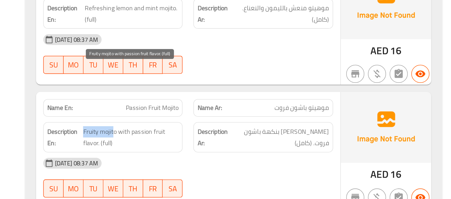
click at [213, 153] on span "Fruity mojito with passion fruit flavor. (full)" at bounding box center [243, 160] width 60 height 14
drag, startPoint x: 213, startPoint y: 117, endPoint x: 223, endPoint y: 123, distance: 11.9
click at [223, 153] on span "Fruity mojito with passion fruit flavor. (full)" at bounding box center [243, 160] width 60 height 14
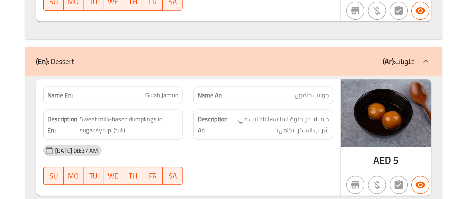
scroll to position [12109, 0]
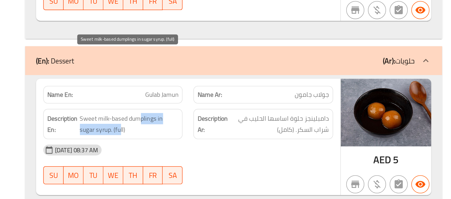
drag, startPoint x: 249, startPoint y: 109, endPoint x: 235, endPoint y: 114, distance: 15.0
click at [235, 145] on span "Sweet milk-based dumplings in sugar syrup. (full)" at bounding box center [242, 152] width 62 height 14
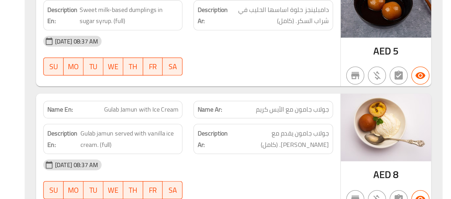
scroll to position [12177, 0]
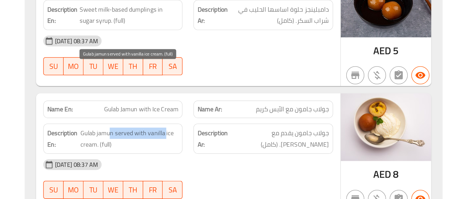
drag, startPoint x: 230, startPoint y: 119, endPoint x: 265, endPoint y: 116, distance: 34.6
click at [265, 154] on span "Gulab jamun served with vanilla ice cream. (full)" at bounding box center [242, 161] width 62 height 14
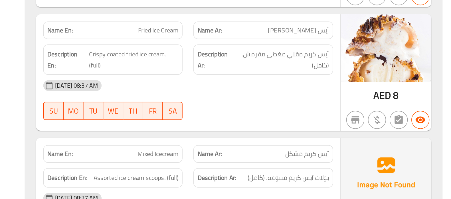
scroll to position [12306, 0]
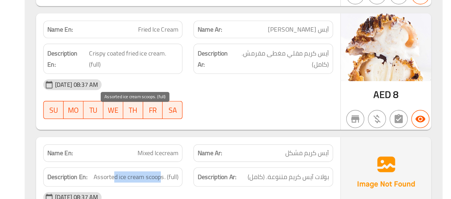
drag, startPoint x: 233, startPoint y: 144, endPoint x: 262, endPoint y: 144, distance: 28.8
click at [262, 182] on span "Assorted ice cream scoops. (full)" at bounding box center [246, 185] width 54 height 7
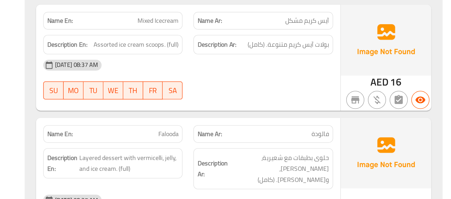
scroll to position [12394, 0]
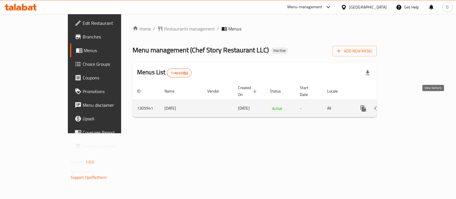
click at [411, 106] on link "enhanced table" at bounding box center [405, 109] width 14 height 14
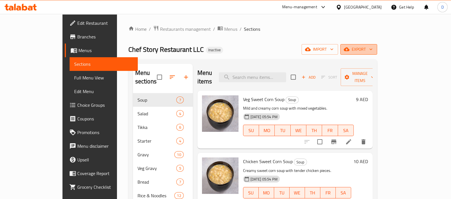
click at [372, 52] on span "export" at bounding box center [359, 49] width 28 height 7
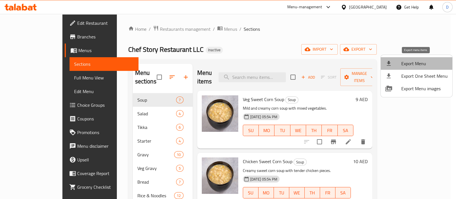
click at [417, 62] on span "Export Menu" at bounding box center [424, 63] width 46 height 7
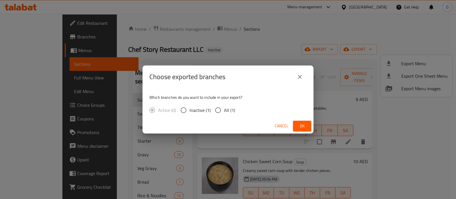
click at [232, 110] on span "All (1)" at bounding box center [229, 110] width 11 height 7
click at [224, 110] on input "All (1)" at bounding box center [218, 110] width 12 height 12
radio input "true"
click at [304, 123] on span "Ok" at bounding box center [302, 126] width 9 height 7
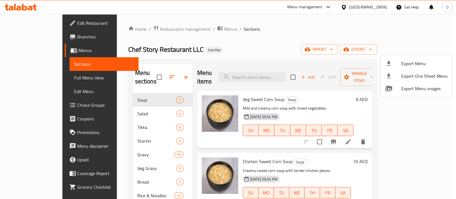
click at [262, 73] on div at bounding box center [228, 99] width 456 height 199
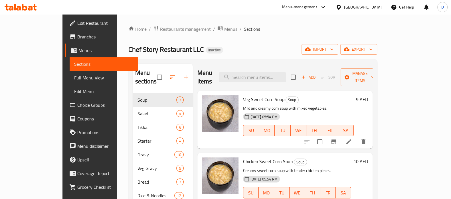
click at [262, 73] on input "search" at bounding box center [252, 77] width 67 height 10
paste input "shredded"
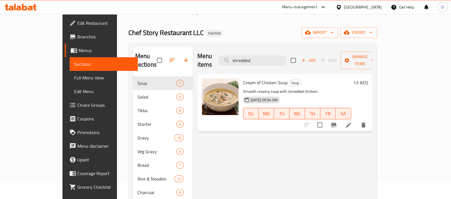
scroll to position [17, 0]
type input "shredded"
click at [352, 122] on icon at bounding box center [348, 125] width 7 height 7
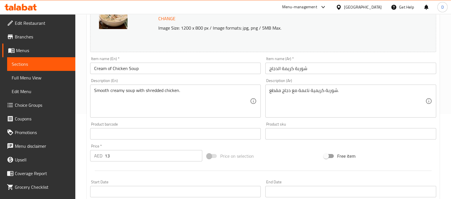
scroll to position [88, 0]
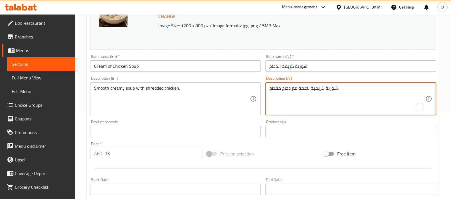
drag, startPoint x: 279, startPoint y: 88, endPoint x: 269, endPoint y: 89, distance: 9.7
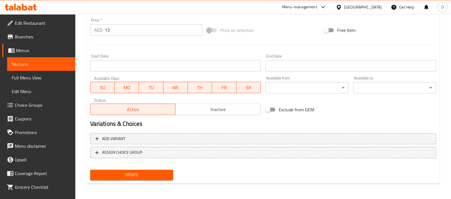
type textarea "شوربة كريمية ناعمة مع دجاج مبشور."
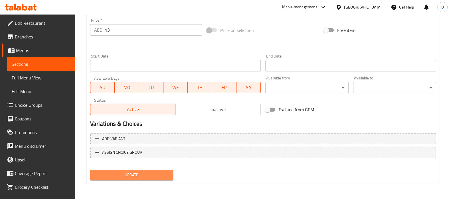
click at [132, 176] on span "Update" at bounding box center [132, 175] width 74 height 7
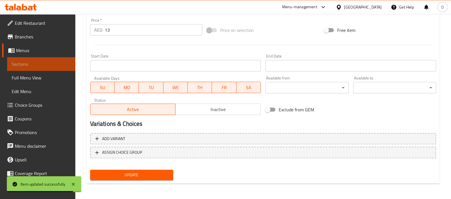
click at [62, 65] on span "Sections" at bounding box center [41, 64] width 59 height 7
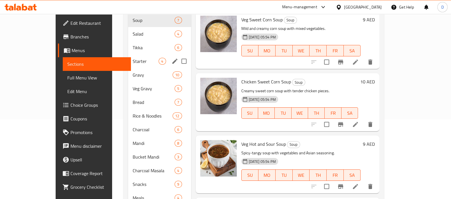
scroll to position [76, 0]
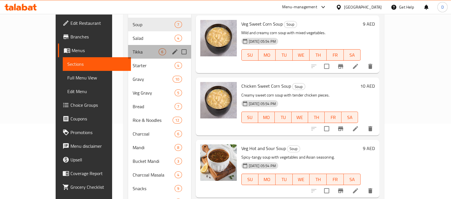
click at [137, 47] on div "Tikka 6" at bounding box center [159, 52] width 63 height 14
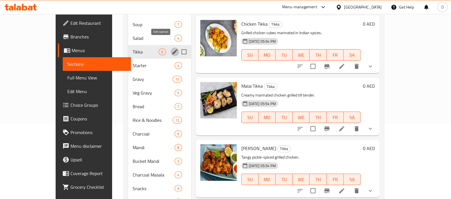
click at [171, 48] on icon "edit" at bounding box center [174, 51] width 7 height 7
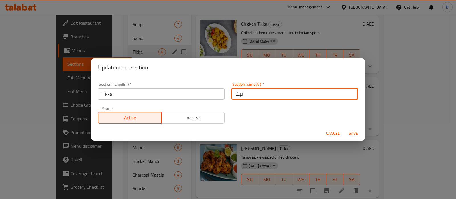
click at [237, 95] on input "تيكا" at bounding box center [294, 93] width 127 height 11
type input "تكا"
click at [344, 128] on button "Save" at bounding box center [353, 133] width 18 height 11
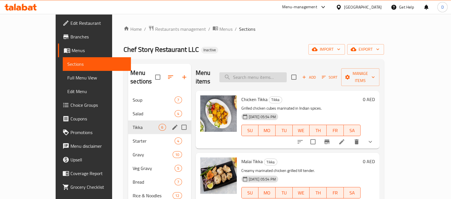
click at [265, 72] on input "search" at bounding box center [252, 77] width 67 height 10
paste input "Tandoori Chicken"
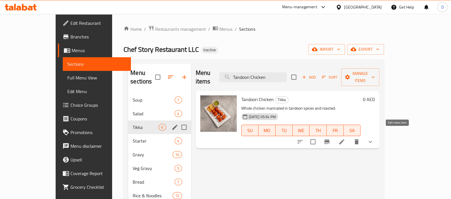
type input "Tandoori Chicken"
click at [345, 139] on icon at bounding box center [341, 142] width 7 height 7
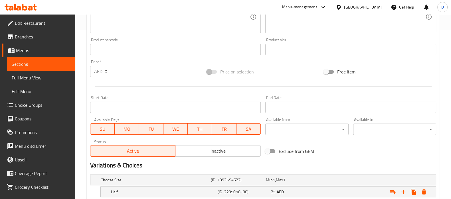
scroll to position [224, 0]
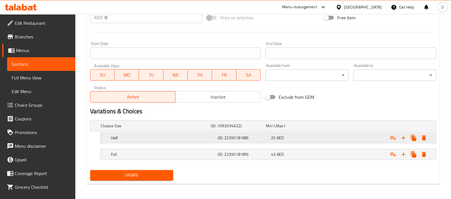
click at [201, 129] on h5 "Half" at bounding box center [155, 126] width 108 height 6
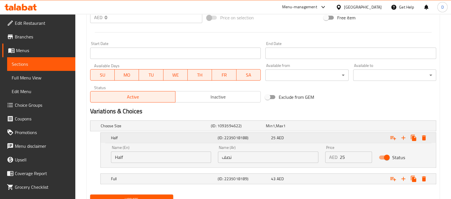
scroll to position [248, 0]
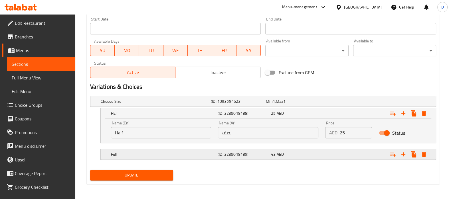
click at [201, 104] on h5 "Full" at bounding box center [155, 102] width 108 height 6
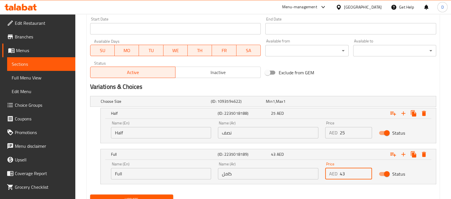
click at [341, 172] on input "43" at bounding box center [356, 173] width 32 height 11
click at [343, 133] on input "25" at bounding box center [356, 132] width 32 height 11
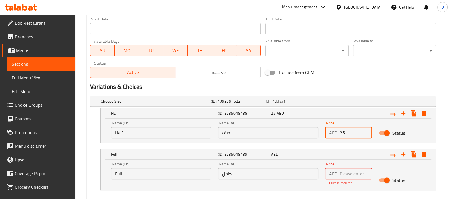
click at [343, 133] on input "25" at bounding box center [356, 132] width 32 height 11
paste input "43"
type input "43"
click at [117, 173] on input "Full" at bounding box center [161, 173] width 100 height 11
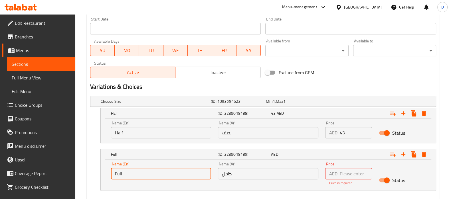
paste input "Quarter"
click at [117, 173] on input "Quarter" at bounding box center [161, 173] width 100 height 11
type input "Quarter"
click at [225, 132] on input "نصف" at bounding box center [268, 132] width 100 height 11
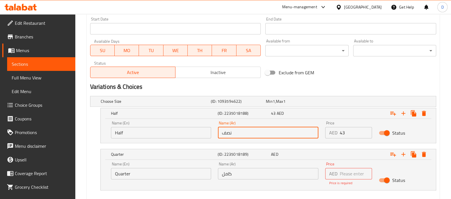
click at [225, 132] on input "نصف" at bounding box center [268, 132] width 100 height 11
paste input "ربع"
type input "نصف"
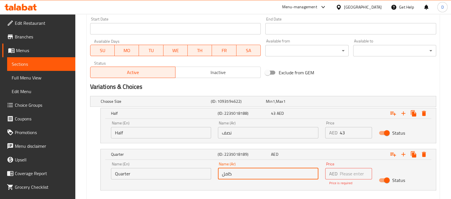
click at [224, 173] on input "كامل" at bounding box center [268, 173] width 100 height 11
paste input "ربع"
type input "ربع"
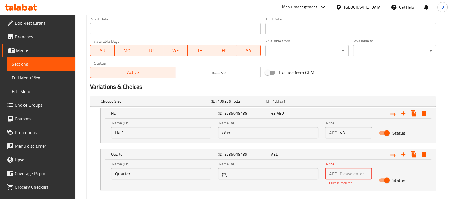
paste input "25"
click at [347, 171] on input "25" at bounding box center [356, 173] width 32 height 11
type input "25"
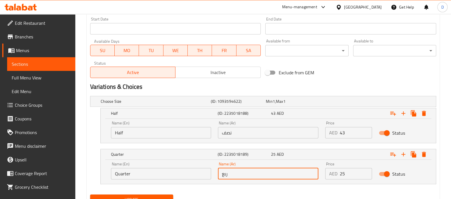
click at [296, 172] on input "ربع" at bounding box center [268, 173] width 100 height 11
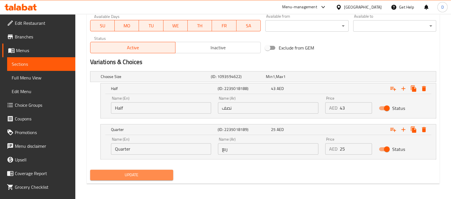
click at [165, 175] on span "Update" at bounding box center [132, 175] width 74 height 7
click at [135, 179] on button "Update" at bounding box center [131, 175] width 83 height 11
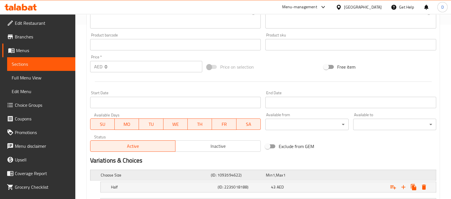
scroll to position [224, 0]
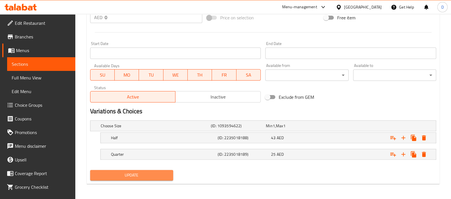
click at [138, 174] on span "Update" at bounding box center [132, 175] width 74 height 7
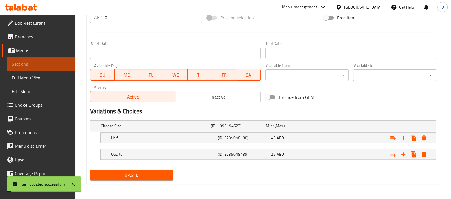
click at [61, 65] on span "Sections" at bounding box center [41, 64] width 59 height 7
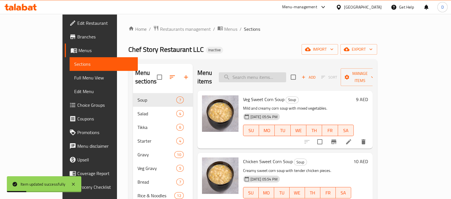
click at [254, 72] on input "search" at bounding box center [252, 77] width 67 height 10
paste input "Beef Dry Fry"
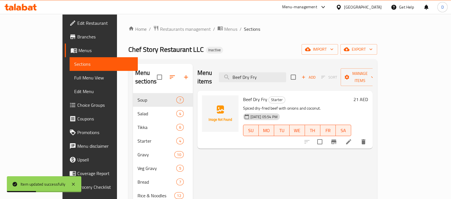
type input "Beef Dry Fry"
click at [356, 137] on li at bounding box center [348, 142] width 16 height 10
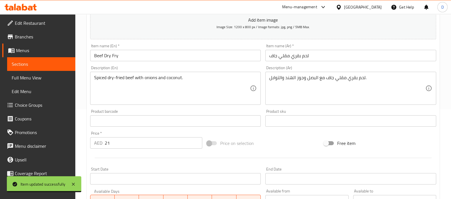
scroll to position [102, 0]
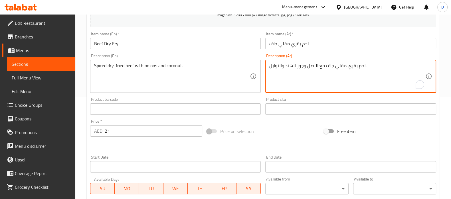
drag, startPoint x: 285, startPoint y: 67, endPoint x: 269, endPoint y: 66, distance: 16.6
click at [329, 67] on textarea "لحم بقري مقلي جاف مع البصل وجوز الهند ." at bounding box center [347, 76] width 156 height 27
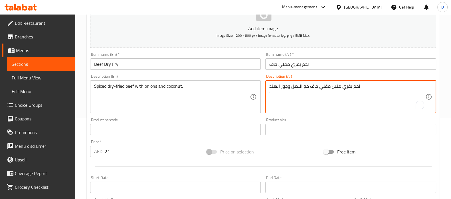
scroll to position [203, 0]
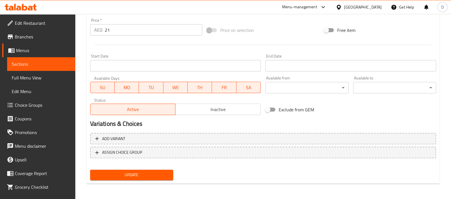
type textarea "لحم بقري متبل مقلي جاف مع البصل وجوز الهند ."
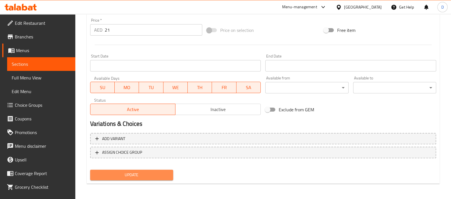
click at [143, 174] on span "Update" at bounding box center [132, 175] width 74 height 7
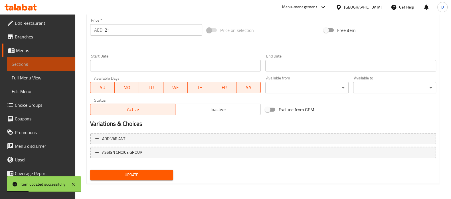
click at [54, 62] on span "Sections" at bounding box center [41, 64] width 59 height 7
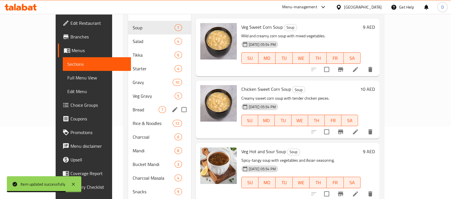
scroll to position [72, 0]
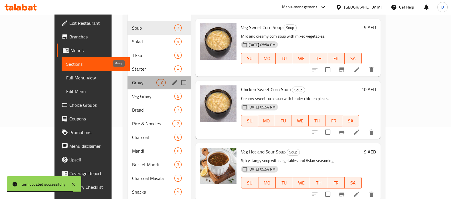
click at [132, 79] on span "Gravy" at bounding box center [144, 82] width 24 height 7
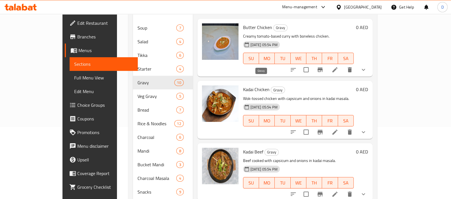
click at [271, 87] on span "Gravy" at bounding box center [278, 90] width 14 height 7
copy span "Gravy"
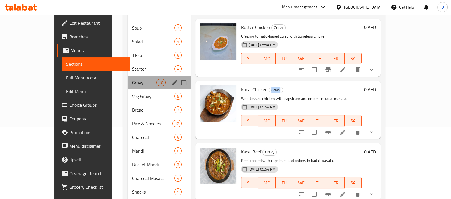
click at [156, 76] on div "Gravy 10" at bounding box center [158, 83] width 63 height 14
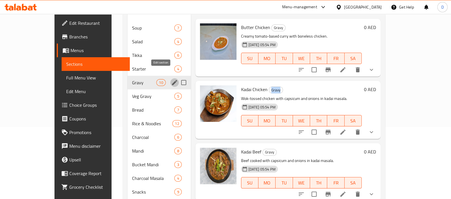
click at [170, 78] on button "edit" at bounding box center [174, 82] width 9 height 9
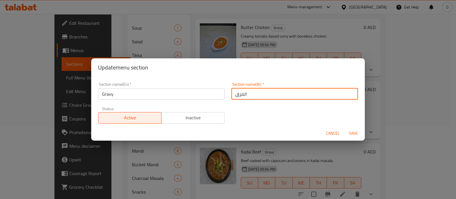
drag, startPoint x: 241, startPoint y: 96, endPoint x: 230, endPoint y: 96, distance: 11.1
click at [231, 96] on input "المرق" at bounding box center [294, 93] width 127 height 11
paste input "جريفي"
type input "الجريفي"
click at [344, 128] on button "Save" at bounding box center [353, 133] width 18 height 11
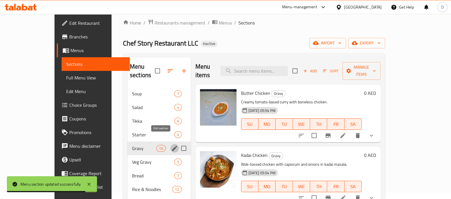
scroll to position [4, 0]
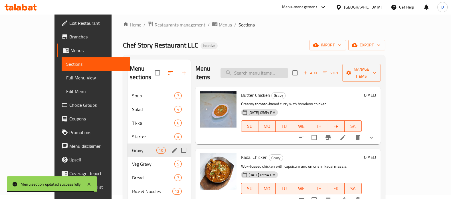
click at [251, 68] on input "search" at bounding box center [253, 73] width 67 height 10
paste input "Kadai Chicken"
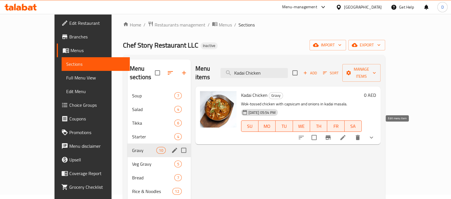
type input "Kadai Chicken"
click at [346, 134] on icon at bounding box center [342, 137] width 7 height 7
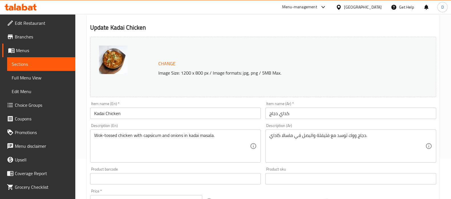
scroll to position [40, 0]
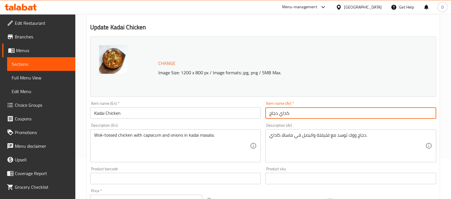
click at [286, 113] on input "كداي دجاج" at bounding box center [350, 112] width 171 height 11
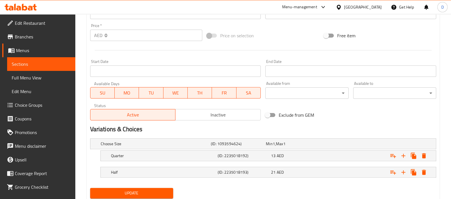
scroll to position [224, 0]
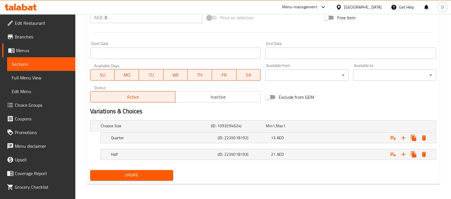
type input "كاداي دجاج"
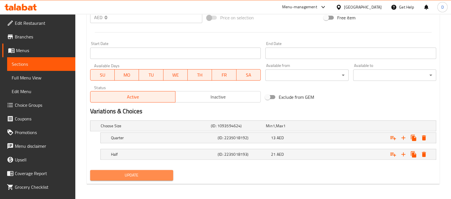
click at [167, 173] on span "Update" at bounding box center [132, 175] width 74 height 7
click at [108, 172] on span "Update" at bounding box center [132, 175] width 74 height 7
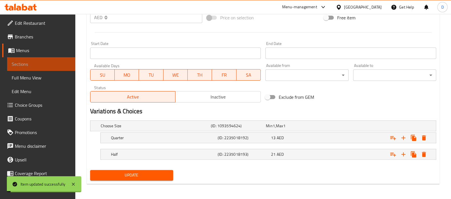
click at [50, 63] on span "Sections" at bounding box center [41, 64] width 59 height 7
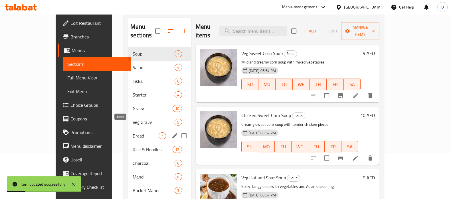
scroll to position [47, 0]
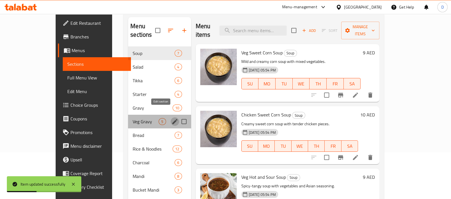
click at [172, 119] on icon "edit" at bounding box center [174, 121] width 5 height 5
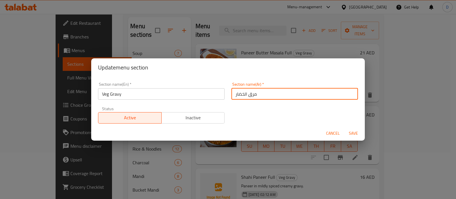
drag, startPoint x: 245, startPoint y: 96, endPoint x: 254, endPoint y: 96, distance: 8.3
click at [254, 96] on input "مرق الخضار" at bounding box center [294, 93] width 127 height 11
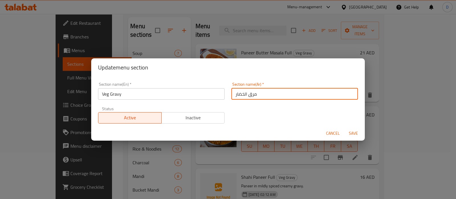
click at [254, 96] on input "مرق الخضار" at bounding box center [294, 93] width 127 height 11
click at [251, 96] on input "مرق الخضار" at bounding box center [294, 93] width 127 height 11
click at [258, 94] on input "مجريفي الخضار" at bounding box center [294, 93] width 127 height 11
type input "جريفي الخضار"
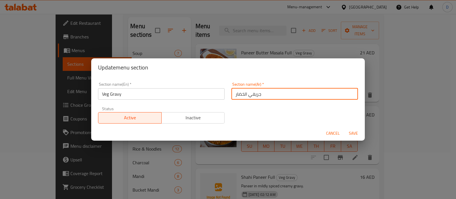
click at [344, 128] on button "Save" at bounding box center [353, 133] width 18 height 11
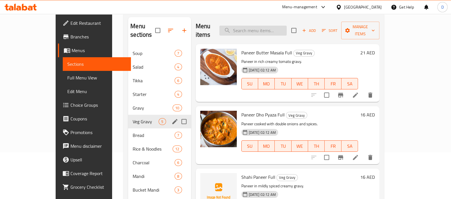
click at [247, 26] on input "search" at bounding box center [252, 31] width 67 height 10
paste input "Veg Mixed Masala Full"
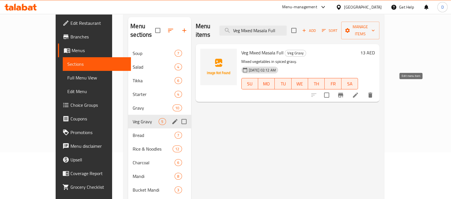
type input "Veg Mixed Masala Full"
click at [359, 92] on icon at bounding box center [355, 95] width 7 height 7
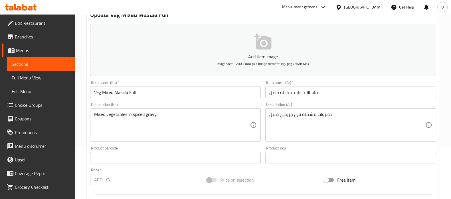
scroll to position [57, 0]
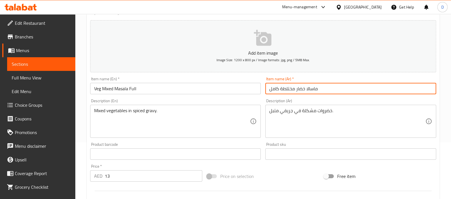
drag, startPoint x: 292, startPoint y: 88, endPoint x: 284, endPoint y: 88, distance: 8.3
click at [284, 88] on input "ماسالا خضار مختلطة كامل" at bounding box center [350, 88] width 171 height 11
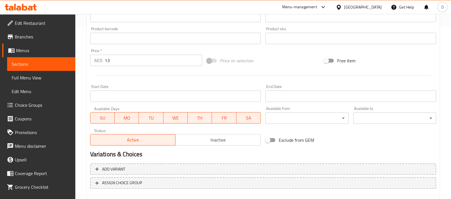
scroll to position [203, 0]
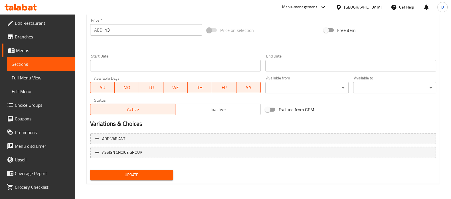
type input "ماسالا خضار مشكلة كامل"
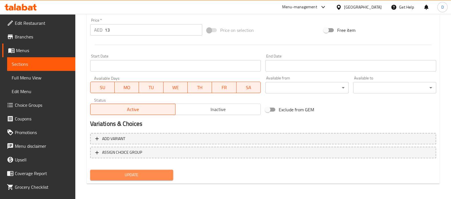
click at [140, 172] on span "Update" at bounding box center [132, 175] width 74 height 7
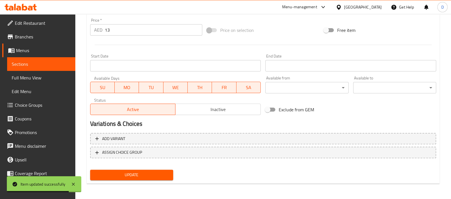
click at [58, 60] on link "Sections" at bounding box center [41, 64] width 68 height 14
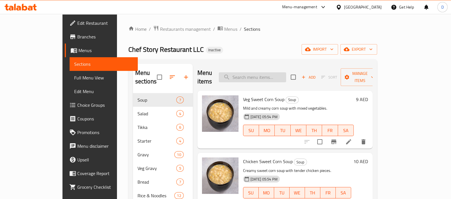
click at [259, 72] on input "search" at bounding box center [252, 77] width 67 height 10
paste input "Whole wheat flatbread cooked in tandoor."
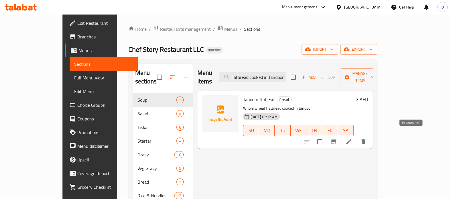
type input "Whole wheat flatbread cooked in tandoor."
click at [352, 139] on icon at bounding box center [348, 142] width 7 height 7
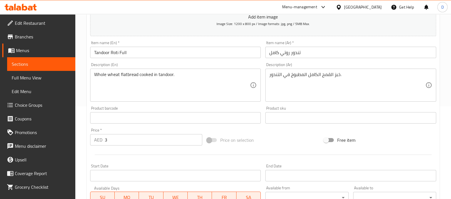
scroll to position [95, 0]
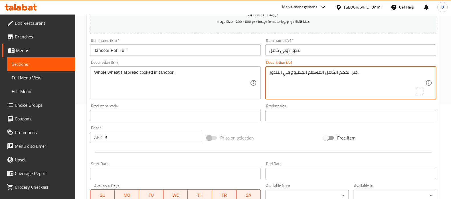
type textarea "خبز القمح الكامل المسطح المطبوخ في التندور."
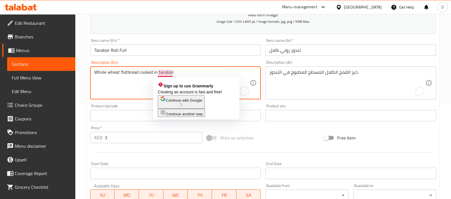
drag, startPoint x: 132, startPoint y: 73, endPoint x: 164, endPoint y: 70, distance: 31.8
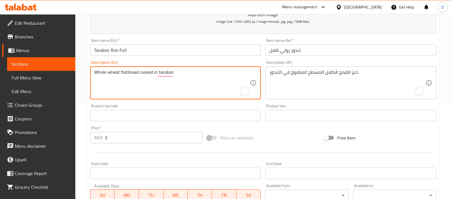
scroll to position [203, 0]
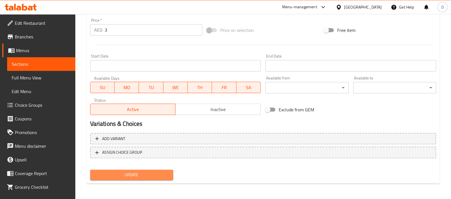
click at [121, 174] on span "Update" at bounding box center [132, 175] width 74 height 7
click at [111, 170] on button "Update" at bounding box center [131, 175] width 83 height 11
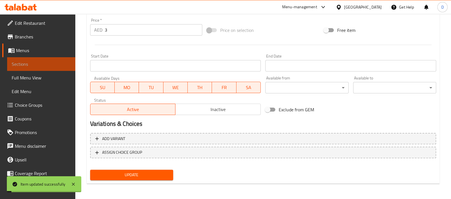
click at [62, 66] on span "Sections" at bounding box center [41, 64] width 59 height 7
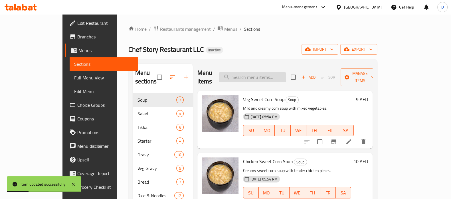
click at [254, 74] on input "search" at bounding box center [252, 77] width 67 height 10
paste input "Jumbo Meal"
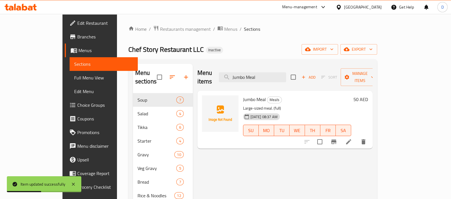
type input "Jumbo Meal"
click at [356, 137] on li at bounding box center [348, 142] width 16 height 10
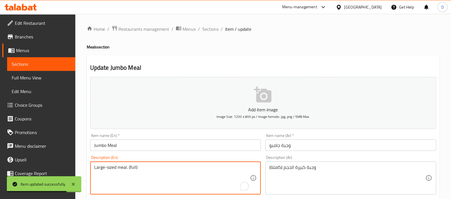
click at [128, 170] on textarea "Large-sized meal. (full)" at bounding box center [172, 178] width 156 height 27
paste textarea "meal for sharing."
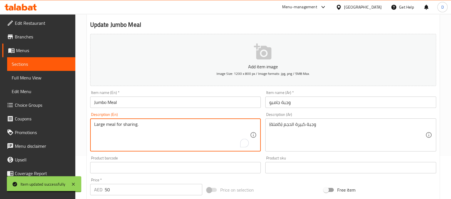
scroll to position [46, 0]
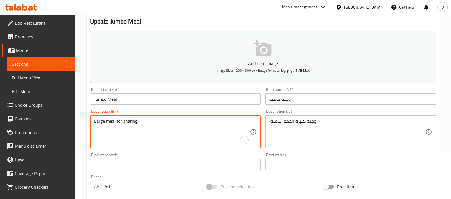
type textarea "Large meal for sharing."
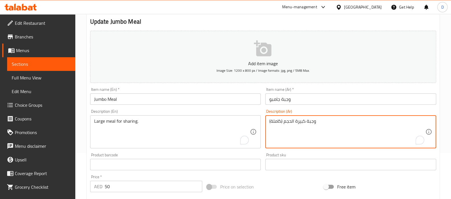
click at [286, 125] on textarea "وجبة كبيرة الحجم (كاملة)" at bounding box center [347, 132] width 156 height 27
paste textarea "للمشاركة."
type textarea "وجبة كبيرة للمشاركة."
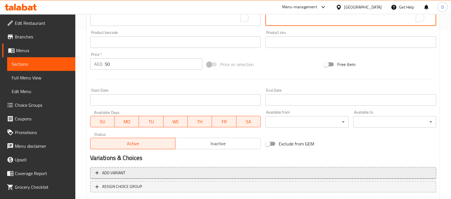
scroll to position [203, 0]
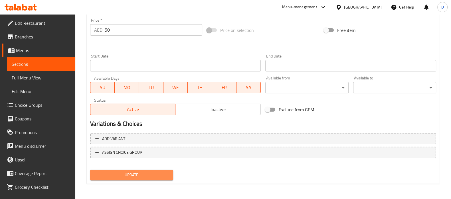
click at [145, 173] on span "Update" at bounding box center [132, 175] width 74 height 7
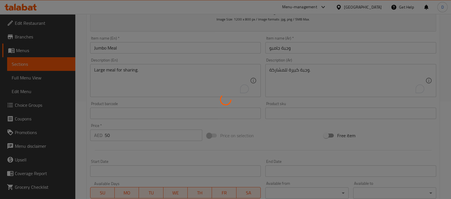
scroll to position [97, 0]
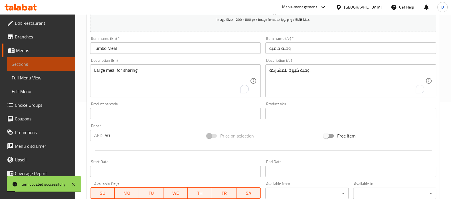
click at [48, 62] on span "Sections" at bounding box center [41, 64] width 59 height 7
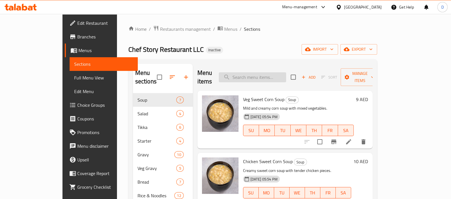
paste input "Lime"
click at [264, 72] on input "Lime" at bounding box center [252, 77] width 67 height 10
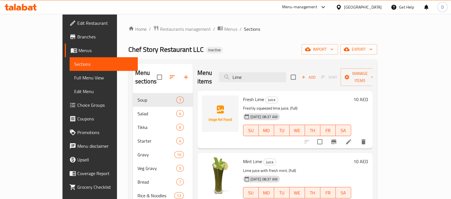
type input "Lime"
click at [351, 139] on icon at bounding box center [348, 141] width 5 height 5
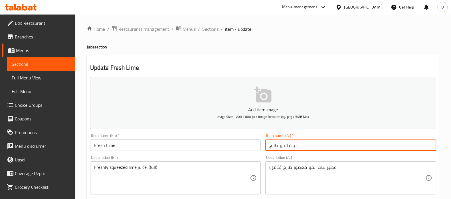
drag, startPoint x: 278, startPoint y: 146, endPoint x: 311, endPoint y: 143, distance: 32.7
click at [311, 143] on input "نبات الجير طازج" at bounding box center [350, 145] width 171 height 11
paste input "حامض"
type input "حامض طازج"
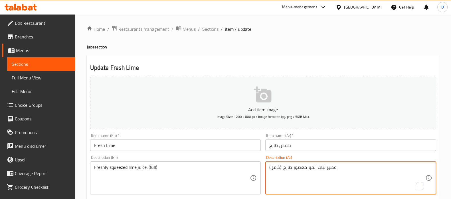
drag, startPoint x: 308, startPoint y: 168, endPoint x: 325, endPoint y: 168, distance: 17.1
paste textarea "حامض"
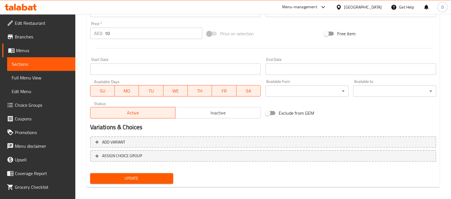
scroll to position [202, 0]
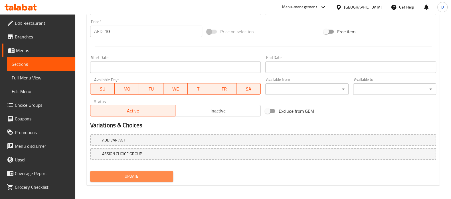
click at [153, 174] on span "Update" at bounding box center [132, 176] width 74 height 7
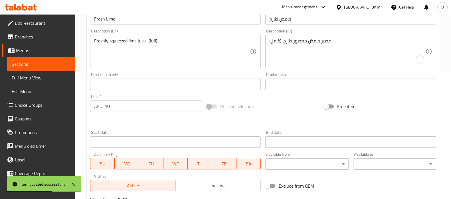
scroll to position [126, 0]
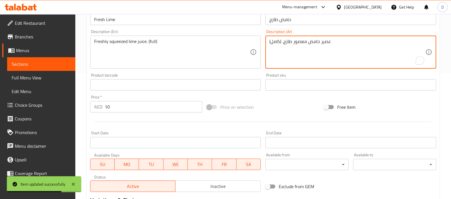
click at [305, 42] on textarea "عصير حامض معصور طازج. (كامل)" at bounding box center [347, 52] width 156 height 27
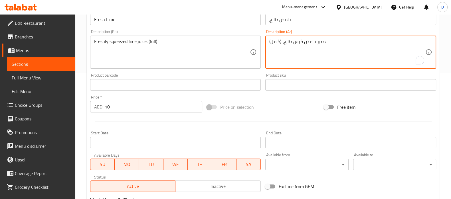
scroll to position [203, 0]
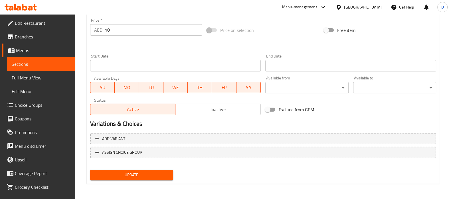
type textarea "عصير حامض كبس طازج. (كامل)"
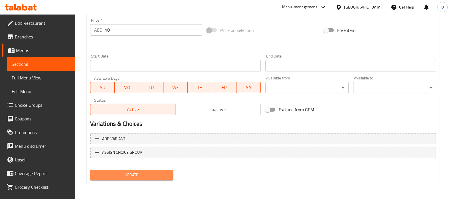
click at [127, 176] on span "Update" at bounding box center [132, 175] width 74 height 7
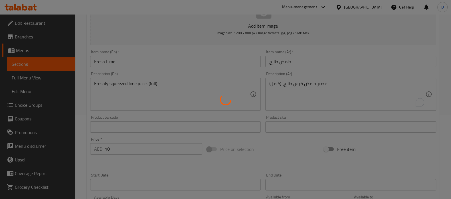
scroll to position [83, 0]
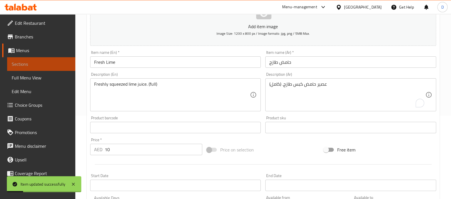
click at [46, 61] on span "Sections" at bounding box center [41, 64] width 59 height 7
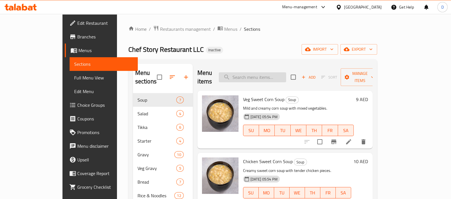
click at [259, 76] on input "search" at bounding box center [252, 77] width 67 height 10
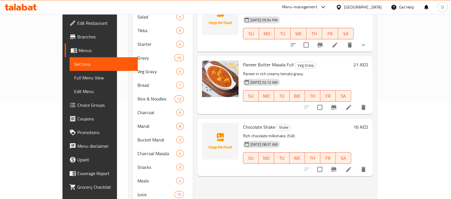
scroll to position [150, 0]
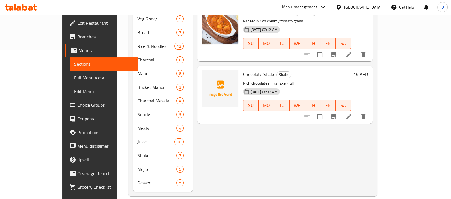
type input "rich"
click at [239, 126] on div "Menu items rich Add Sort Manage items Chicken Tikka Masala Gravy [PERSON_NAME] …" at bounding box center [283, 53] width 180 height 278
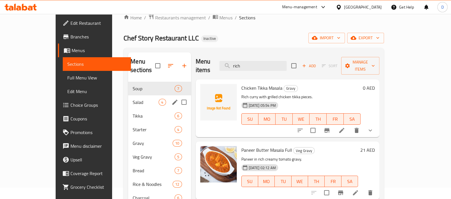
scroll to position [10, 0]
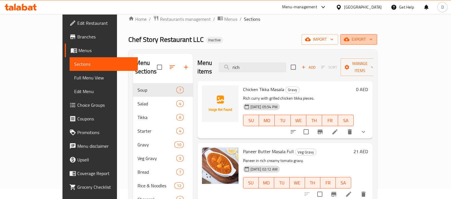
click at [372, 41] on span "export" at bounding box center [359, 39] width 28 height 7
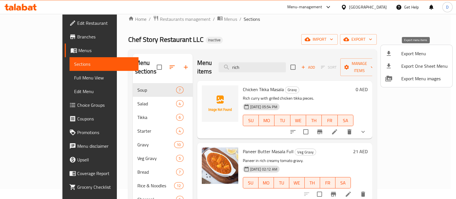
click at [408, 52] on span "Export Menu" at bounding box center [424, 53] width 46 height 7
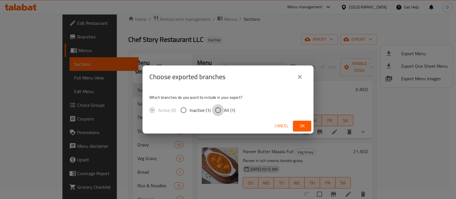
click at [219, 110] on input "All (1)" at bounding box center [218, 110] width 12 height 12
radio input "true"
click at [298, 125] on span "Ok" at bounding box center [302, 126] width 9 height 7
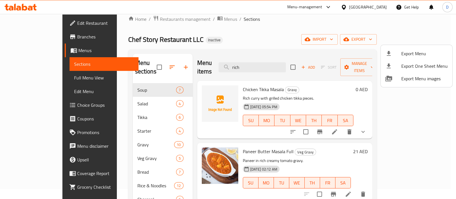
click at [182, 19] on div at bounding box center [228, 99] width 456 height 199
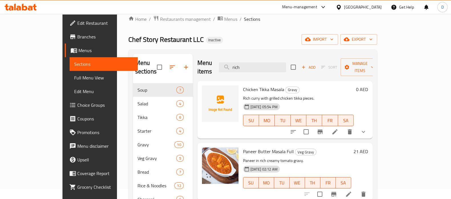
click at [224, 19] on span "Menus" at bounding box center [230, 19] width 13 height 7
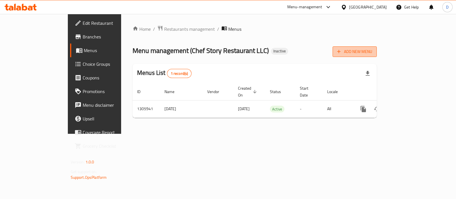
click at [372, 54] on span "Add New Menu" at bounding box center [354, 51] width 35 height 7
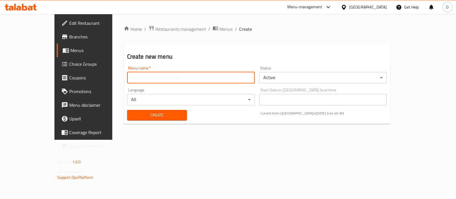
drag, startPoint x: 169, startPoint y: 80, endPoint x: 142, endPoint y: 97, distance: 31.5
click at [142, 97] on div "Menu name   * Menu name * Status Active ​ Language All ​ Start Date in [GEOGRAP…" at bounding box center [257, 93] width 265 height 59
type input "New"
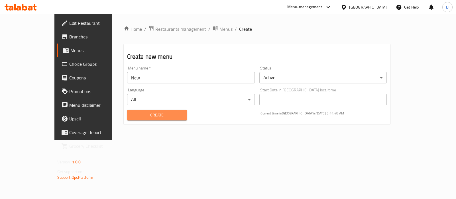
click at [132, 118] on span "Create" at bounding box center [157, 115] width 51 height 7
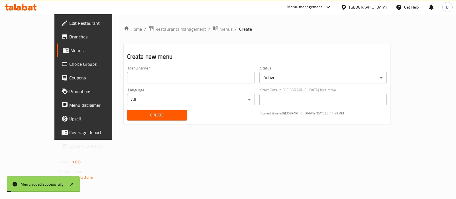
click at [219, 28] on span "Menus" at bounding box center [225, 29] width 13 height 7
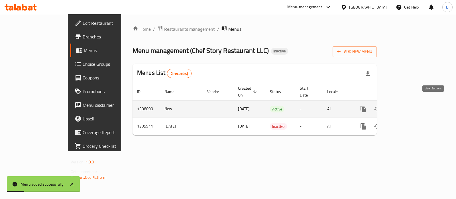
click at [408, 106] on icon "enhanced table" at bounding box center [404, 109] width 7 height 7
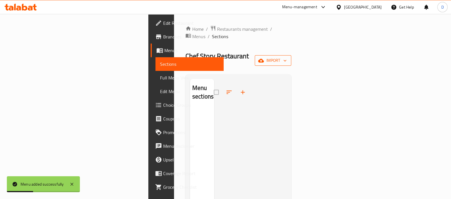
click at [286, 57] on span "import" at bounding box center [272, 60] width 27 height 7
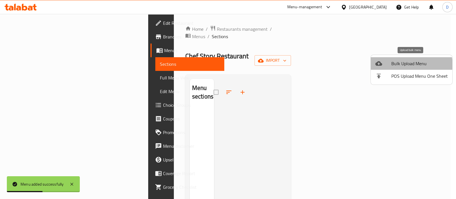
click at [399, 67] on span "Bulk Upload Menu" at bounding box center [419, 63] width 56 height 7
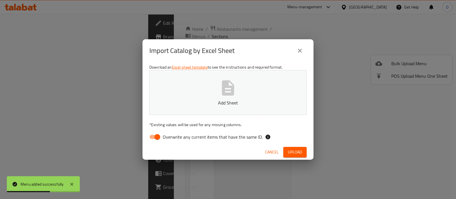
click at [186, 139] on span "Overwrite any current items that have the same ID." at bounding box center [213, 137] width 100 height 7
click at [174, 139] on input "Overwrite any current items that have the same ID." at bounding box center [157, 137] width 32 height 11
checkbox input "false"
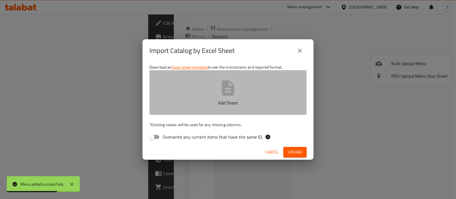
click at [207, 93] on button "Add Sheet" at bounding box center [227, 92] width 157 height 45
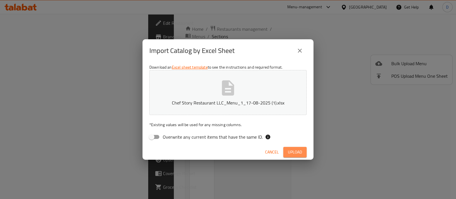
click at [295, 154] on span "Upload" at bounding box center [295, 152] width 14 height 7
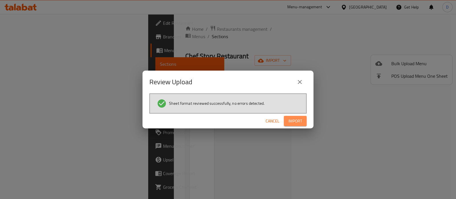
click at [295, 121] on span "Import" at bounding box center [295, 121] width 14 height 7
